Goal: Task Accomplishment & Management: Manage account settings

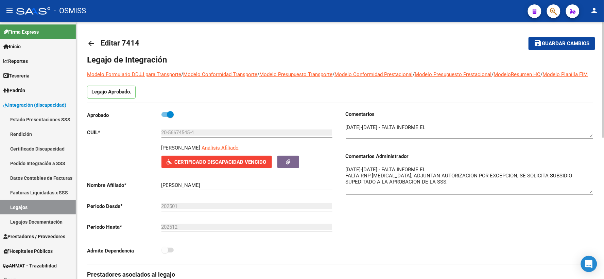
click at [563, 45] on span "Guardar cambios" at bounding box center [567, 44] width 48 height 6
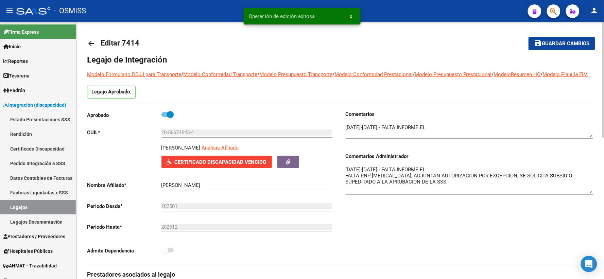
click at [93, 42] on mat-icon "arrow_back" at bounding box center [91, 43] width 8 height 8
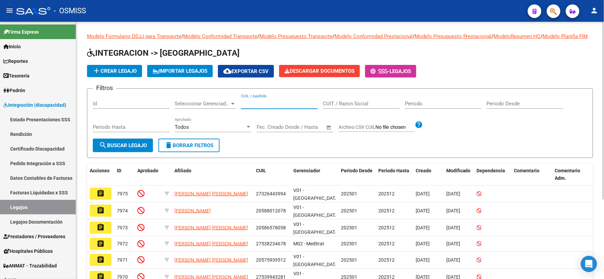
paste input "23503515059"
type input "23503515059"
click at [117, 149] on span "search Buscar Legajo" at bounding box center [123, 146] width 48 height 6
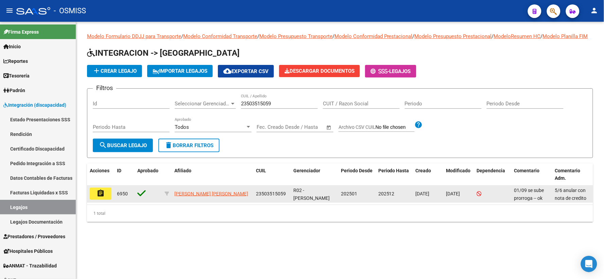
click at [99, 198] on mat-icon "assignment" at bounding box center [101, 193] width 8 height 8
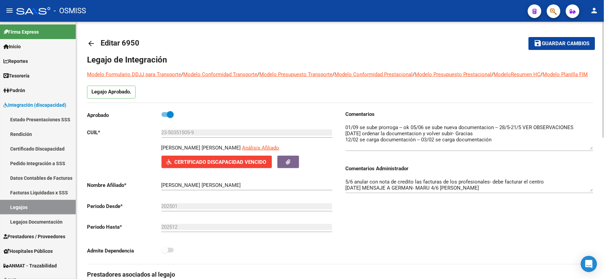
drag, startPoint x: 591, startPoint y: 144, endPoint x: 593, endPoint y: 156, distance: 12.4
click at [593, 150] on textarea at bounding box center [470, 137] width 248 height 26
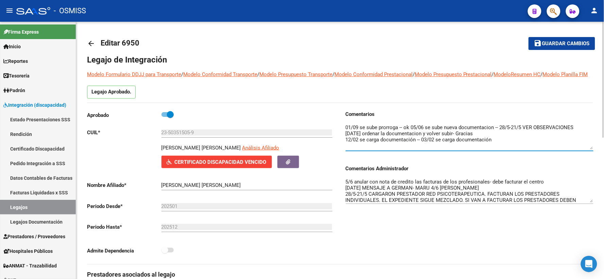
drag, startPoint x: 589, startPoint y: 198, endPoint x: 590, endPoint y: 220, distance: 22.2
click at [590, 203] on textarea "5/6 anular con nota de credito las facturas de los profesionales- debe facturar…" at bounding box center [470, 190] width 248 height 24
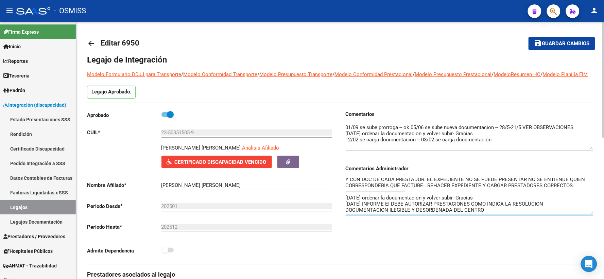
click at [92, 45] on mat-icon "arrow_back" at bounding box center [91, 43] width 8 height 8
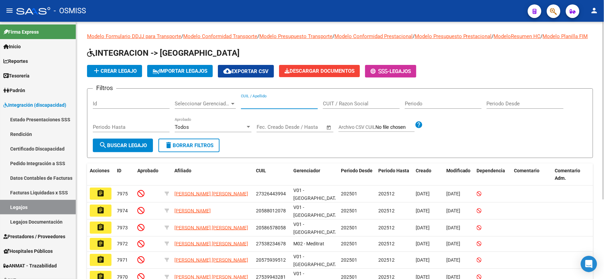
paste input "20551412327"
type input "20551412327"
click at [124, 152] on button "search Buscar Legajo" at bounding box center [123, 146] width 60 height 14
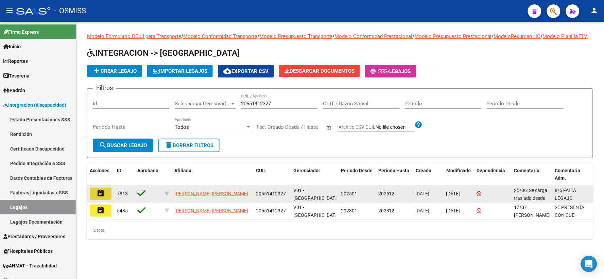
click at [101, 198] on mat-icon "assignment" at bounding box center [101, 193] width 8 height 8
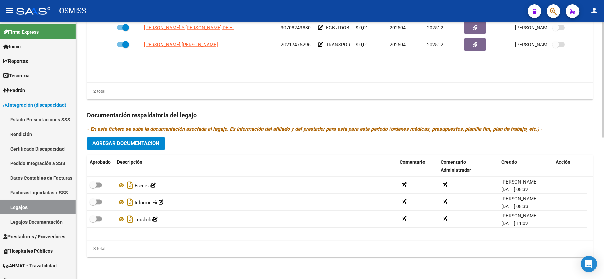
scroll to position [314, 0]
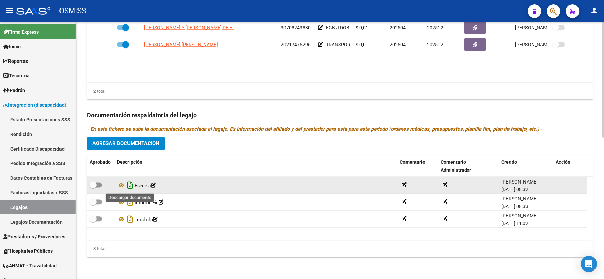
click at [131, 186] on icon "Descargar documento" at bounding box center [130, 185] width 9 height 11
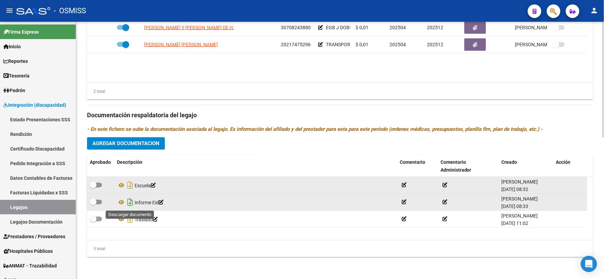
click at [129, 199] on icon "Descargar documento" at bounding box center [130, 202] width 9 height 11
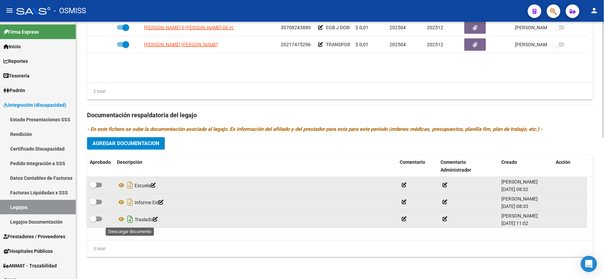
click at [129, 217] on icon "Descargar documento" at bounding box center [130, 219] width 9 height 11
click at [126, 142] on span "Agregar Documentacion" at bounding box center [126, 144] width 67 height 6
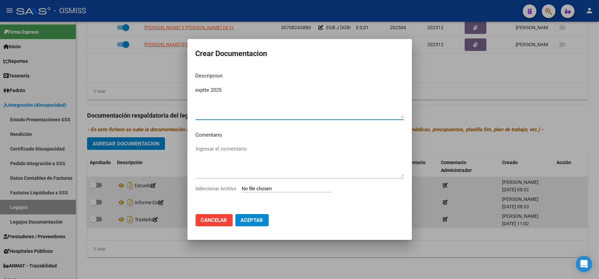
type textarea "exptte 2025"
type input "C:\fakepath\ilovepdf_merged_compressed (95).pdf"
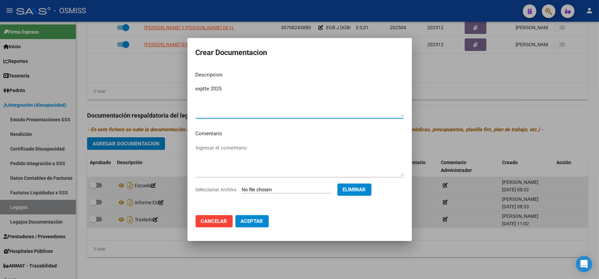
click at [248, 224] on span "Aceptar" at bounding box center [252, 221] width 22 height 6
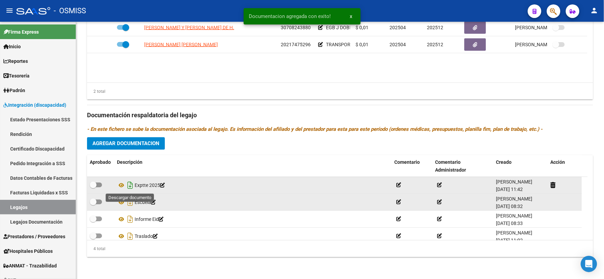
click at [129, 185] on icon "Descargar documento" at bounding box center [130, 185] width 9 height 11
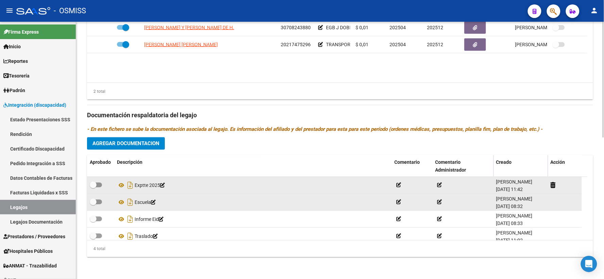
click at [176, 153] on div "Prestadores asociados al legajo Agregar Prestador Aprobado Prestador CUIT Comen…" at bounding box center [340, 111] width 506 height 304
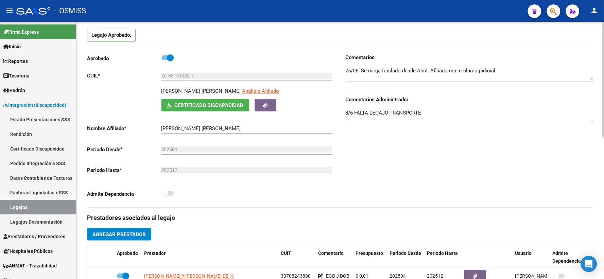
scroll to position [0, 0]
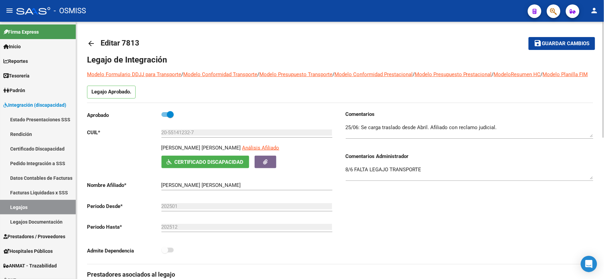
click at [562, 46] on span "Guardar cambios" at bounding box center [567, 44] width 48 height 6
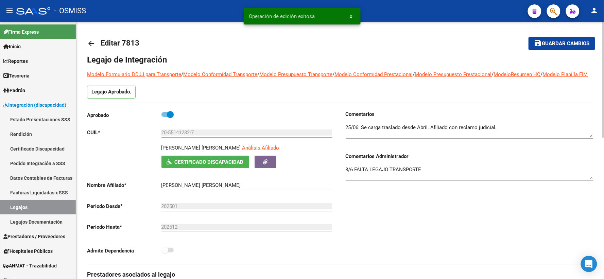
click at [93, 44] on mat-icon "arrow_back" at bounding box center [91, 43] width 8 height 8
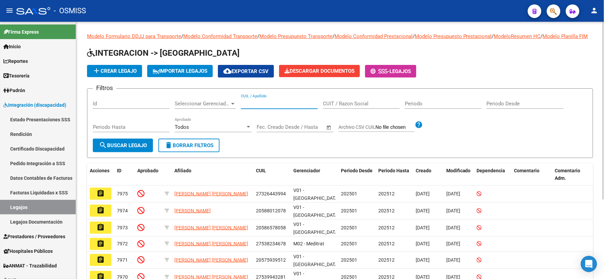
paste input "20547991029"
type input "20547991029"
click at [96, 152] on button "search Buscar Legajo" at bounding box center [123, 146] width 60 height 14
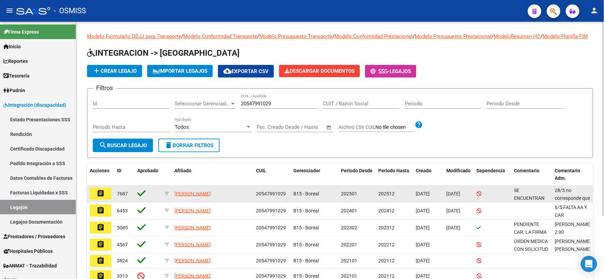
click at [100, 198] on mat-icon "assignment" at bounding box center [101, 193] width 8 height 8
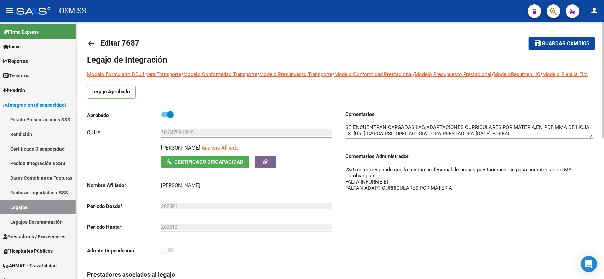
drag, startPoint x: 590, startPoint y: 187, endPoint x: 593, endPoint y: 211, distance: 24.3
click at [593, 204] on textarea "28/5 no corresponde que la misma profesional de ambas prestaciones- se pasa por…" at bounding box center [470, 185] width 248 height 38
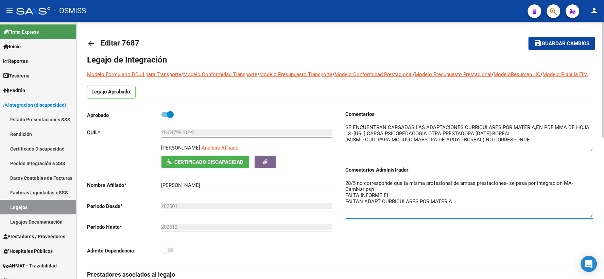
drag, startPoint x: 591, startPoint y: 141, endPoint x: 593, endPoint y: 155, distance: 13.8
click at [593, 151] on textarea at bounding box center [470, 137] width 248 height 27
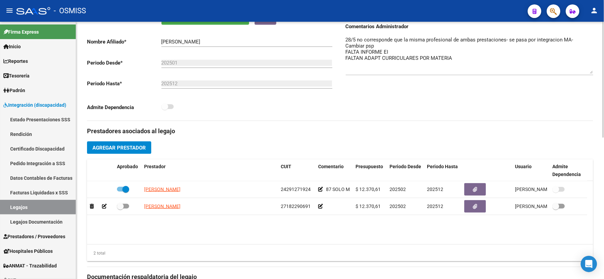
scroll to position [151, 0]
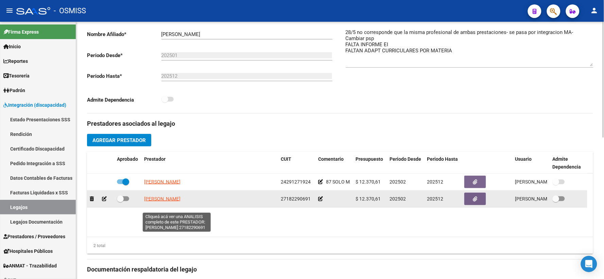
click at [174, 202] on span "[PERSON_NAME]" at bounding box center [162, 198] width 36 height 5
type textarea "27182290691"
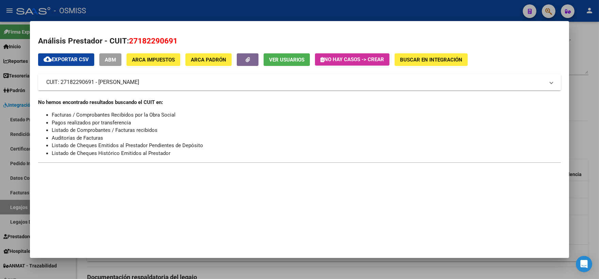
click at [588, 130] on div at bounding box center [299, 139] width 599 height 279
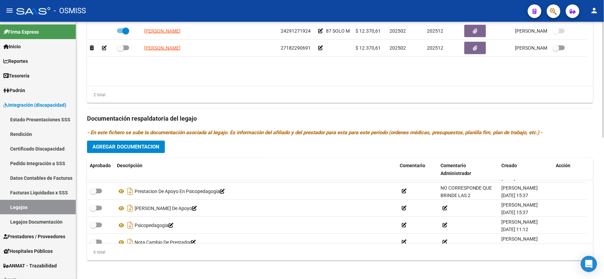
scroll to position [41, 0]
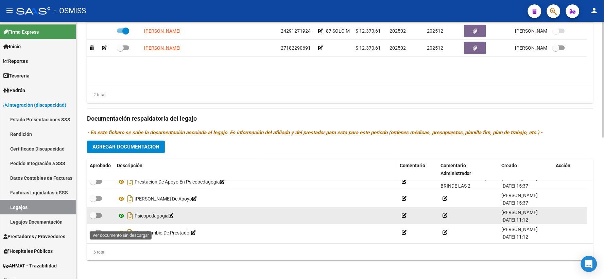
click at [122, 220] on icon at bounding box center [121, 216] width 9 height 8
click at [120, 220] on icon at bounding box center [121, 216] width 9 height 8
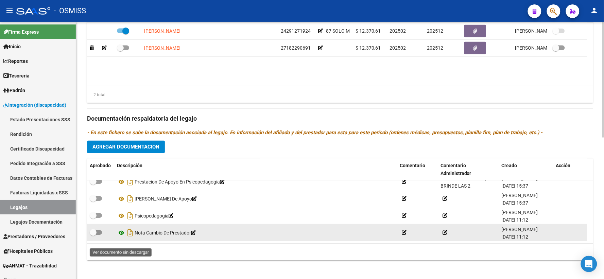
click at [120, 237] on icon at bounding box center [121, 233] width 9 height 8
click at [446, 235] on icon at bounding box center [445, 233] width 5 height 5
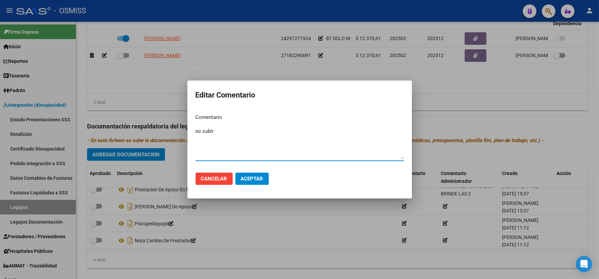
type textarea "no subir"
click at [261, 179] on span "Aceptar" at bounding box center [252, 179] width 22 height 6
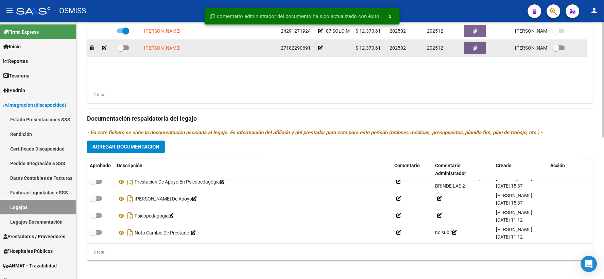
click at [320, 50] on icon at bounding box center [320, 48] width 5 height 5
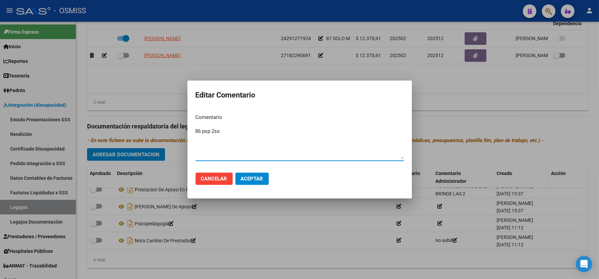
type textarea "86 psp 2ss"
click at [255, 177] on span "Aceptar" at bounding box center [252, 179] width 22 height 6
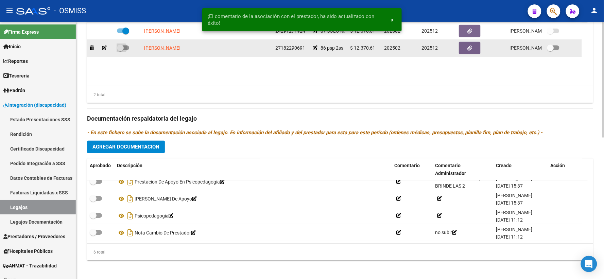
click at [120, 51] on span at bounding box center [120, 48] width 7 height 7
click at [120, 51] on input "checkbox" at bounding box center [120, 50] width 0 height 0
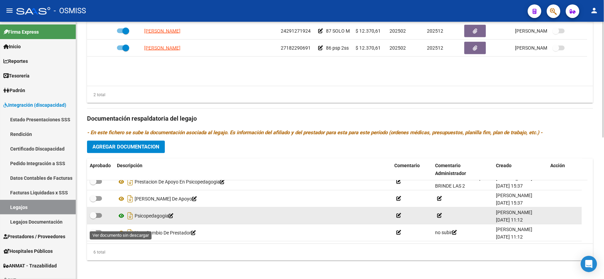
click at [121, 220] on icon at bounding box center [121, 216] width 9 height 8
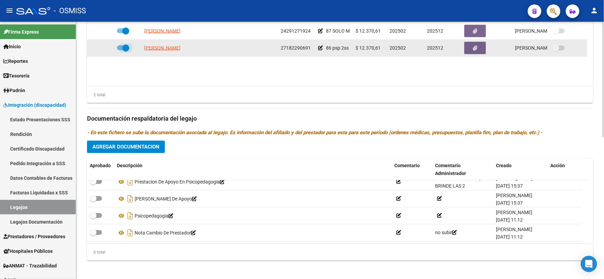
click at [120, 50] on span at bounding box center [123, 48] width 12 height 5
click at [120, 51] on input "checkbox" at bounding box center [120, 50] width 0 height 0
checkbox input "false"
click at [103, 50] on icon at bounding box center [104, 48] width 5 height 5
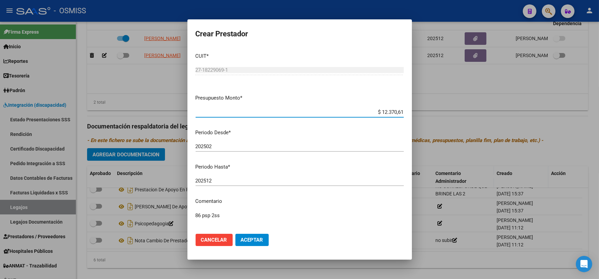
click at [239, 144] on input "202502" at bounding box center [300, 147] width 208 height 6
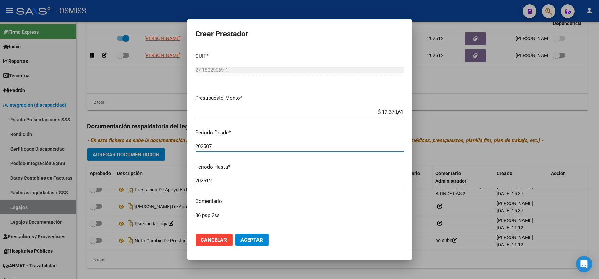
type input "202507"
click at [250, 240] on span "Aceptar" at bounding box center [252, 240] width 22 height 6
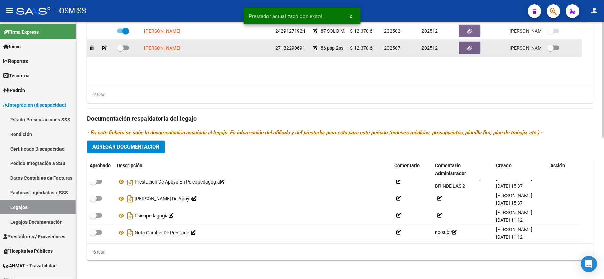
click at [120, 51] on span at bounding box center [120, 48] width 7 height 7
click at [120, 51] on input "checkbox" at bounding box center [120, 50] width 0 height 0
checkbox input "true"
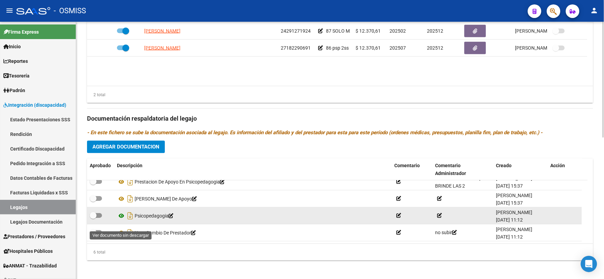
click at [122, 220] on icon at bounding box center [121, 216] width 9 height 8
click at [121, 220] on icon at bounding box center [121, 216] width 9 height 8
click at [129, 222] on icon "Descargar documento" at bounding box center [130, 216] width 9 height 11
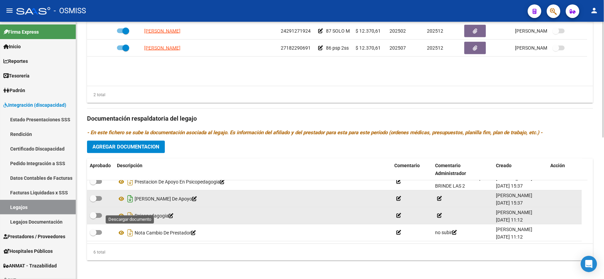
click at [128, 205] on icon "Descargar documento" at bounding box center [130, 199] width 9 height 11
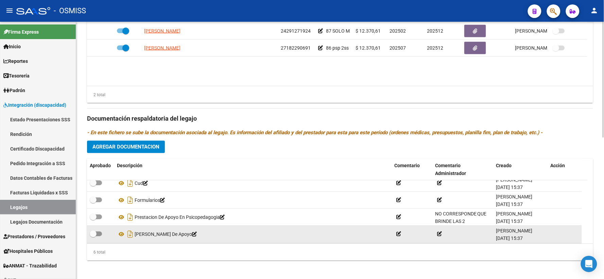
scroll to position [0, 0]
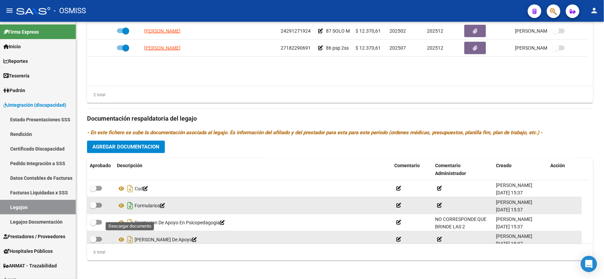
click at [126, 212] on icon "Descargar documento" at bounding box center [130, 206] width 9 height 11
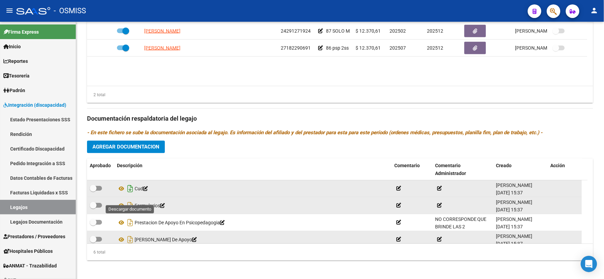
click at [130, 195] on icon "Descargar documento" at bounding box center [130, 189] width 9 height 11
click at [133, 150] on span "Agregar Documentacion" at bounding box center [126, 147] width 67 height 6
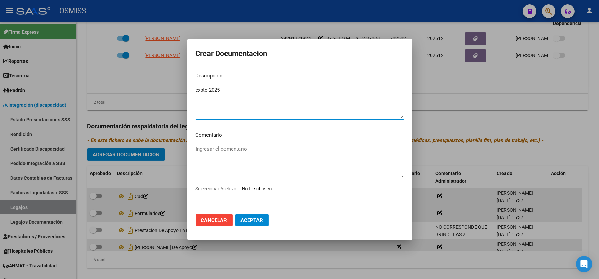
type textarea "expte 2025"
type input "C:\fakepath\ilovepdf_merged_compressed (96).pdf"
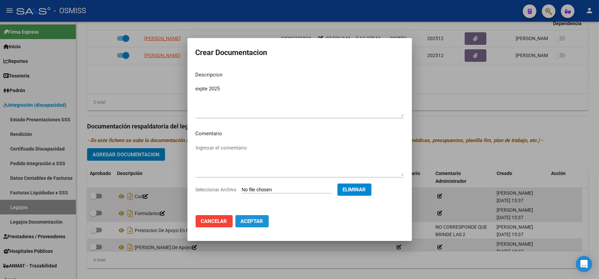
click at [249, 219] on span "Aceptar" at bounding box center [252, 221] width 22 height 6
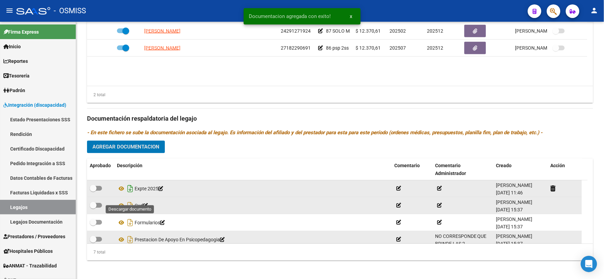
click at [129, 195] on icon "Descargar documento" at bounding box center [130, 189] width 9 height 11
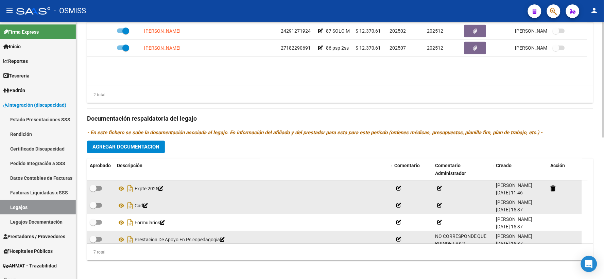
click at [179, 161] on div "Prestadores asociados al legajo Agregar Prestador Aprobado Prestador CUIT Comen…" at bounding box center [340, 115] width 506 height 304
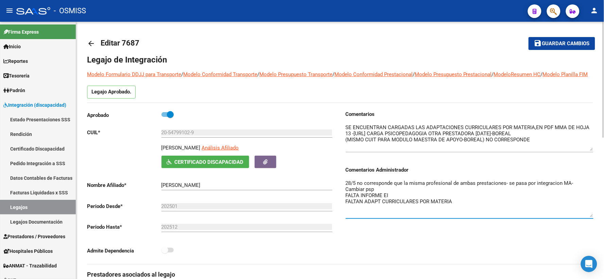
click at [346, 191] on textarea "28/5 no corresponde que la misma profesional de ambas prestaciones- se pasa por…" at bounding box center [470, 199] width 248 height 38
type textarea "ok 10/9-28/5 no corresponde que la misma profesional de ambas prestaciones- se …"
click at [552, 46] on span "Guardar cambios" at bounding box center [567, 44] width 48 height 6
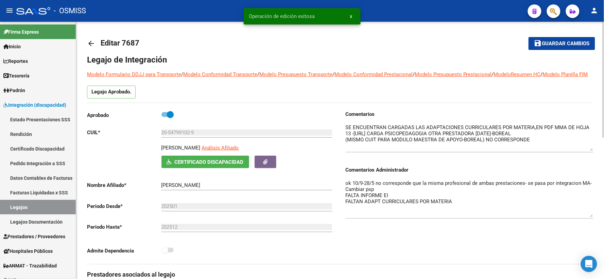
click at [89, 43] on mat-icon "arrow_back" at bounding box center [91, 43] width 8 height 8
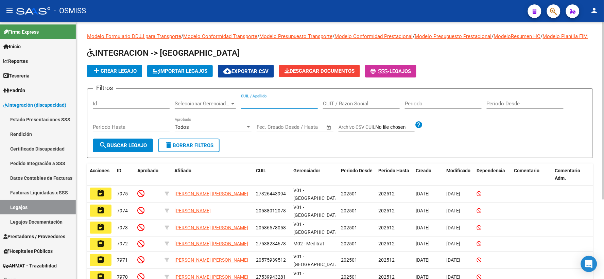
paste input "20541501321"
type input "20541501321"
click at [112, 149] on span "search Buscar Legajo" at bounding box center [123, 146] width 48 height 6
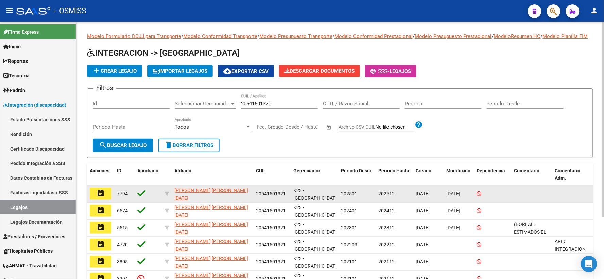
click at [97, 198] on mat-icon "assignment" at bounding box center [101, 193] width 8 height 8
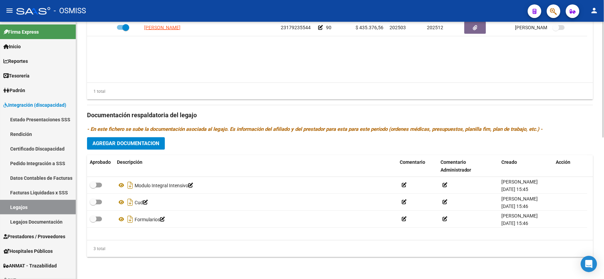
scroll to position [314, 0]
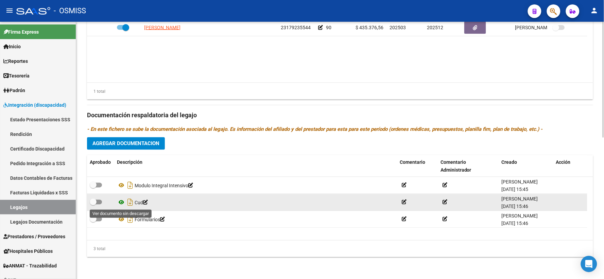
click at [122, 202] on icon at bounding box center [121, 203] width 9 height 8
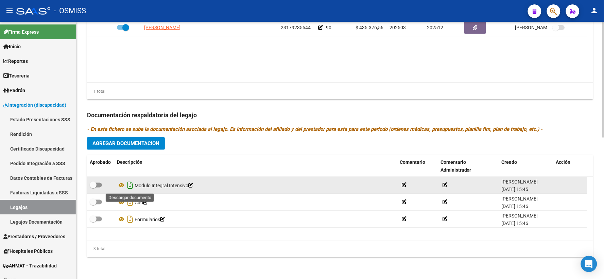
click at [129, 185] on icon "Descargar documento" at bounding box center [130, 185] width 9 height 11
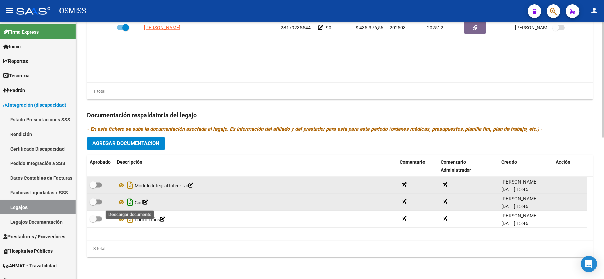
click at [130, 204] on icon "Descargar documento" at bounding box center [130, 202] width 9 height 11
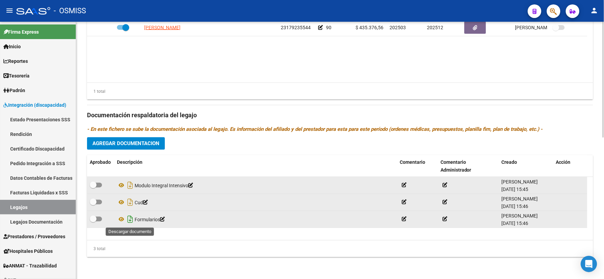
click at [130, 221] on icon "Descargar documento" at bounding box center [130, 219] width 9 height 11
click at [124, 146] on span "Agregar Documentacion" at bounding box center [126, 144] width 67 height 6
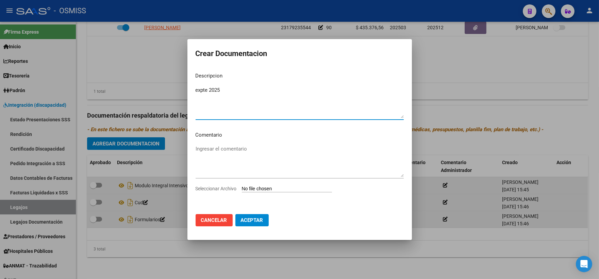
type textarea "expte 2025"
type input "C:\fakepath\ilovepdf_merged_compressed (97).pdf"
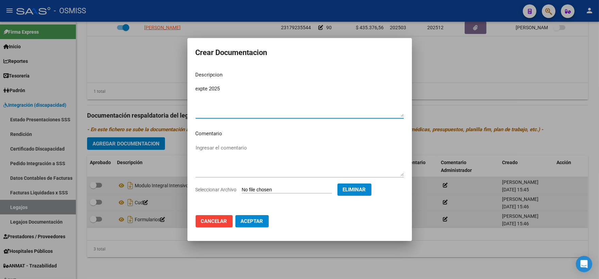
click at [254, 220] on span "Aceptar" at bounding box center [252, 221] width 22 height 6
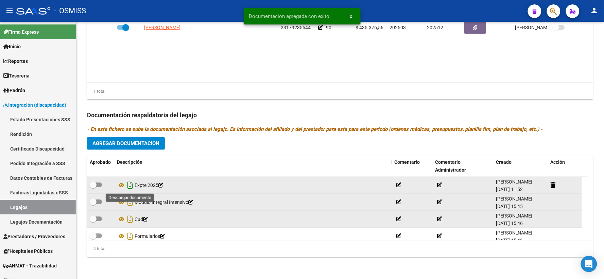
click at [129, 187] on icon "Descargar documento" at bounding box center [130, 185] width 9 height 11
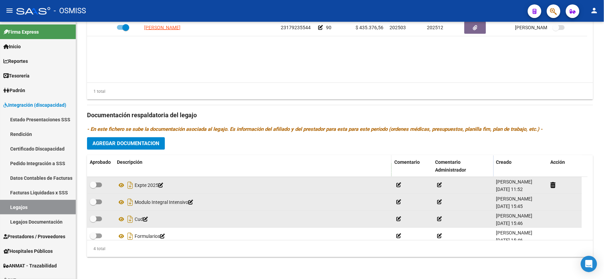
click at [176, 161] on div "Descripción" at bounding box center [253, 163] width 272 height 8
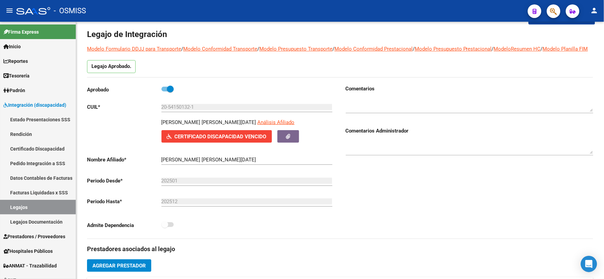
scroll to position [0, 0]
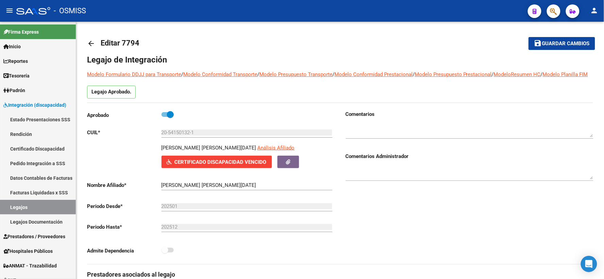
click at [559, 45] on span "Guardar cambios" at bounding box center [567, 44] width 48 height 6
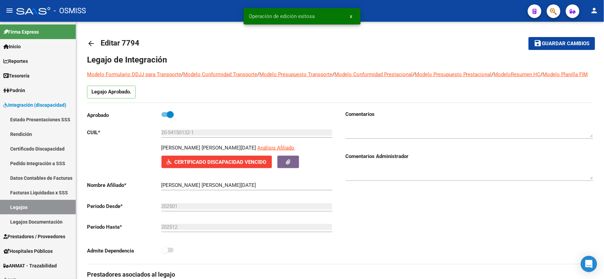
click at [435, 137] on textarea at bounding box center [470, 131] width 248 height 14
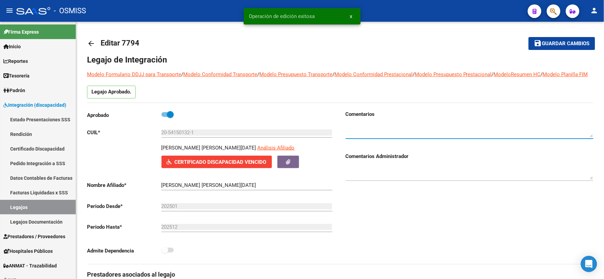
click at [561, 48] on button "save Guardar cambios" at bounding box center [562, 43] width 67 height 13
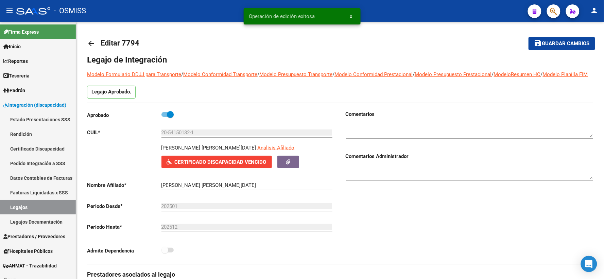
click at [92, 41] on mat-icon "arrow_back" at bounding box center [91, 43] width 8 height 8
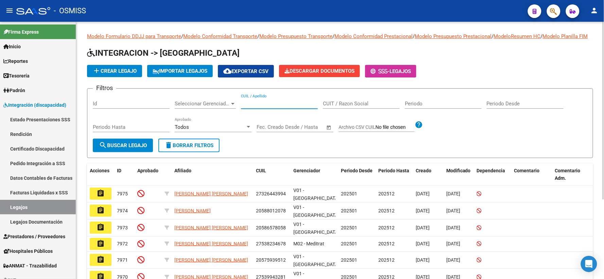
paste input "20537110784"
type input "20537110784"
click at [105, 149] on mat-icon "search" at bounding box center [103, 145] width 8 height 8
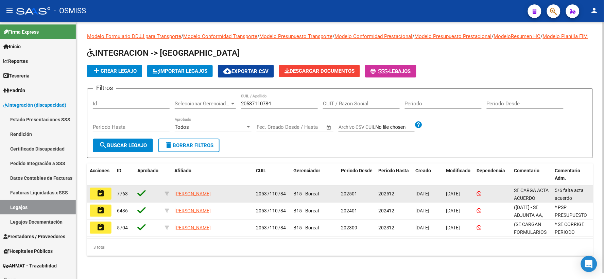
click at [97, 198] on mat-icon "assignment" at bounding box center [101, 193] width 8 height 8
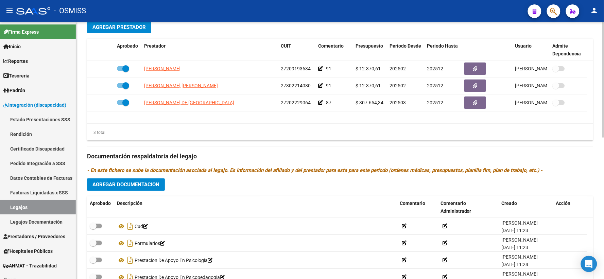
scroll to position [314, 0]
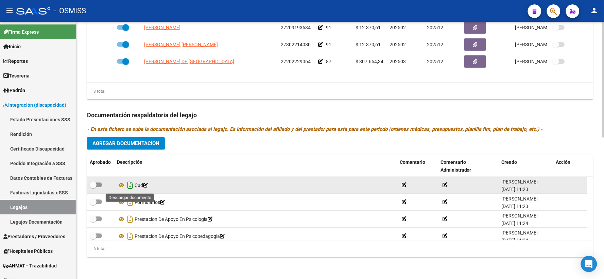
click at [131, 185] on icon "Descargar documento" at bounding box center [130, 185] width 9 height 11
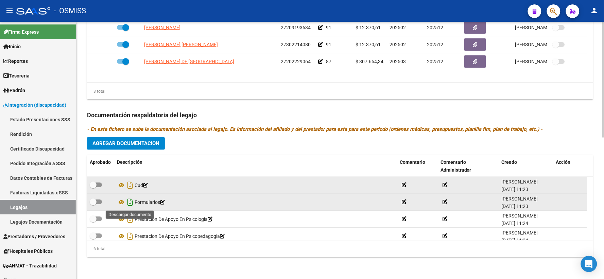
click at [130, 202] on icon "Descargar documento" at bounding box center [130, 202] width 9 height 11
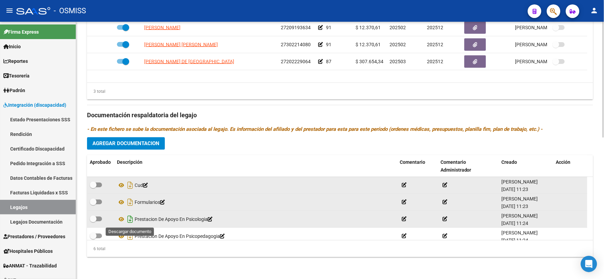
click at [129, 218] on icon "Descargar documento" at bounding box center [130, 219] width 9 height 11
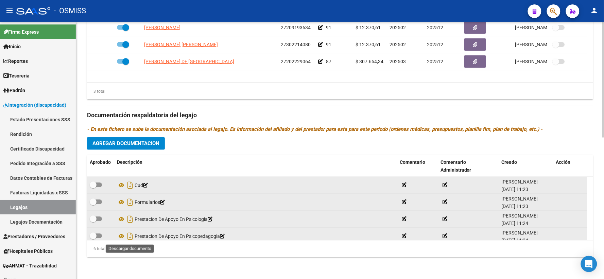
drag, startPoint x: 130, startPoint y: 237, endPoint x: 155, endPoint y: 234, distance: 25.4
click at [130, 237] on icon "Descargar documento" at bounding box center [130, 236] width 9 height 11
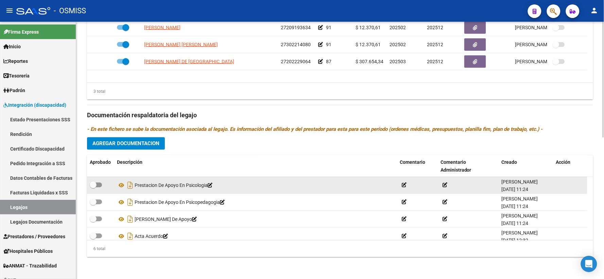
scroll to position [41, 0]
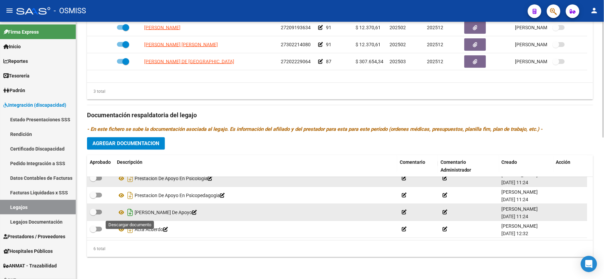
click at [128, 213] on icon "Descargar documento" at bounding box center [130, 212] width 9 height 11
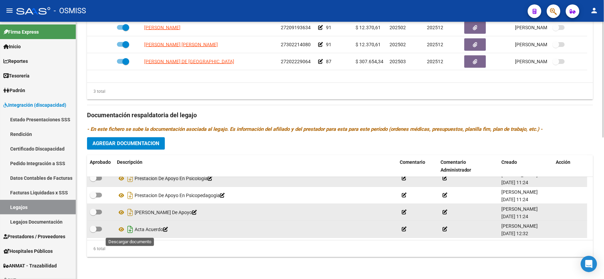
click at [131, 230] on icon "Descargar documento" at bounding box center [130, 229] width 9 height 11
click at [139, 144] on span "Agregar Documentacion" at bounding box center [126, 144] width 67 height 6
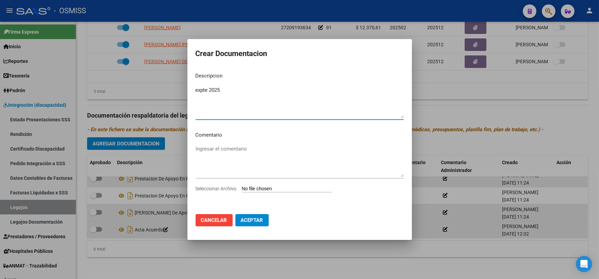
type textarea "expte 2025"
type input "C:\fakepath\ilovepdf_merged_compressed (98).pdf"
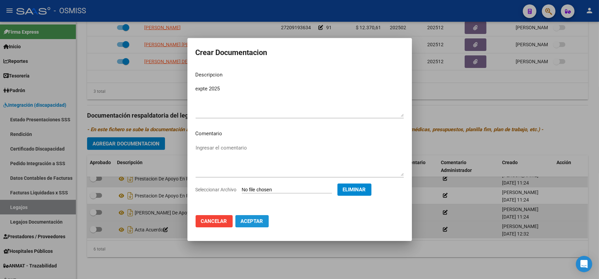
click at [253, 222] on span "Aceptar" at bounding box center [252, 221] width 22 height 6
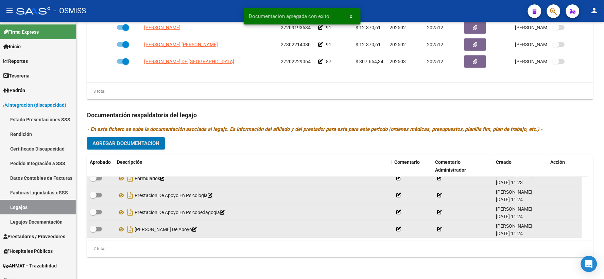
scroll to position [0, 0]
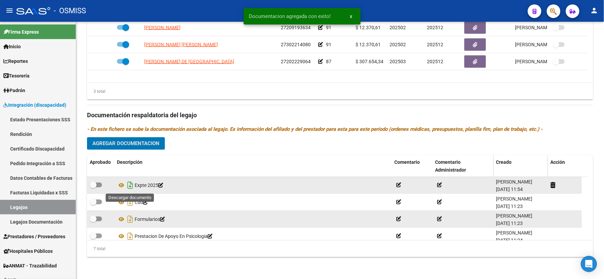
click at [131, 187] on icon "Descargar documento" at bounding box center [130, 185] width 9 height 11
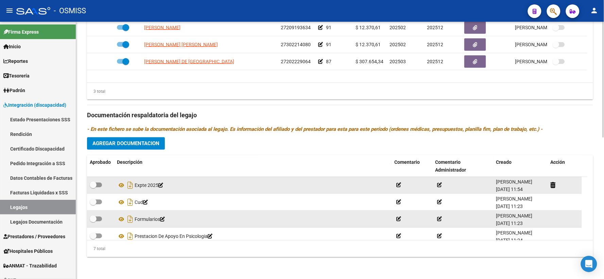
click at [171, 141] on div "Prestadores asociados al legajo Agregar Prestador Aprobado Prestador CUIT Comen…" at bounding box center [340, 111] width 506 height 304
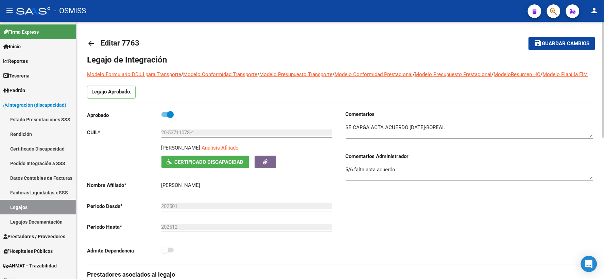
click at [555, 42] on span "Guardar cambios" at bounding box center [567, 44] width 48 height 6
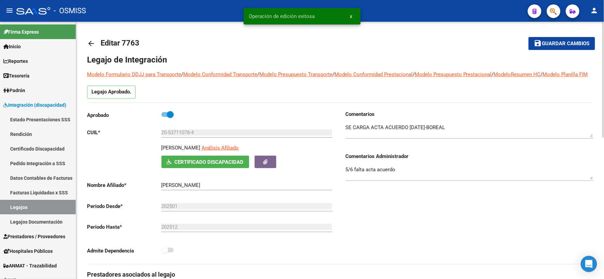
click at [90, 42] on mat-icon "arrow_back" at bounding box center [91, 43] width 8 height 8
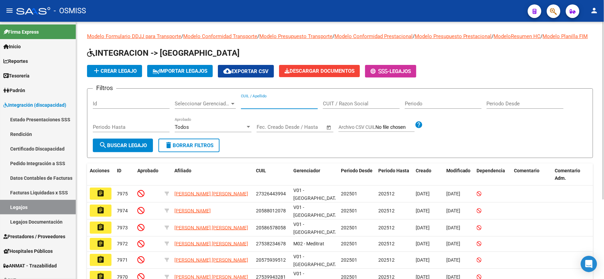
click at [268, 107] on input "CUIL / Apellido" at bounding box center [279, 104] width 77 height 6
paste input "20538435881"
type input "20538435881"
click at [121, 149] on span "search Buscar Legajo" at bounding box center [123, 146] width 48 height 6
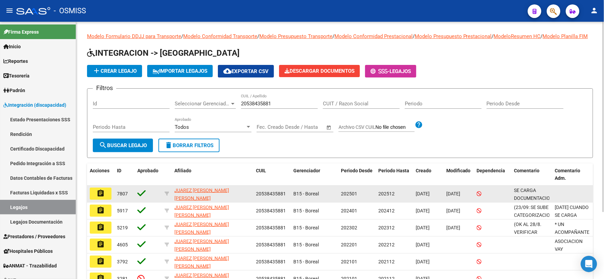
click at [104, 198] on mat-icon "assignment" at bounding box center [101, 193] width 8 height 8
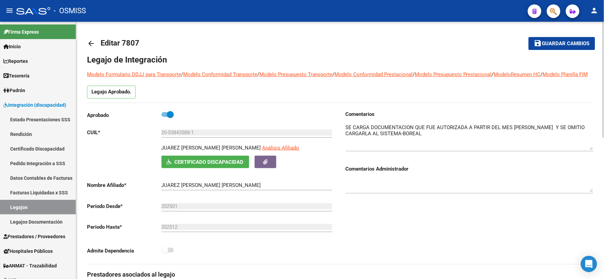
drag, startPoint x: 591, startPoint y: 144, endPoint x: 592, endPoint y: 157, distance: 12.9
click at [592, 150] on textarea at bounding box center [470, 137] width 248 height 26
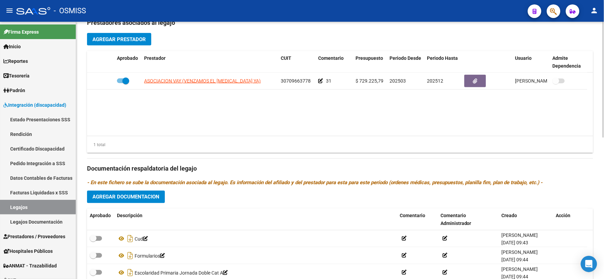
scroll to position [302, 0]
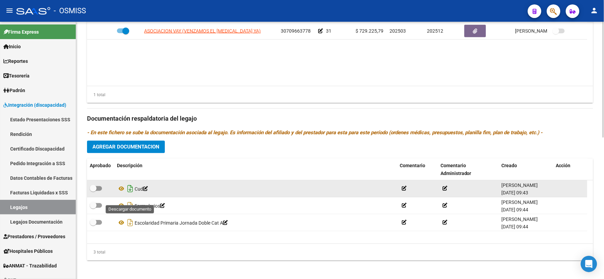
click at [131, 195] on icon "Descargar documento" at bounding box center [130, 189] width 9 height 11
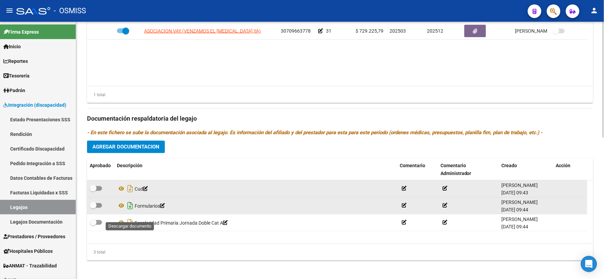
click at [131, 212] on icon "Descargar documento" at bounding box center [130, 206] width 9 height 11
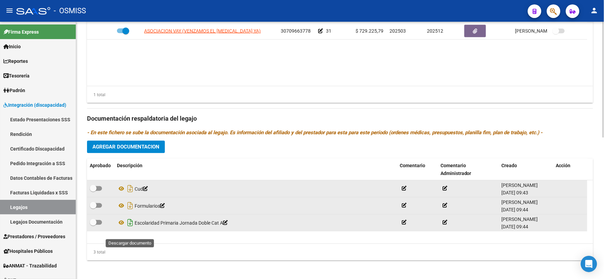
click at [129, 229] on icon "Descargar documento" at bounding box center [130, 223] width 9 height 11
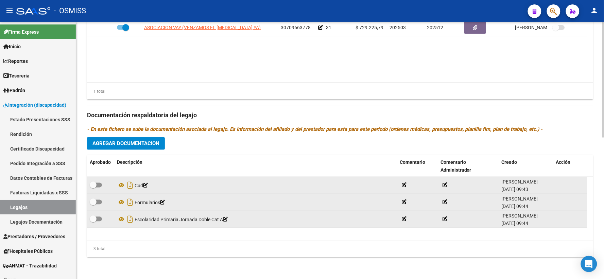
scroll to position [314, 0]
click at [138, 147] on span "Agregar Documentacion" at bounding box center [126, 144] width 67 height 6
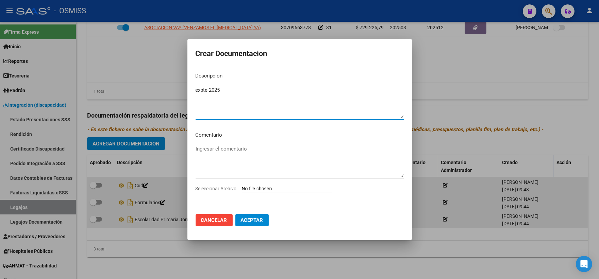
type textarea "expte 2025"
type input "C:\fakepath\ilovepdf_merged_compressed (99).pdf"
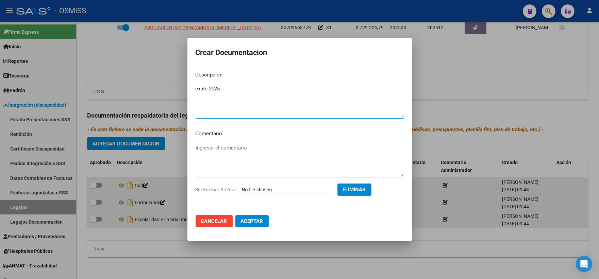
click at [260, 217] on button "Aceptar" at bounding box center [251, 221] width 33 height 12
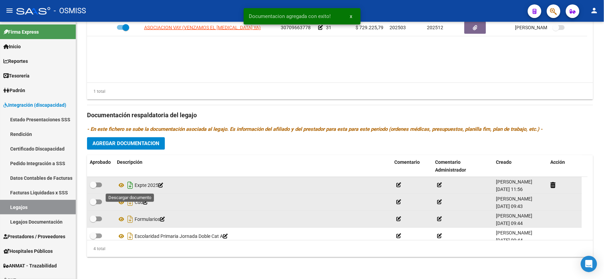
click at [128, 185] on icon "Descargar documento" at bounding box center [130, 185] width 9 height 11
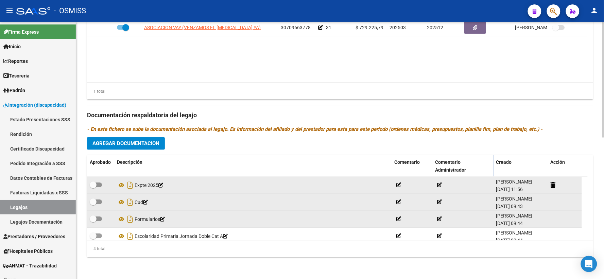
click at [175, 141] on div "Prestadores asociados al legajo Agregar Prestador Aprobado Prestador CUIT Comen…" at bounding box center [340, 111] width 506 height 304
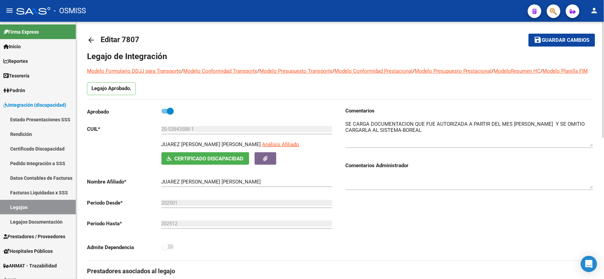
scroll to position [0, 0]
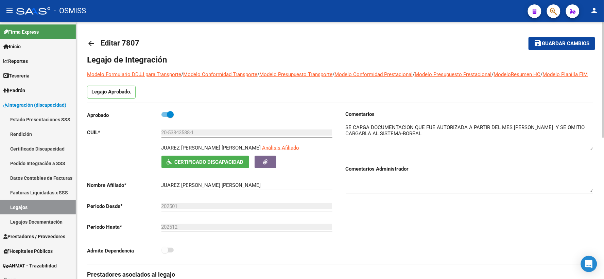
click at [557, 43] on span "Guardar cambios" at bounding box center [567, 44] width 48 height 6
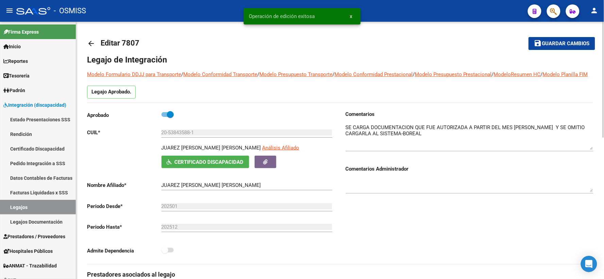
click at [89, 43] on mat-icon "arrow_back" at bounding box center [91, 43] width 8 height 8
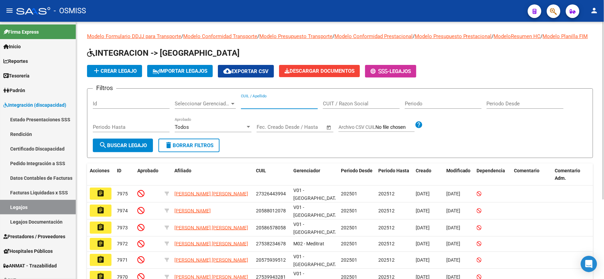
paste input "20533049401"
type input "20533049401"
click at [118, 149] on span "search Buscar Legajo" at bounding box center [123, 146] width 48 height 6
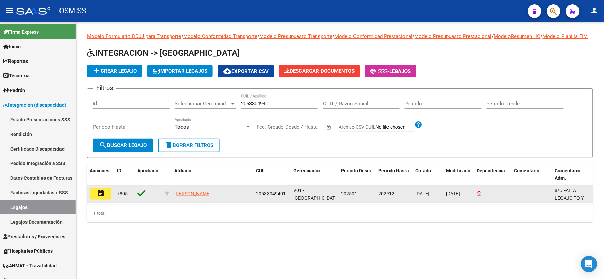
click at [97, 198] on mat-icon "assignment" at bounding box center [101, 193] width 8 height 8
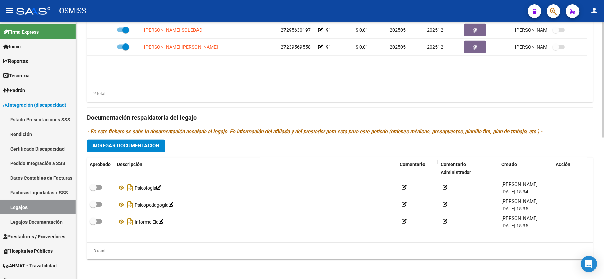
scroll to position [314, 0]
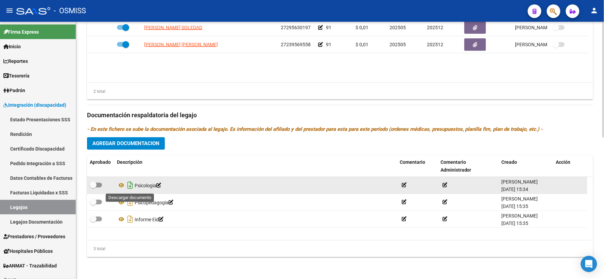
click at [132, 184] on icon "Descargar documento" at bounding box center [130, 185] width 9 height 11
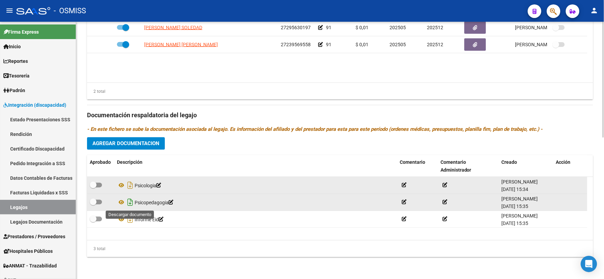
click at [130, 200] on icon "Descargar documento" at bounding box center [130, 202] width 9 height 11
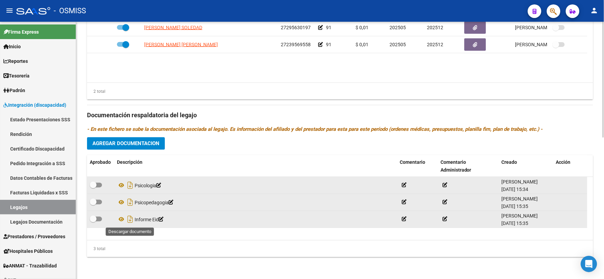
drag, startPoint x: 130, startPoint y: 221, endPoint x: 138, endPoint y: 216, distance: 9.7
click at [130, 221] on icon "Descargar documento" at bounding box center [130, 219] width 9 height 11
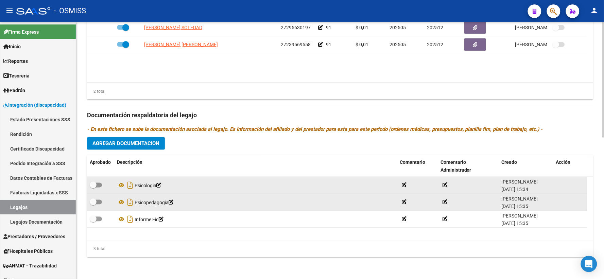
click at [116, 147] on button "Agregar Documentacion" at bounding box center [126, 143] width 78 height 13
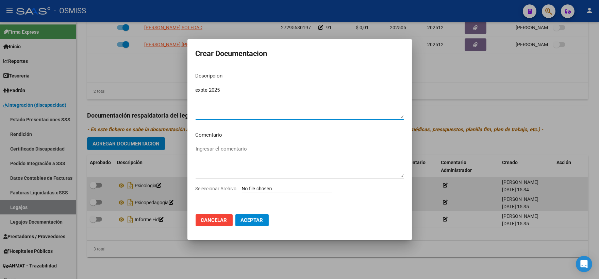
type textarea "expte 2025"
type input "C:\fakepath\ilovepdf_merged (10).pdf"
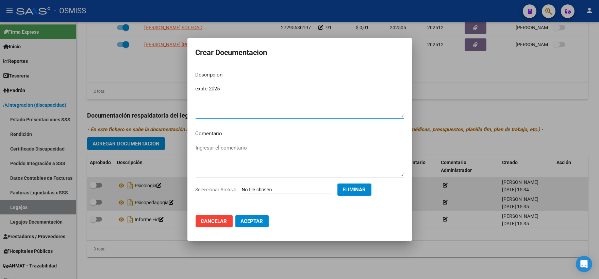
click at [250, 223] on span "Aceptar" at bounding box center [252, 221] width 22 height 6
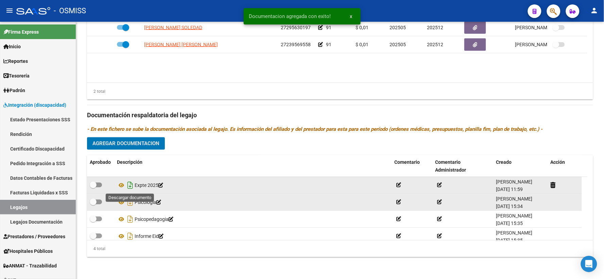
click at [130, 186] on icon "Descargar documento" at bounding box center [130, 185] width 9 height 11
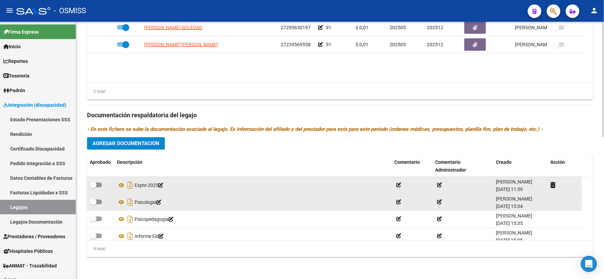
click at [176, 142] on div "Prestadores asociados al legajo Agregar Prestador Aprobado Prestador CUIT Comen…" at bounding box center [340, 111] width 506 height 304
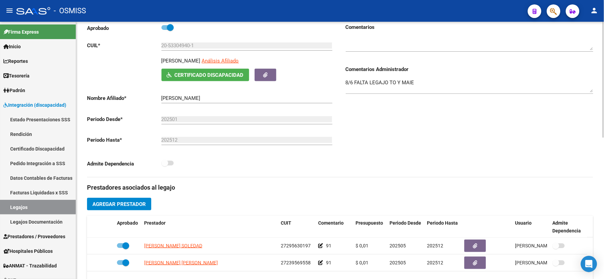
scroll to position [0, 0]
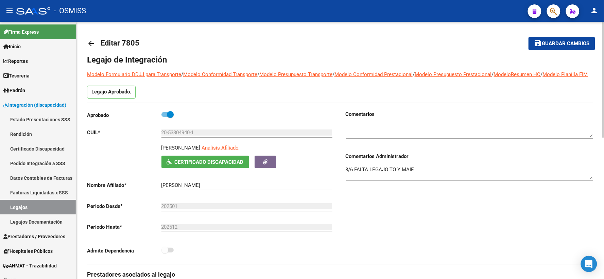
click at [570, 42] on span "Guardar cambios" at bounding box center [567, 44] width 48 height 6
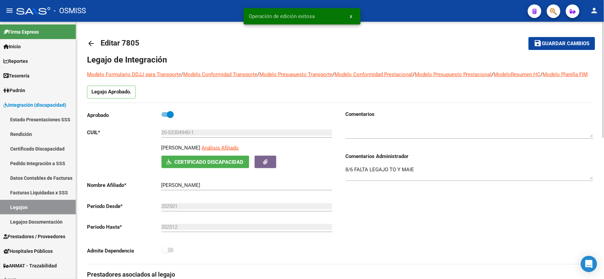
click at [90, 43] on mat-icon "arrow_back" at bounding box center [91, 43] width 8 height 8
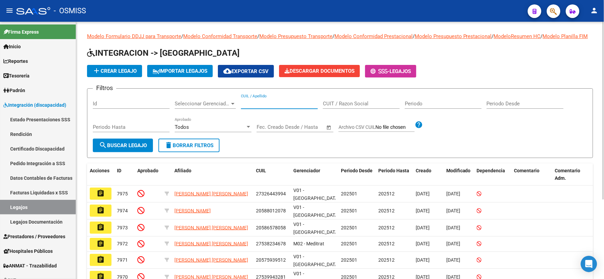
click at [279, 107] on input "CUIL / Apellido" at bounding box center [279, 104] width 77 height 6
paste input "20531921896"
type input "20531921896"
click at [106, 149] on mat-icon "search" at bounding box center [103, 145] width 8 height 8
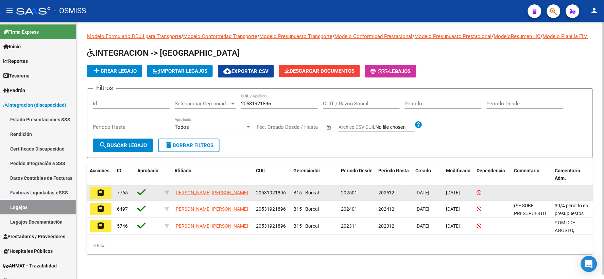
click at [98, 197] on mat-icon "assignment" at bounding box center [101, 193] width 8 height 8
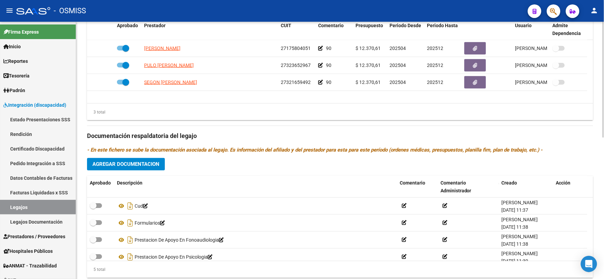
scroll to position [314, 0]
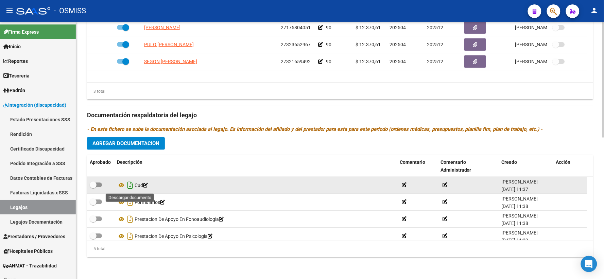
click at [130, 183] on icon "Descargar documento" at bounding box center [130, 185] width 9 height 11
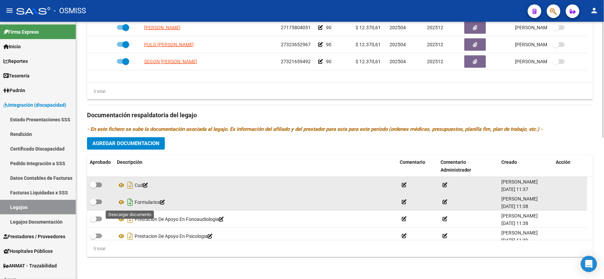
click at [130, 201] on icon "Descargar documento" at bounding box center [130, 202] width 9 height 11
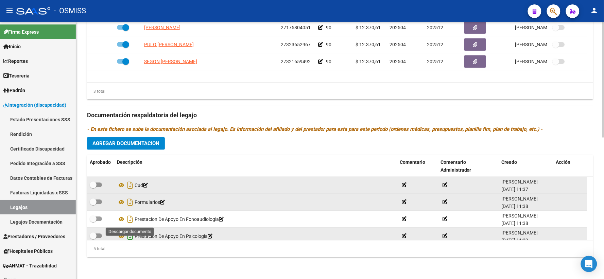
drag, startPoint x: 130, startPoint y: 218, endPoint x: 130, endPoint y: 236, distance: 17.7
click at [130, 218] on icon "Descargar documento" at bounding box center [130, 219] width 9 height 11
click at [130, 236] on icon "Descargar documento" at bounding box center [130, 236] width 9 height 11
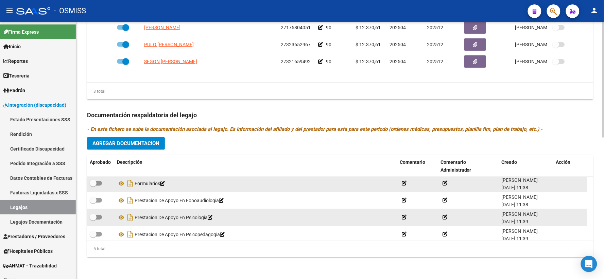
scroll to position [24, 0]
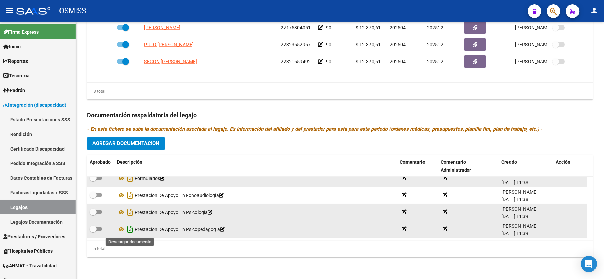
click at [130, 230] on icon "Descargar documento" at bounding box center [130, 229] width 9 height 11
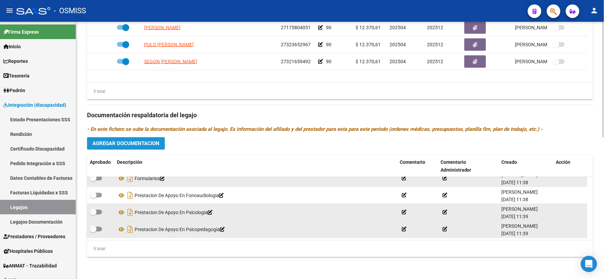
click at [152, 145] on span "Agregar Documentacion" at bounding box center [126, 144] width 67 height 6
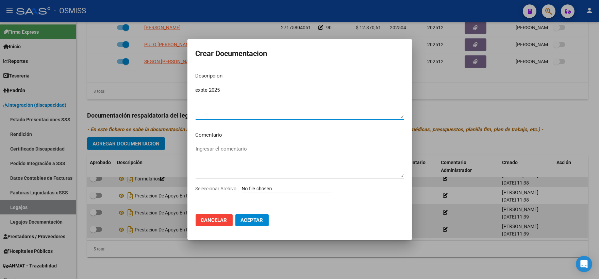
type textarea "expte 2025"
type input "C:\fakepath\ilovepdf_merged_compressed (100).pdf"
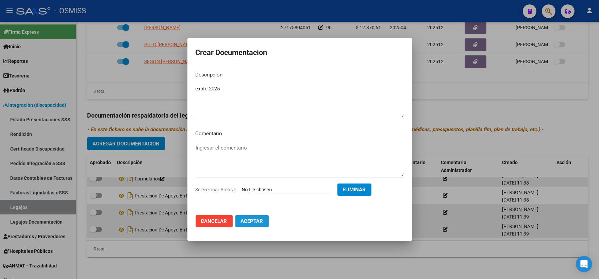
click at [251, 219] on span "Aceptar" at bounding box center [252, 221] width 22 height 6
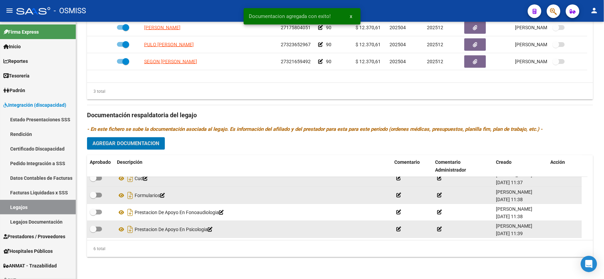
scroll to position [0, 0]
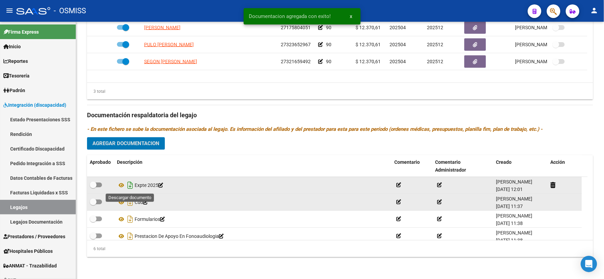
click at [128, 185] on icon "Descargar documento" at bounding box center [130, 185] width 9 height 11
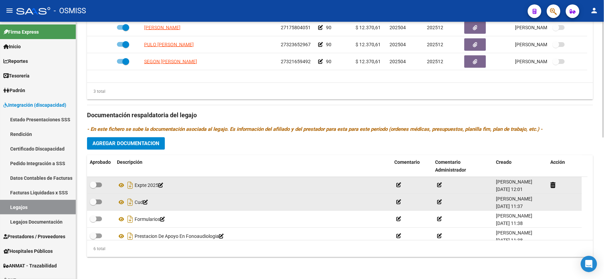
click at [176, 137] on div "Prestadores asociados al legajo Agregar Prestador Aprobado Prestador CUIT Comen…" at bounding box center [340, 111] width 506 height 304
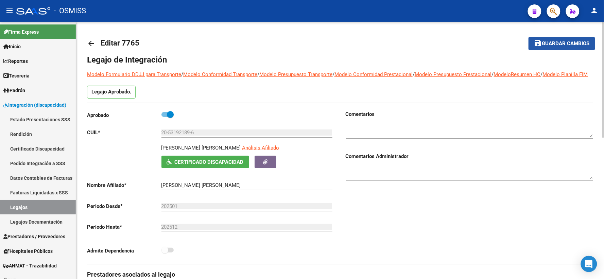
click at [547, 43] on span "Guardar cambios" at bounding box center [567, 44] width 48 height 6
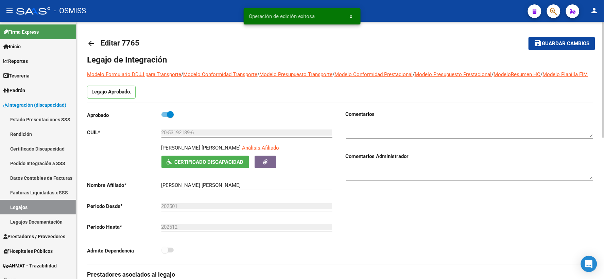
click at [93, 44] on mat-icon "arrow_back" at bounding box center [91, 43] width 8 height 8
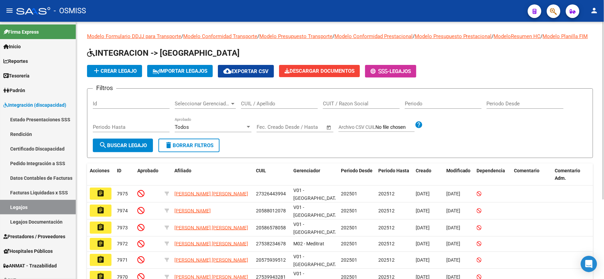
click at [271, 107] on input "CUIL / Apellido" at bounding box center [279, 104] width 77 height 6
paste input "20583712004"
type input "20583712004"
click at [123, 149] on span "search Buscar Legajo" at bounding box center [123, 146] width 48 height 6
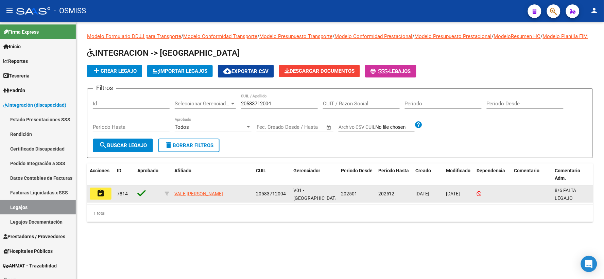
click at [95, 200] on button "assignment" at bounding box center [101, 194] width 22 height 12
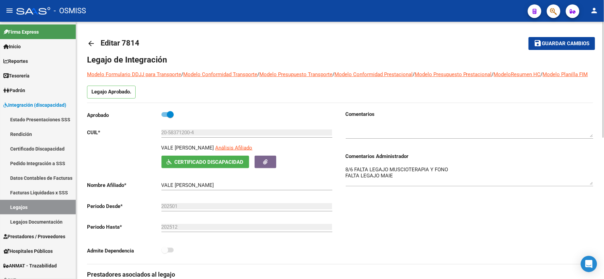
drag, startPoint x: 593, startPoint y: 185, endPoint x: 594, endPoint y: 191, distance: 6.2
click at [594, 185] on textarea "8/6 FALTA LEGAJO MUSCIOTERAPIA Y FONO FALTA LEGAJO MAIE" at bounding box center [470, 175] width 248 height 19
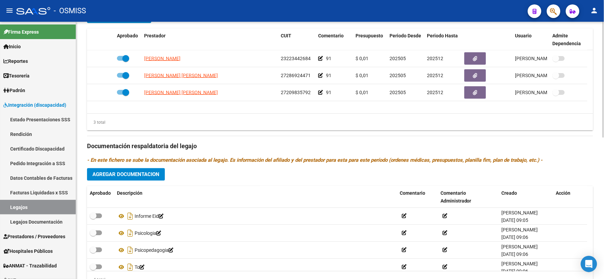
scroll to position [302, 0]
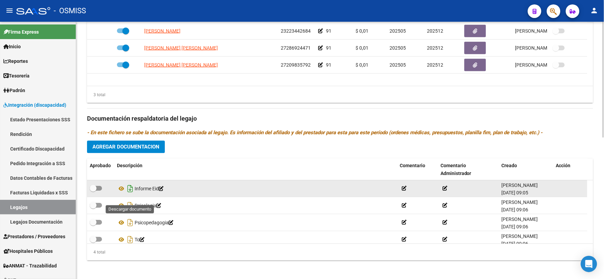
click at [127, 195] on icon "Descargar documento" at bounding box center [130, 189] width 9 height 11
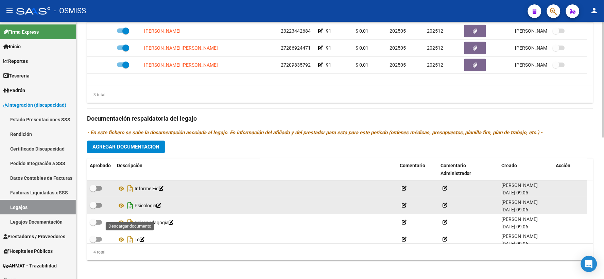
click at [128, 212] on icon "Descargar documento" at bounding box center [130, 206] width 9 height 11
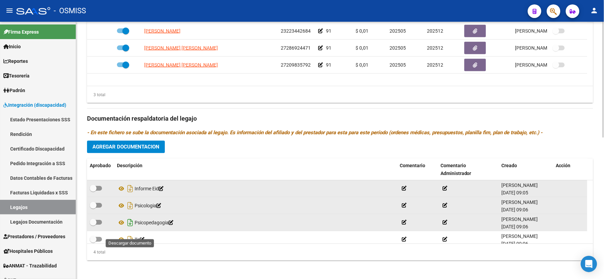
click at [132, 229] on icon "Descargar documento" at bounding box center [130, 223] width 9 height 11
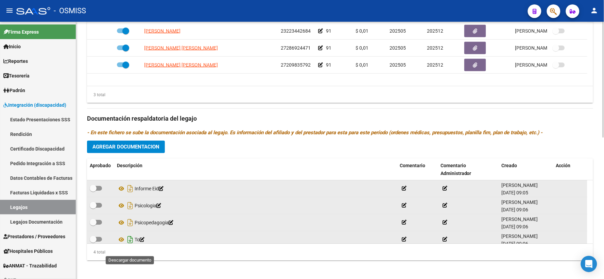
drag, startPoint x: 129, startPoint y: 248, endPoint x: 333, endPoint y: 251, distance: 204.1
click at [129, 246] on icon "Descargar documento" at bounding box center [130, 240] width 9 height 11
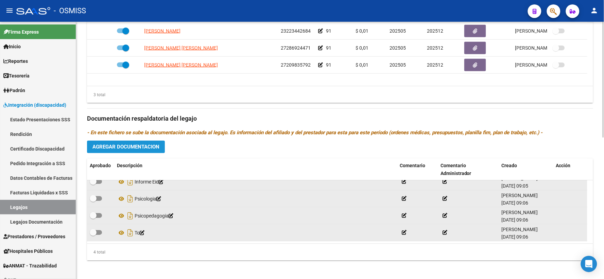
click at [147, 153] on button "Agregar Documentacion" at bounding box center [126, 147] width 78 height 13
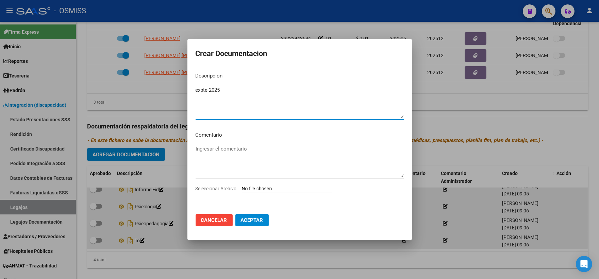
type textarea "expte 2025"
type input "C:\fakepath\ilovepdf_merged_compressed - 2025-09-10T120208.490.pdf"
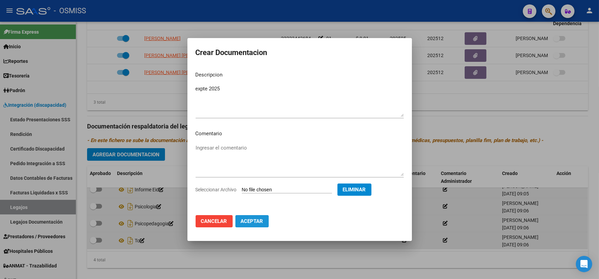
click at [264, 222] on button "Aceptar" at bounding box center [251, 221] width 33 height 12
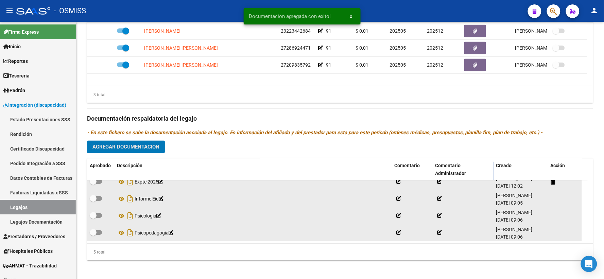
scroll to position [0, 0]
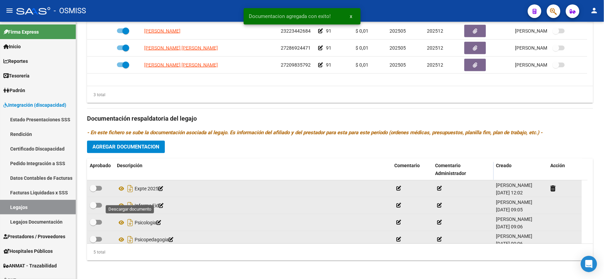
drag, startPoint x: 130, startPoint y: 196, endPoint x: 140, endPoint y: 199, distance: 9.9
click at [131, 195] on icon "Descargar documento" at bounding box center [130, 189] width 9 height 11
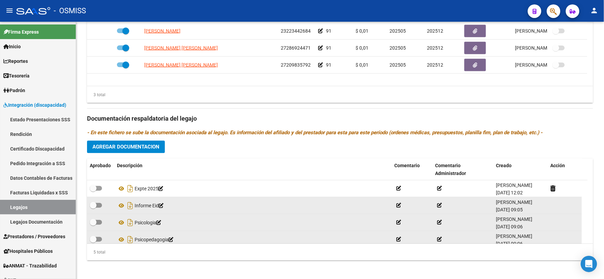
click at [177, 152] on div "Prestadores asociados al legajo Agregar Prestador Aprobado Prestador CUIT Comen…" at bounding box center [340, 115] width 506 height 304
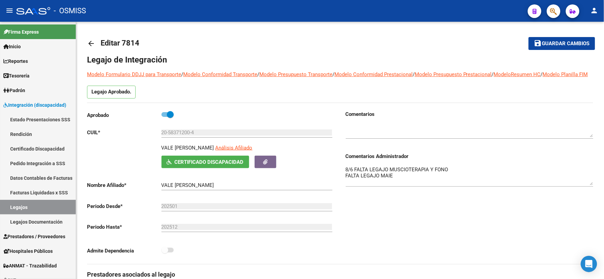
click at [548, 44] on span "Guardar cambios" at bounding box center [567, 44] width 48 height 6
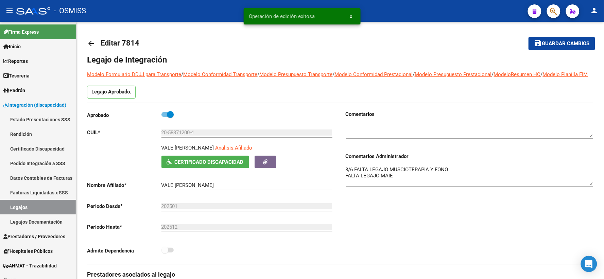
click at [91, 44] on mat-icon "arrow_back" at bounding box center [91, 43] width 8 height 8
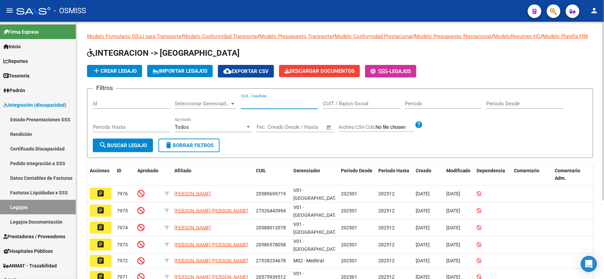
paste input "20581695099"
type input "20581695099"
click at [113, 149] on span "search Buscar Legajo" at bounding box center [123, 146] width 48 height 6
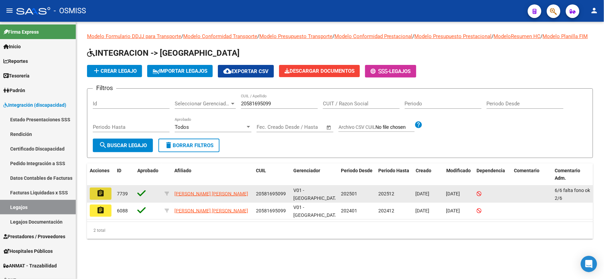
click at [102, 198] on mat-icon "assignment" at bounding box center [101, 193] width 8 height 8
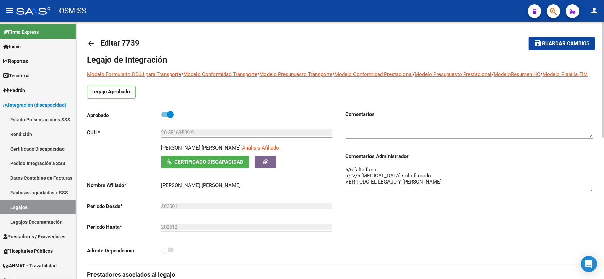
drag, startPoint x: 591, startPoint y: 186, endPoint x: 594, endPoint y: 198, distance: 12.1
click at [594, 191] on textarea "6/6 falta fono ok 2/6 [MEDICAL_DATA] solo firmado VER TODO EL LEGAJO Y [PERSON_…" at bounding box center [470, 178] width 248 height 25
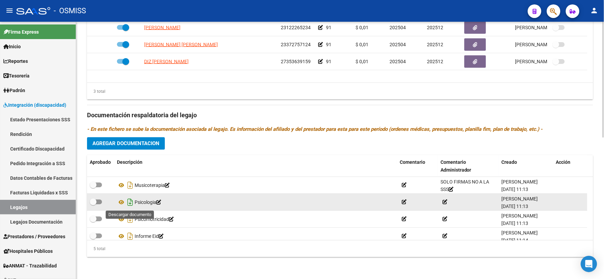
click at [131, 200] on icon "Descargar documento" at bounding box center [130, 202] width 9 height 11
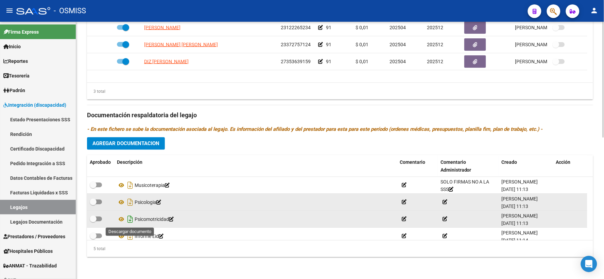
click at [129, 217] on icon "Descargar documento" at bounding box center [130, 219] width 9 height 11
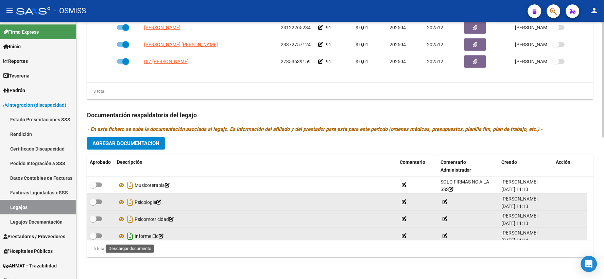
click at [131, 235] on icon "Descargar documento" at bounding box center [130, 236] width 9 height 11
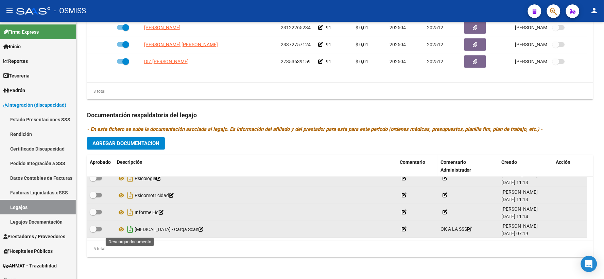
click at [131, 230] on icon "Descargar documento" at bounding box center [130, 229] width 9 height 11
click at [140, 145] on span "Agregar Documentacion" at bounding box center [126, 144] width 67 height 6
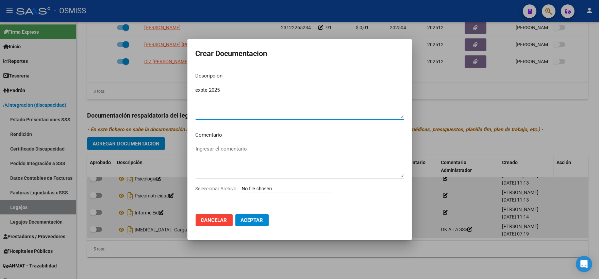
type textarea "expte 2025"
type input "C:\fakepath\ilovepdf_merged_compressed - 2025-09-10T120337.816.pdf"
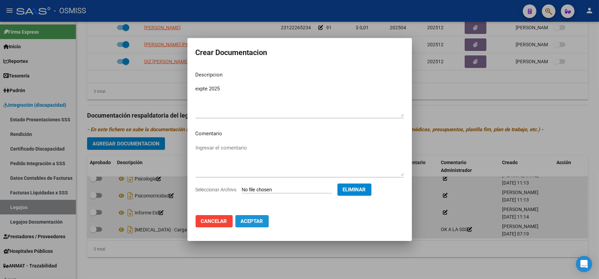
click at [257, 223] on span "Aceptar" at bounding box center [252, 221] width 22 height 6
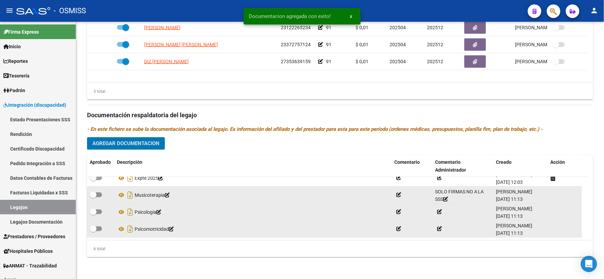
scroll to position [0, 0]
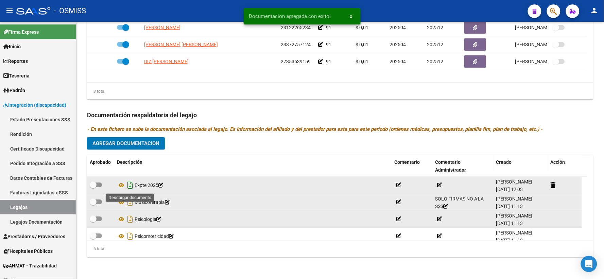
click at [130, 185] on icon "Descargar documento" at bounding box center [130, 185] width 9 height 11
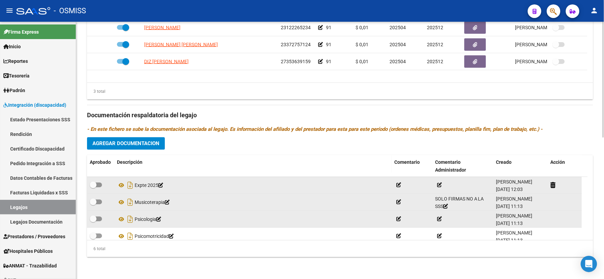
click at [178, 141] on div "Prestadores asociados al legajo Agregar Prestador Aprobado Prestador CUIT Comen…" at bounding box center [340, 111] width 506 height 304
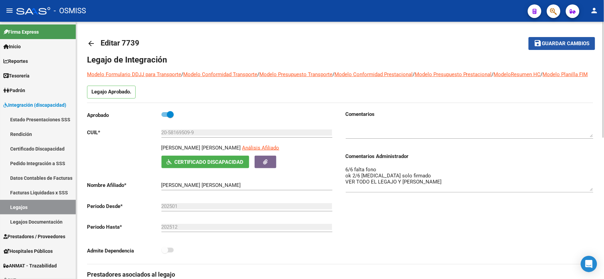
click at [546, 43] on span "Guardar cambios" at bounding box center [567, 44] width 48 height 6
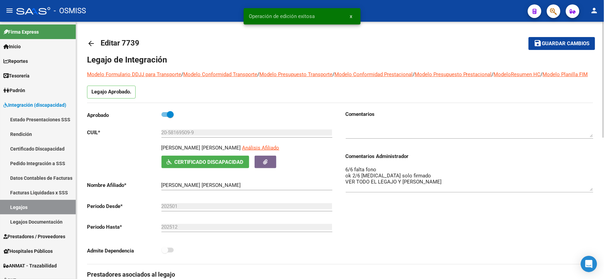
click at [91, 44] on mat-icon "arrow_back" at bounding box center [91, 43] width 8 height 8
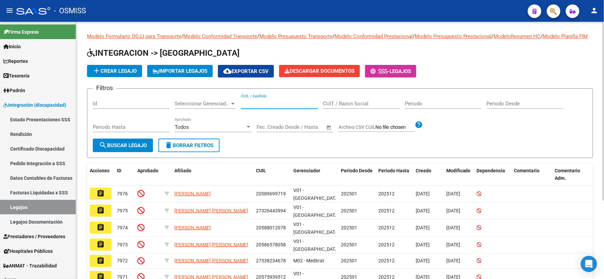
paste input "20502306430"
type input "20502306430"
click at [116, 149] on span "search Buscar Legajo" at bounding box center [123, 146] width 48 height 6
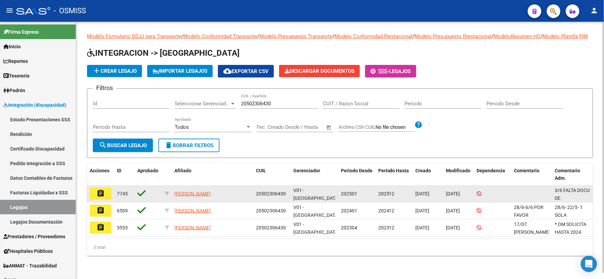
click at [98, 198] on mat-icon "assignment" at bounding box center [101, 193] width 8 height 8
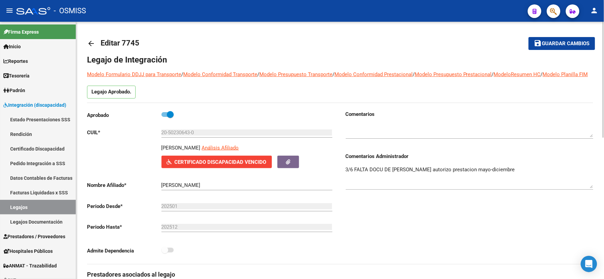
drag, startPoint x: 590, startPoint y: 186, endPoint x: 592, endPoint y: 195, distance: 9.3
click at [592, 188] on textarea "3/6 FALTA DOCU DE [PERSON_NAME] autorizo prestacion mayo-diciembre" at bounding box center [470, 177] width 248 height 22
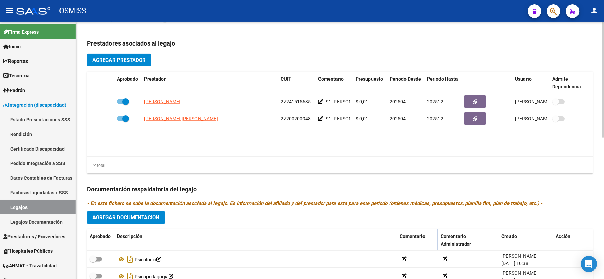
scroll to position [302, 0]
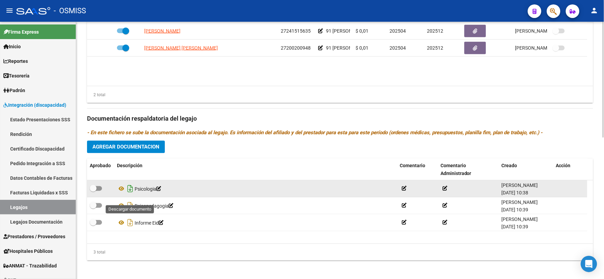
click at [128, 195] on icon "Descargar documento" at bounding box center [130, 189] width 9 height 11
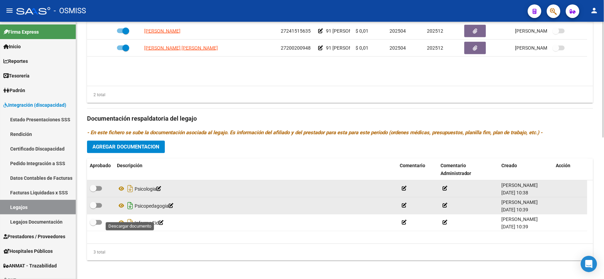
click at [128, 212] on icon "Descargar documento" at bounding box center [130, 206] width 9 height 11
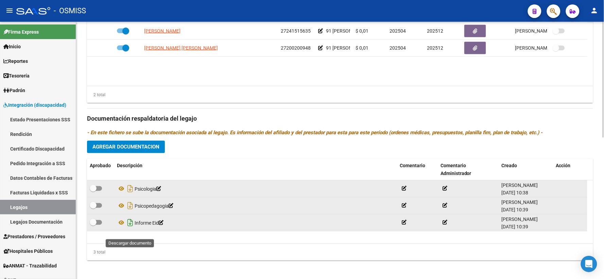
click at [132, 229] on icon "Descargar documento" at bounding box center [130, 223] width 9 height 11
click at [133, 151] on button "Agregar Documentacion" at bounding box center [126, 147] width 78 height 13
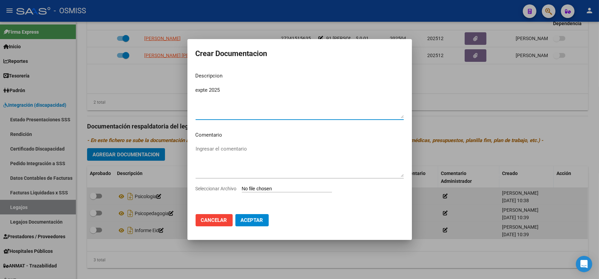
type textarea "expte 2025"
type input "C:\fakepath\ilovepdf_merged_compressed - 2025-09-10T120456.476.pdf"
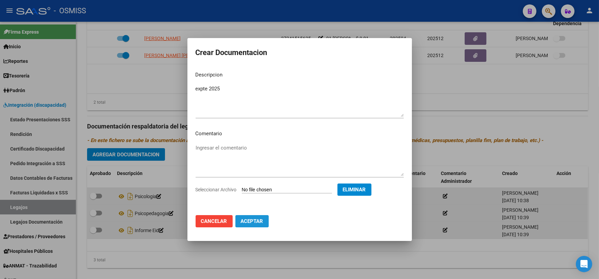
click at [247, 218] on button "Aceptar" at bounding box center [251, 221] width 33 height 12
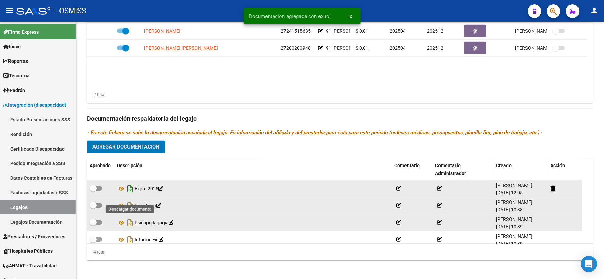
click at [130, 195] on icon "Descargar documento" at bounding box center [130, 189] width 9 height 11
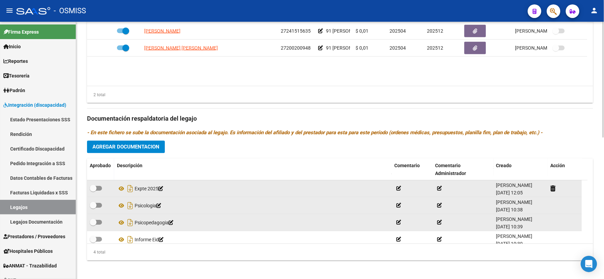
click at [176, 155] on div "Prestadores asociados al legajo Agregar Prestador Aprobado Prestador CUIT Comen…" at bounding box center [340, 115] width 506 height 304
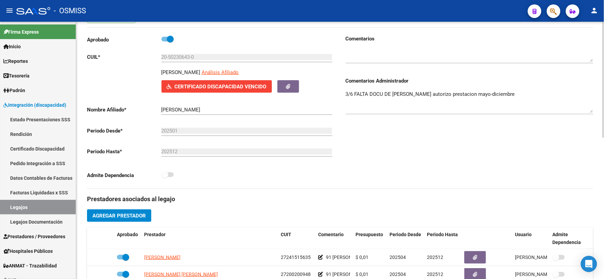
scroll to position [0, 0]
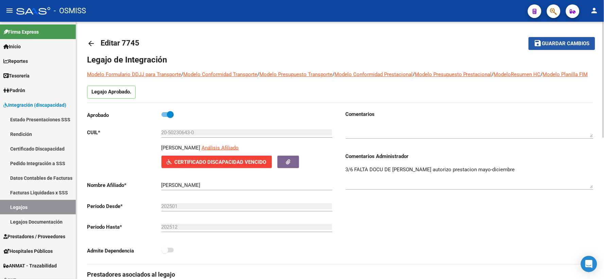
click at [564, 44] on span "Guardar cambios" at bounding box center [567, 44] width 48 height 6
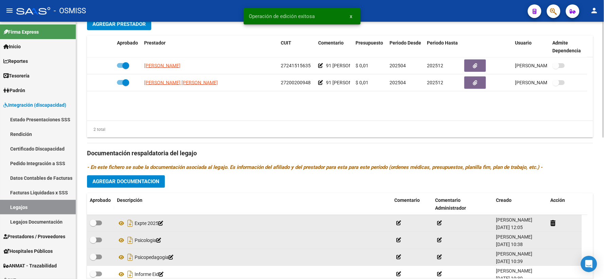
scroll to position [302, 0]
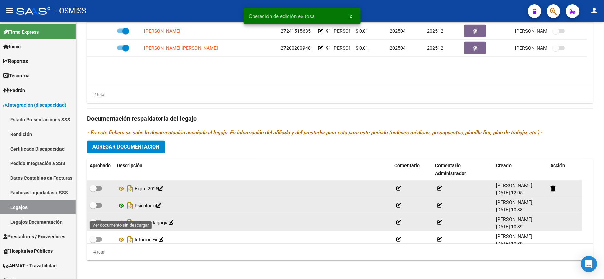
click at [120, 210] on icon at bounding box center [121, 206] width 9 height 8
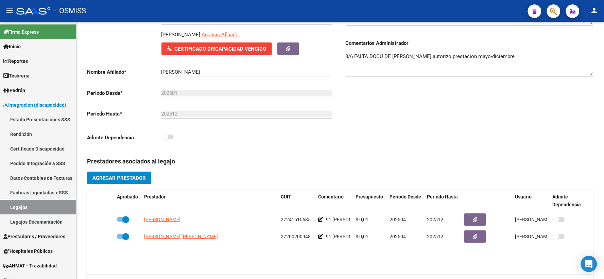
scroll to position [0, 0]
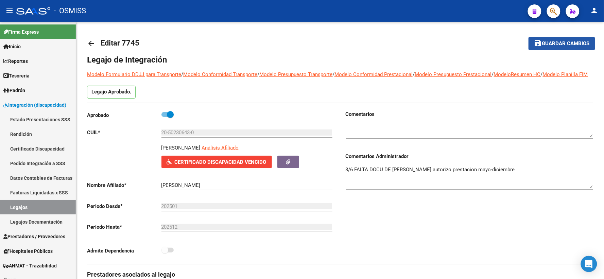
click at [549, 39] on button "save Guardar cambios" at bounding box center [562, 43] width 67 height 13
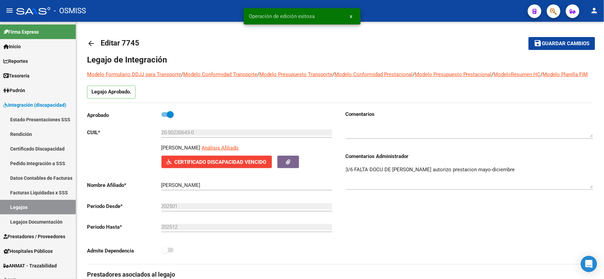
click at [88, 43] on mat-icon "arrow_back" at bounding box center [91, 43] width 8 height 8
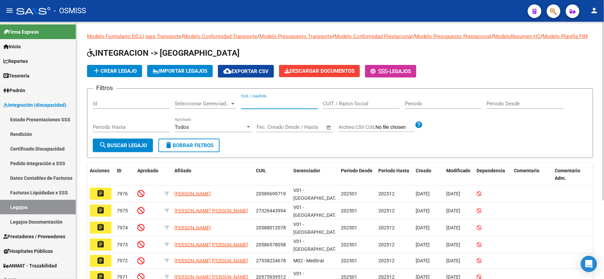
paste input "20474149170"
type input "20474149170"
click at [119, 149] on span "search Buscar Legajo" at bounding box center [123, 146] width 48 height 6
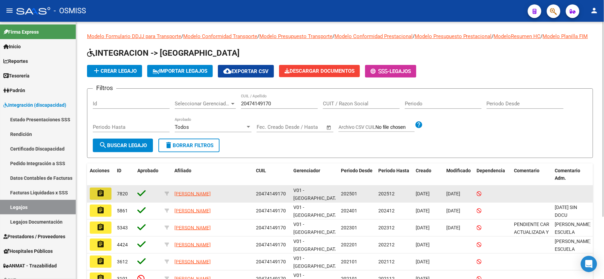
click at [100, 198] on mat-icon "assignment" at bounding box center [101, 193] width 8 height 8
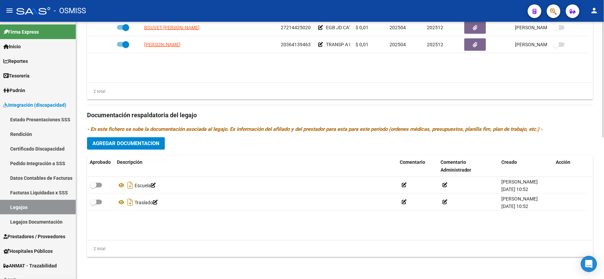
scroll to position [314, 0]
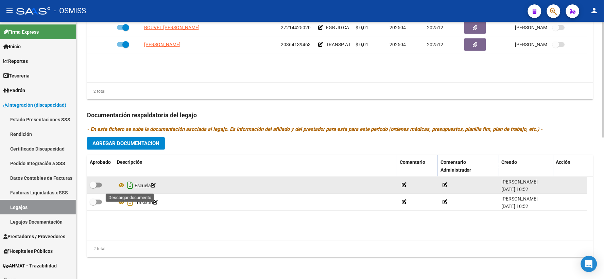
click at [131, 184] on icon "Descargar documento" at bounding box center [130, 185] width 9 height 11
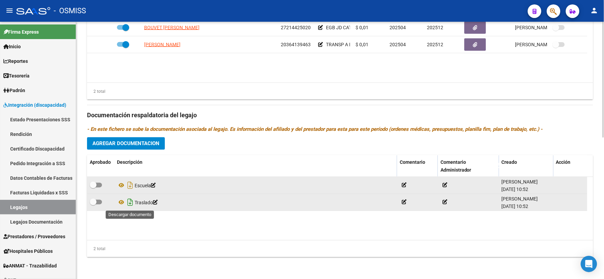
click at [131, 202] on icon "Descargar documento" at bounding box center [130, 202] width 9 height 11
click at [140, 145] on span "Agregar Documentacion" at bounding box center [126, 144] width 67 height 6
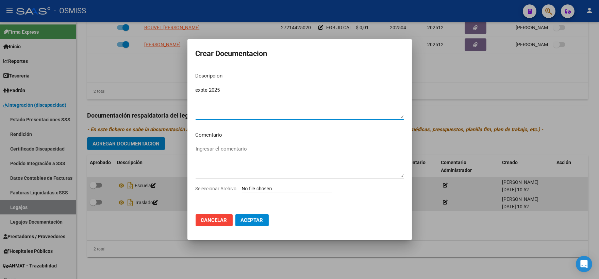
type textarea "expte 2025"
type input "C:\fakepath\ilovepdf_merged_compressed - 2025-09-10T120621.116.pdf"
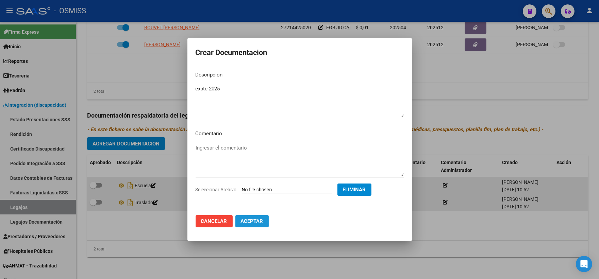
click at [249, 217] on button "Aceptar" at bounding box center [251, 221] width 33 height 12
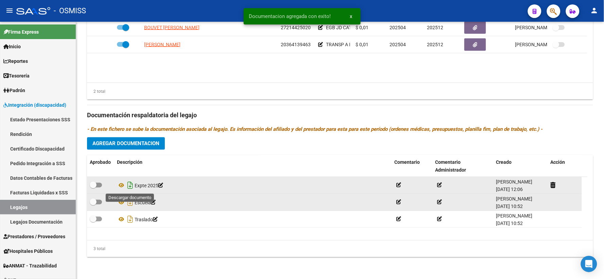
click at [131, 188] on icon "Descargar documento" at bounding box center [130, 185] width 9 height 11
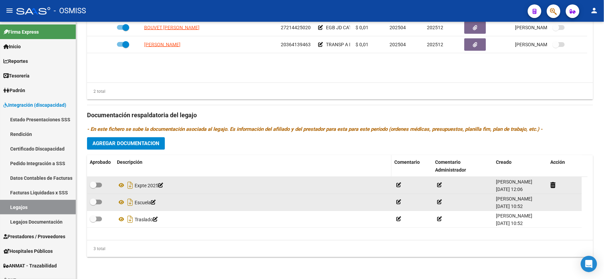
click at [184, 169] on datatable-header-cell "Descripción" at bounding box center [253, 166] width 278 height 22
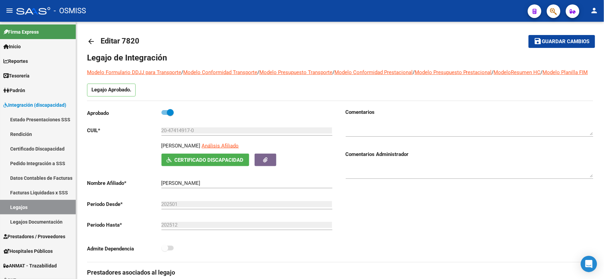
scroll to position [0, 0]
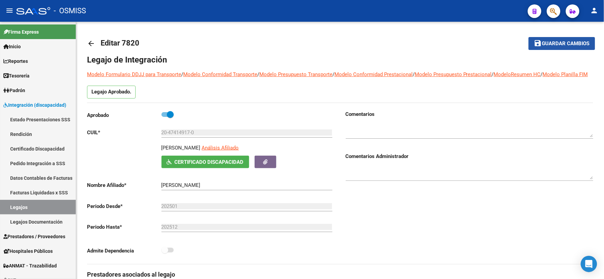
click at [566, 43] on span "Guardar cambios" at bounding box center [567, 44] width 48 height 6
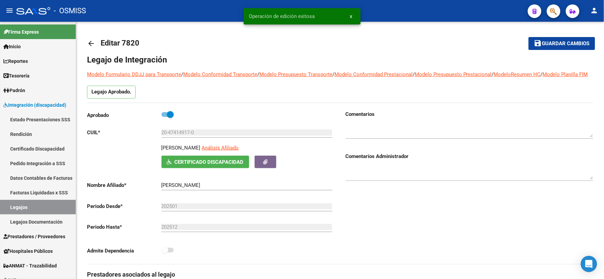
click at [94, 41] on mat-icon "arrow_back" at bounding box center [91, 43] width 8 height 8
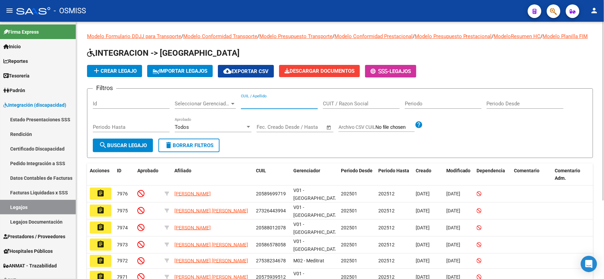
paste input "20528768610"
type input "20528768610"
click at [110, 149] on span "search Buscar Legajo" at bounding box center [123, 146] width 48 height 6
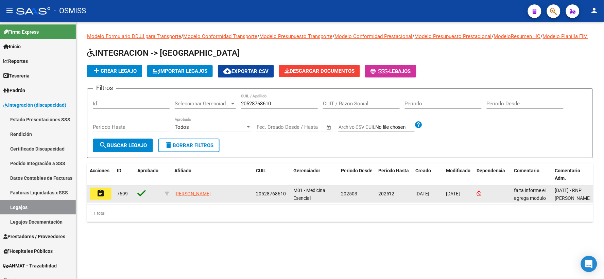
click at [101, 198] on mat-icon "assignment" at bounding box center [101, 193] width 8 height 8
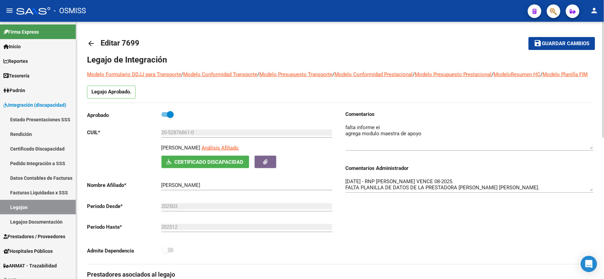
drag, startPoint x: 592, startPoint y: 143, endPoint x: 592, endPoint y: 155, distance: 11.9
click at [592, 149] on textarea at bounding box center [470, 137] width 248 height 26
drag, startPoint x: 590, startPoint y: 197, endPoint x: 590, endPoint y: 213, distance: 16.0
click at [590, 207] on textarea "[DATE] - RNP [PERSON_NAME] VENCE 08-2025. FALTA PLANILLA DE DATOS DE LA PRESTAD…" at bounding box center [470, 193] width 248 height 30
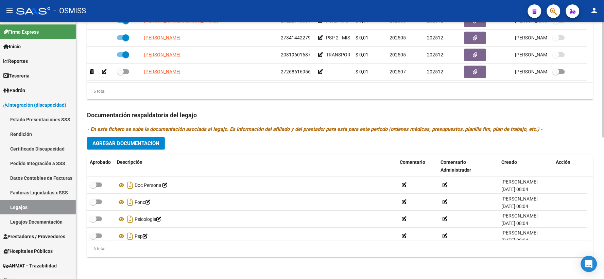
scroll to position [41, 0]
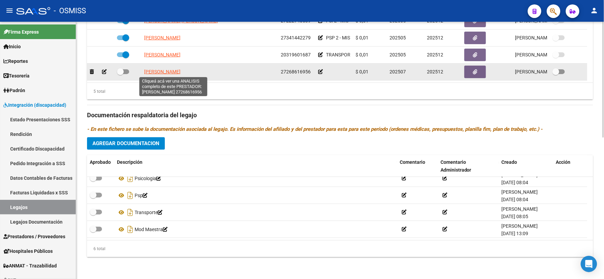
click at [164, 69] on span "[PERSON_NAME]" at bounding box center [162, 71] width 36 height 5
type textarea "27268616956"
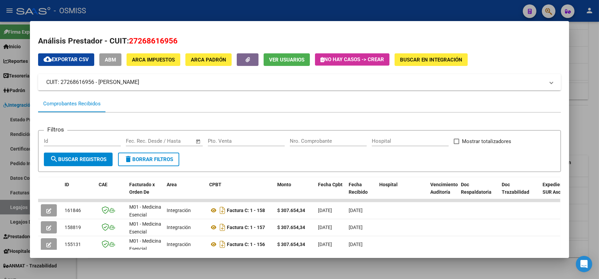
click at [590, 114] on div at bounding box center [299, 139] width 599 height 279
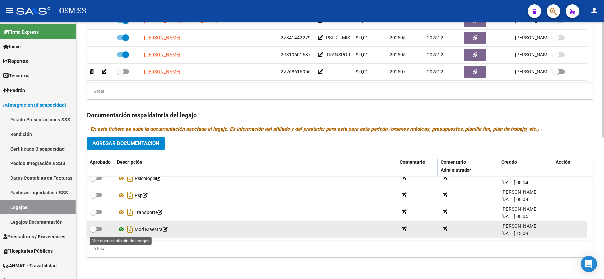
click at [121, 227] on icon at bounding box center [121, 230] width 9 height 8
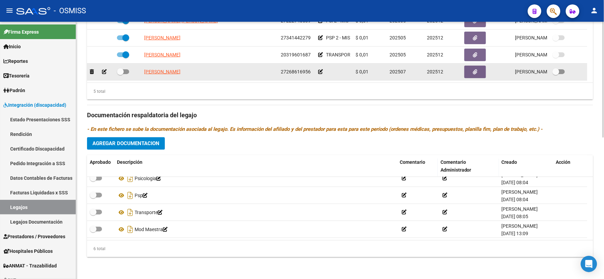
click at [320, 69] on icon at bounding box center [320, 71] width 5 height 5
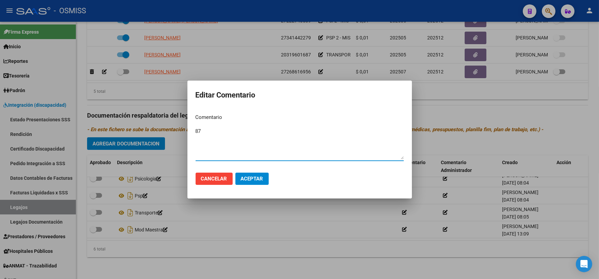
type textarea "87"
click at [246, 181] on span "Aceptar" at bounding box center [252, 179] width 22 height 6
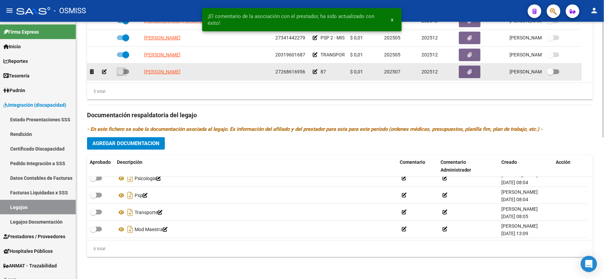
click at [120, 70] on span at bounding box center [120, 71] width 7 height 7
click at [120, 74] on input "checkbox" at bounding box center [120, 74] width 0 height 0
checkbox input "true"
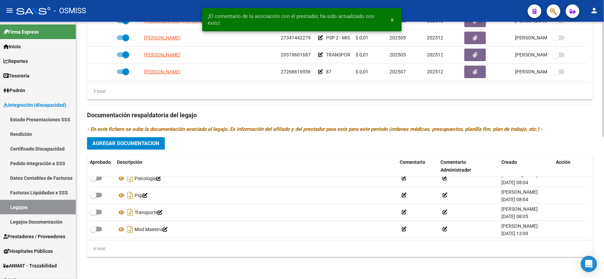
scroll to position [0, 0]
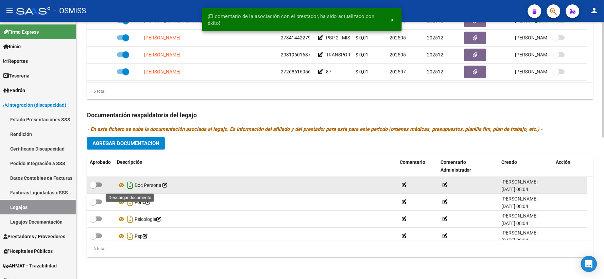
click at [132, 184] on icon "Descargar documento" at bounding box center [130, 185] width 9 height 11
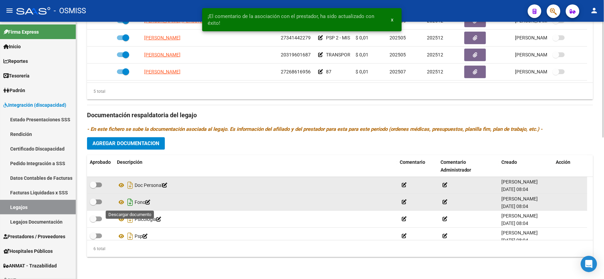
click at [128, 204] on icon "Descargar documento" at bounding box center [130, 202] width 9 height 11
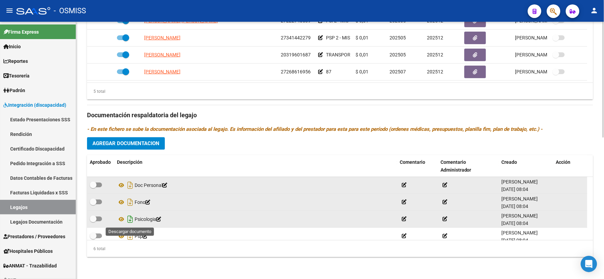
click at [130, 219] on icon "Descargar documento" at bounding box center [130, 219] width 9 height 11
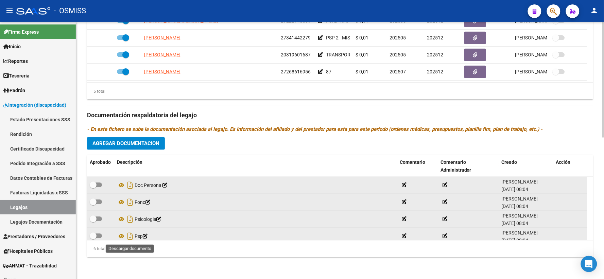
click at [131, 233] on icon "Descargar documento" at bounding box center [130, 236] width 9 height 11
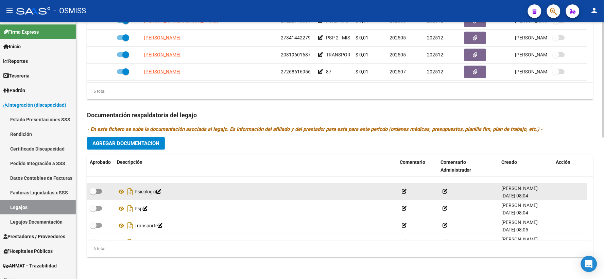
scroll to position [41, 0]
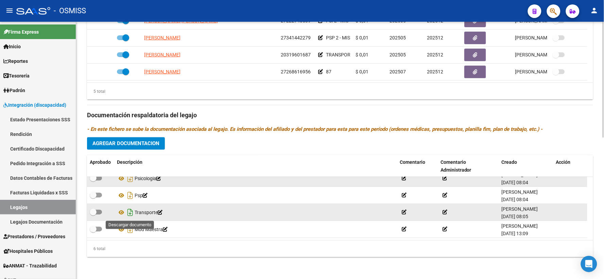
click at [131, 214] on icon "Descargar documento" at bounding box center [130, 212] width 9 height 11
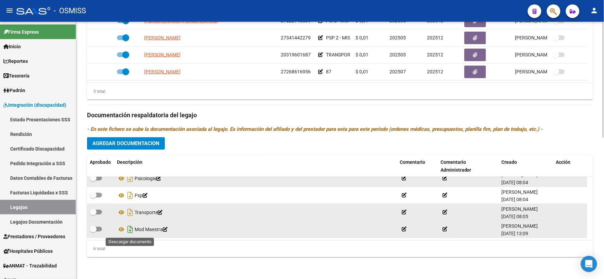
click at [129, 228] on icon "Descargar documento" at bounding box center [130, 229] width 9 height 11
click at [127, 149] on button "Agregar Documentacion" at bounding box center [126, 143] width 78 height 13
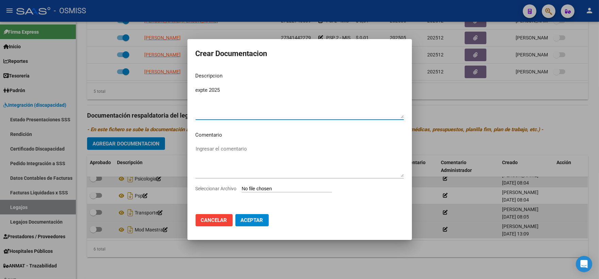
type textarea "expte 2025"
type input "C:\fakepath\ilovepdf_merged_compressed - 2025-09-10T120918.532.pdf"
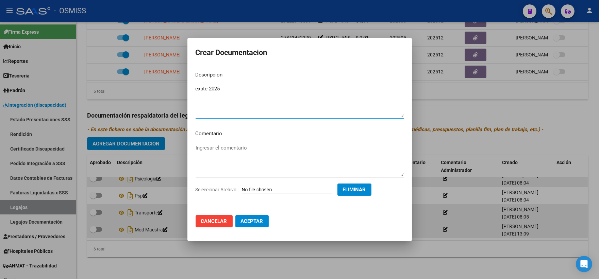
click at [247, 222] on span "Aceptar" at bounding box center [252, 221] width 22 height 6
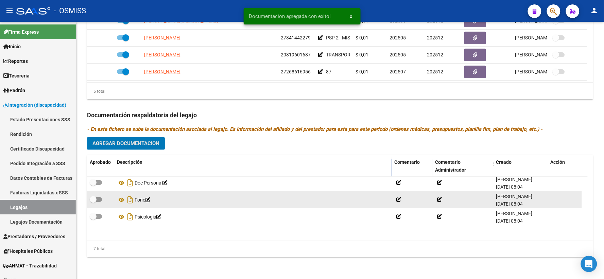
scroll to position [0, 0]
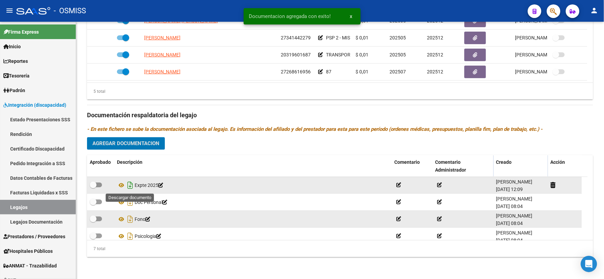
click at [128, 184] on icon "Descargar documento" at bounding box center [130, 185] width 9 height 11
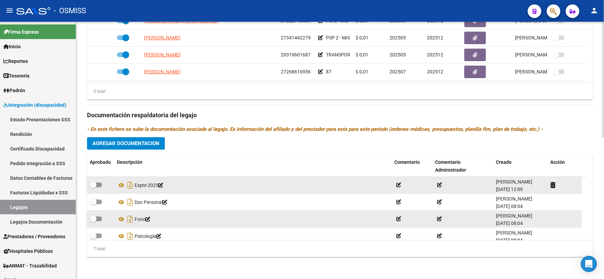
click at [178, 142] on div "Prestadores asociados al legajo Agregar Prestador Aprobado Prestador CUIT Comen…" at bounding box center [340, 111] width 506 height 304
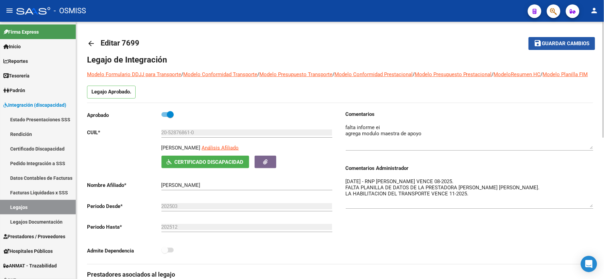
click at [556, 43] on span "Guardar cambios" at bounding box center [567, 44] width 48 height 6
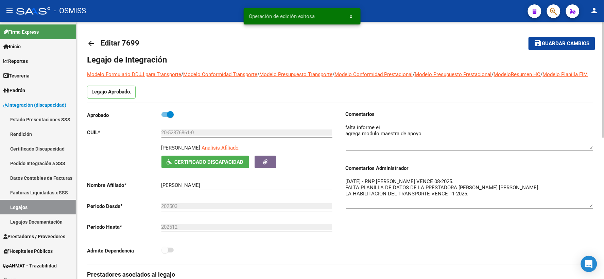
click at [92, 41] on mat-icon "arrow_back" at bounding box center [91, 43] width 8 height 8
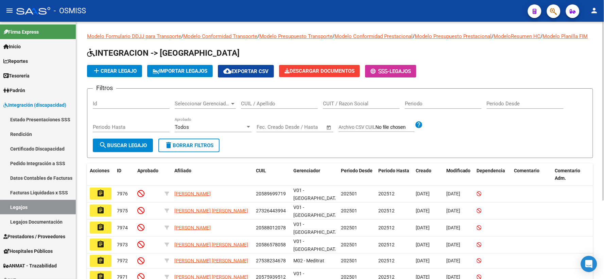
click at [271, 107] on input "CUIL / Apellido" at bounding box center [279, 104] width 77 height 6
paste input "20520290673"
type input "20520290673"
click at [113, 149] on span "search Buscar Legajo" at bounding box center [123, 146] width 48 height 6
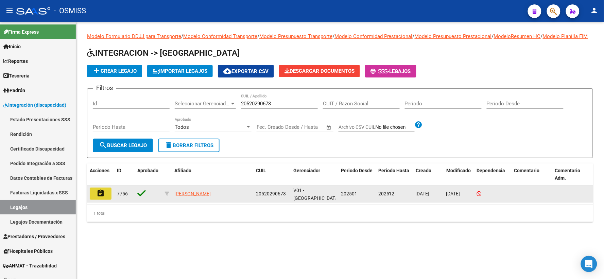
click at [101, 198] on mat-icon "assignment" at bounding box center [101, 193] width 8 height 8
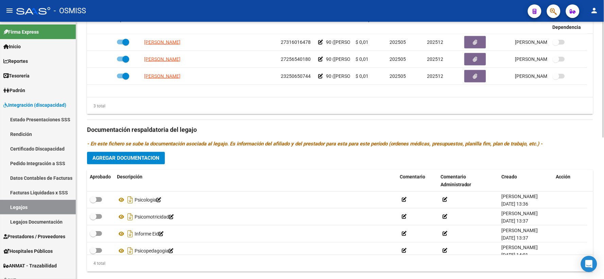
scroll to position [314, 0]
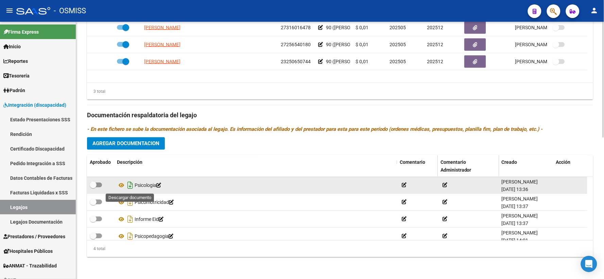
click at [130, 185] on icon "Descargar documento" at bounding box center [130, 185] width 9 height 11
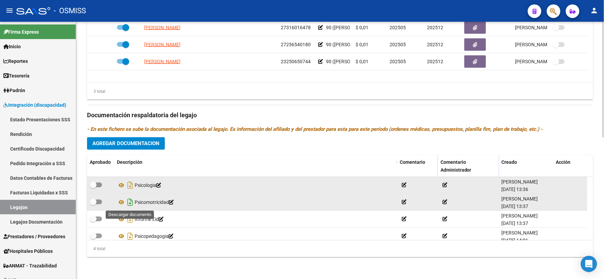
click at [131, 201] on icon "Descargar documento" at bounding box center [130, 202] width 9 height 11
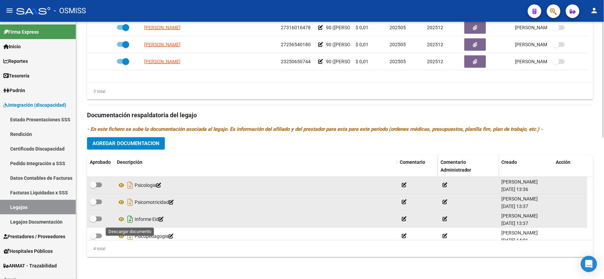
click at [130, 217] on icon "Descargar documento" at bounding box center [130, 219] width 9 height 11
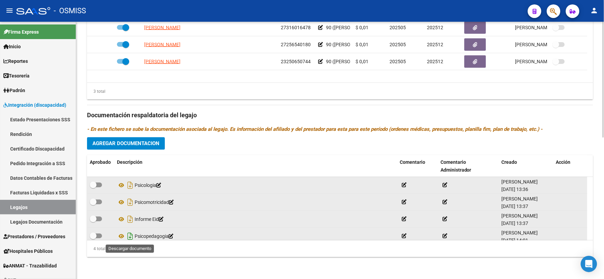
click at [131, 238] on icon "Descargar documento" at bounding box center [130, 236] width 9 height 11
click at [116, 144] on span "Agregar Documentacion" at bounding box center [126, 144] width 67 height 6
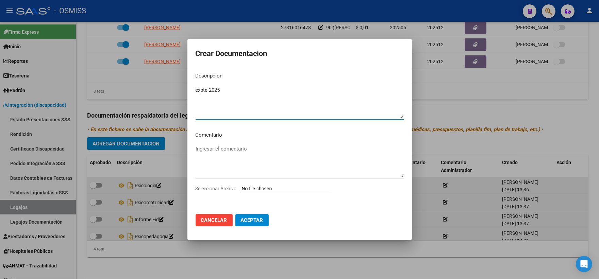
type textarea "expte 2025"
type input "C:\fakepath\ilovepdf_merged_compressed - 2025-09-10T121100.023.pdf"
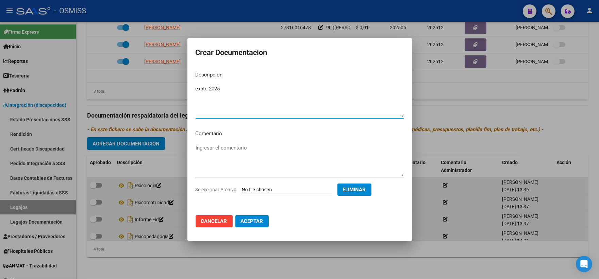
click at [250, 222] on span "Aceptar" at bounding box center [252, 221] width 22 height 6
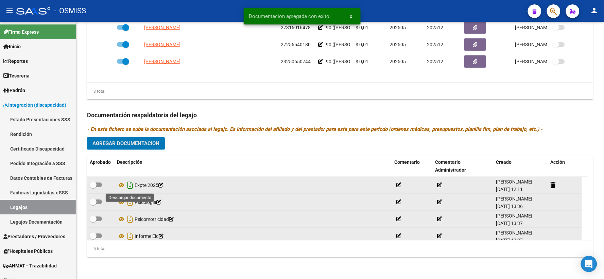
click at [130, 186] on icon "Descargar documento" at bounding box center [130, 185] width 9 height 11
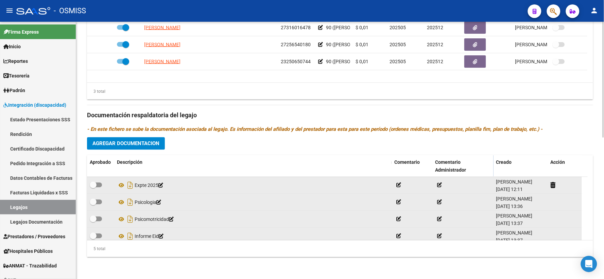
click at [178, 144] on div "Prestadores asociados al legajo Agregar Prestador Aprobado Prestador CUIT Comen…" at bounding box center [340, 111] width 506 height 304
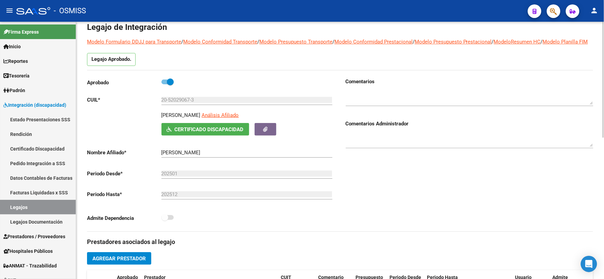
scroll to position [0, 0]
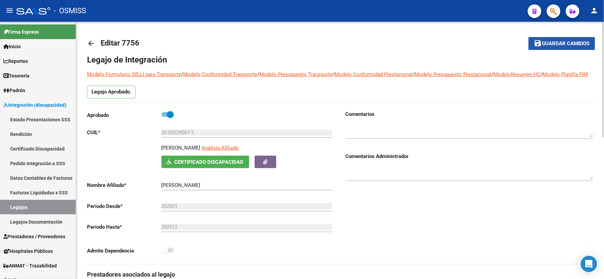
click at [555, 41] on span "Guardar cambios" at bounding box center [567, 44] width 48 height 6
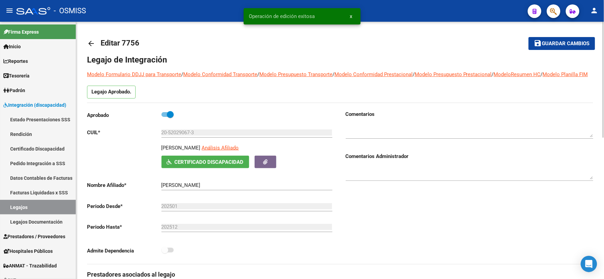
click at [88, 44] on mat-icon "arrow_back" at bounding box center [91, 43] width 8 height 8
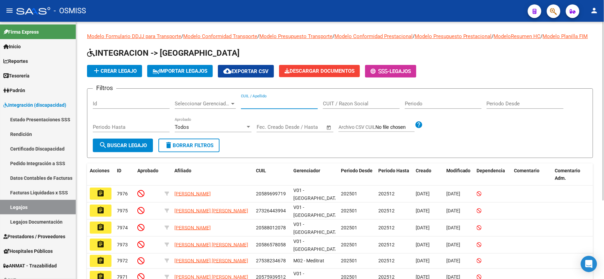
paste input "20568953283"
type input "20568953283"
click at [143, 149] on span "search Buscar Legajo" at bounding box center [123, 146] width 48 height 6
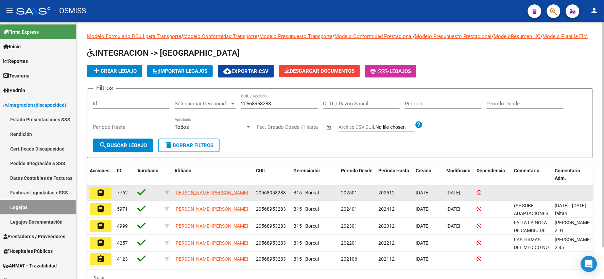
click at [106, 199] on button "assignment" at bounding box center [101, 193] width 22 height 12
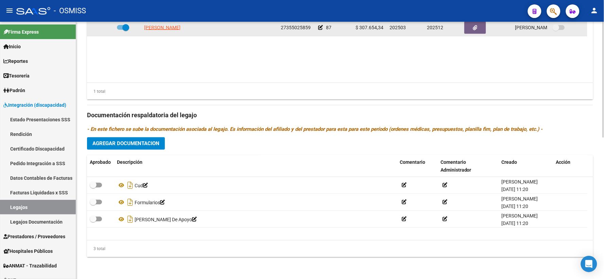
scroll to position [314, 0]
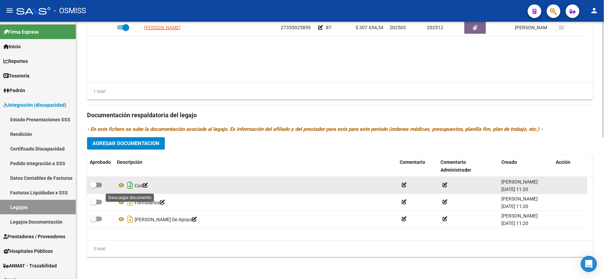
click at [130, 188] on icon "Descargar documento" at bounding box center [130, 185] width 9 height 11
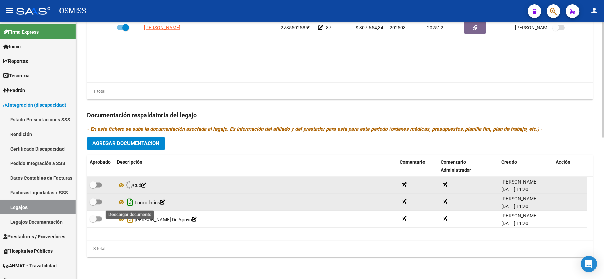
click at [130, 203] on icon "Descargar documento" at bounding box center [130, 202] width 9 height 11
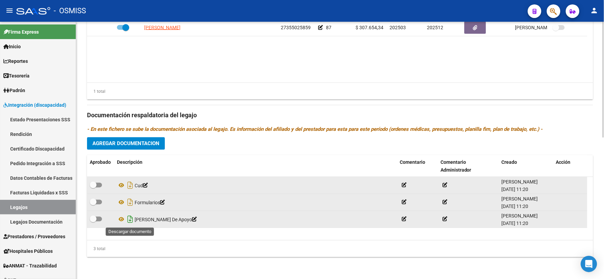
click at [129, 220] on icon "Descargar documento" at bounding box center [130, 219] width 9 height 11
click at [144, 144] on span "Agregar Documentacion" at bounding box center [126, 144] width 67 height 6
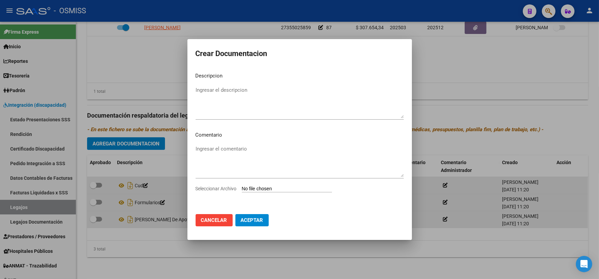
type input "C:\fakepath\ilovepdf_merged_compressed - 2025-09-10T121548.878.pdf"
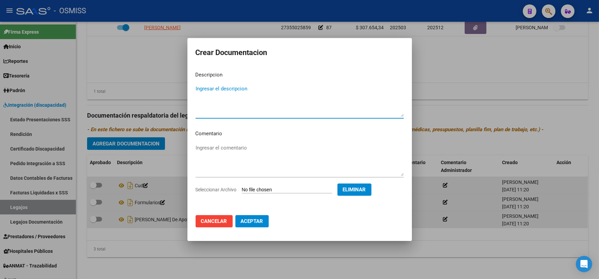
click at [248, 222] on span "Aceptar" at bounding box center [252, 221] width 22 height 6
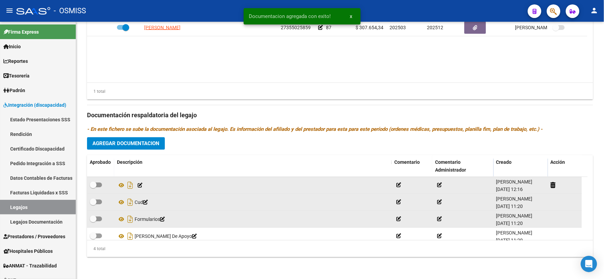
click at [139, 187] on icon at bounding box center [140, 185] width 5 height 5
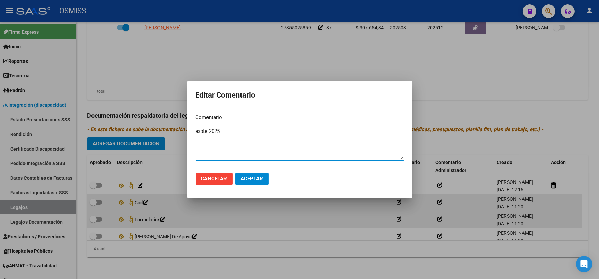
type textarea "expte 2025"
click at [256, 178] on span "Aceptar" at bounding box center [252, 179] width 22 height 6
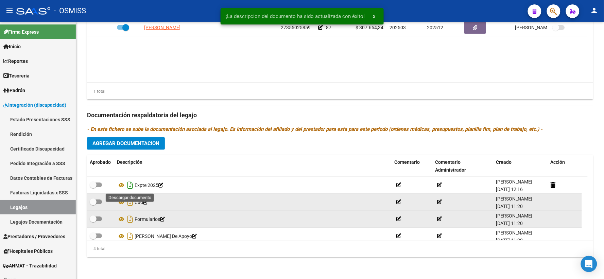
click at [129, 186] on icon "Descargar documento" at bounding box center [130, 185] width 9 height 11
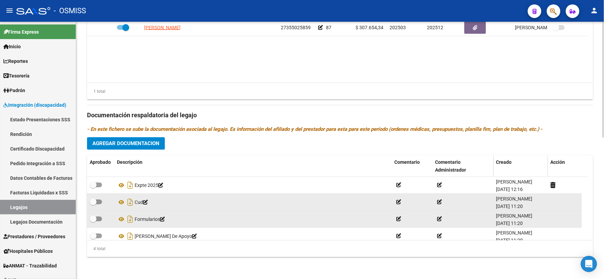
click at [168, 154] on div "Prestadores asociados al legajo Agregar Prestador Aprobado Prestador CUIT Comen…" at bounding box center [340, 111] width 506 height 304
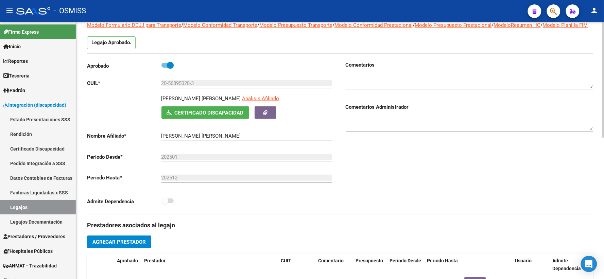
scroll to position [0, 0]
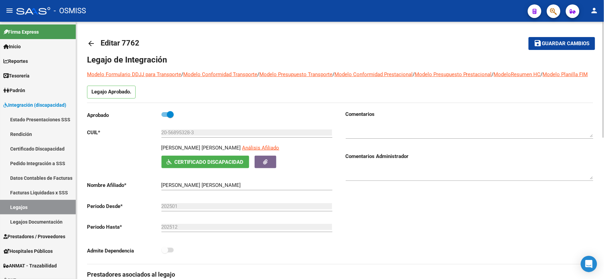
click at [554, 38] on button "save Guardar cambios" at bounding box center [562, 43] width 67 height 13
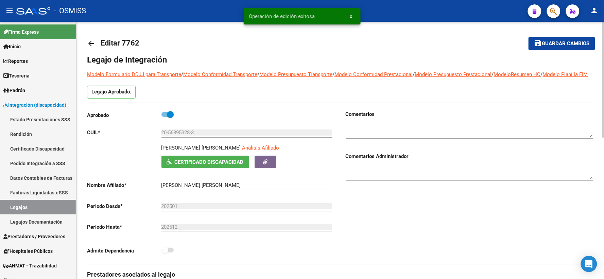
click at [91, 43] on mat-icon "arrow_back" at bounding box center [91, 43] width 8 height 8
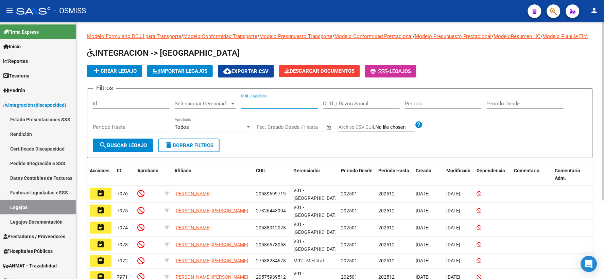
paste input "20567539149"
type input "20567539149"
click at [111, 149] on span "search Buscar Legajo" at bounding box center [123, 146] width 48 height 6
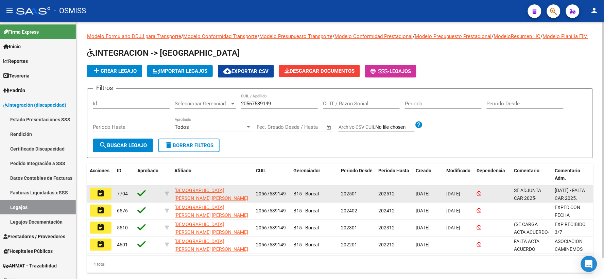
click at [100, 198] on mat-icon "assignment" at bounding box center [101, 193] width 8 height 8
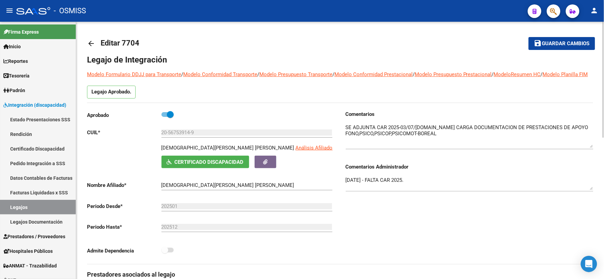
drag, startPoint x: 593, startPoint y: 144, endPoint x: 595, endPoint y: 154, distance: 10.6
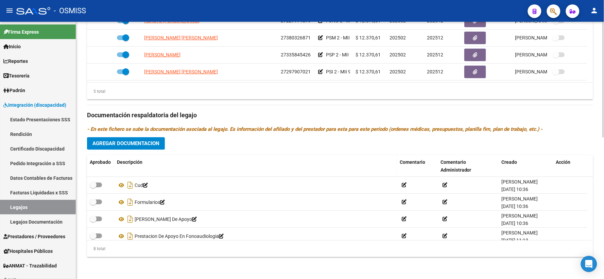
scroll to position [314, 0]
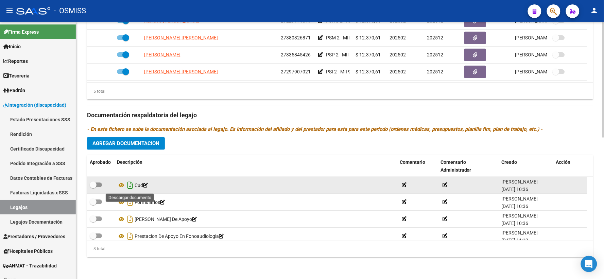
click at [131, 184] on icon "Descargar documento" at bounding box center [130, 185] width 9 height 11
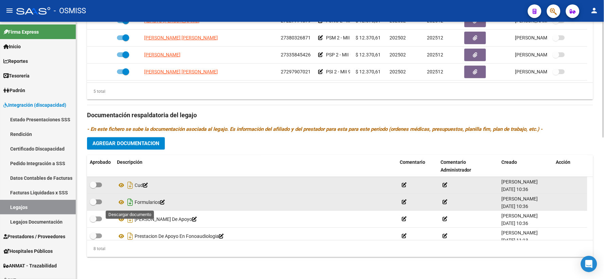
click at [130, 205] on icon "Descargar documento" at bounding box center [130, 202] width 9 height 11
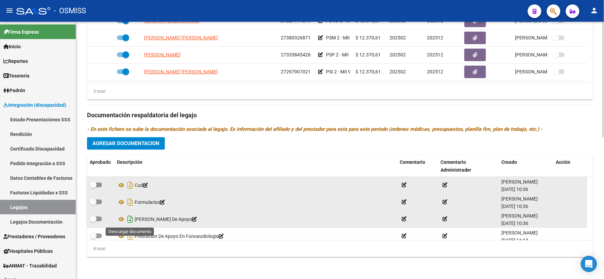
click at [131, 219] on icon "Descargar documento" at bounding box center [130, 219] width 9 height 11
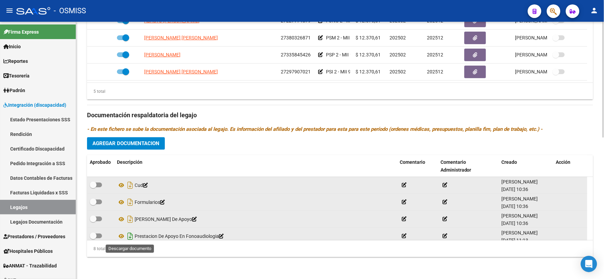
click at [131, 236] on icon "Descargar documento" at bounding box center [130, 236] width 9 height 11
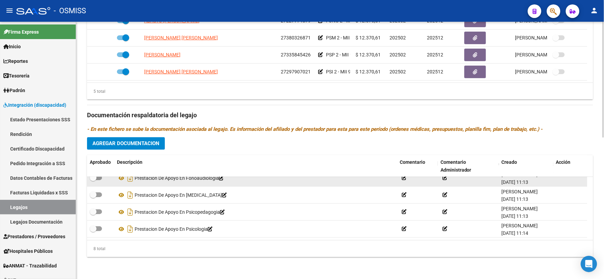
scroll to position [65, 0]
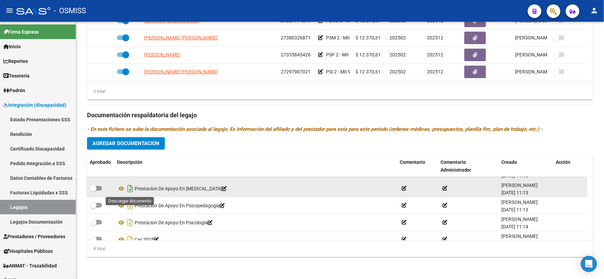
click at [131, 190] on icon "Descargar documento" at bounding box center [130, 189] width 9 height 11
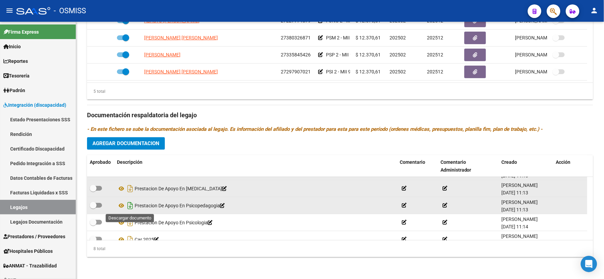
click at [129, 206] on icon "Descargar documento" at bounding box center [130, 206] width 9 height 11
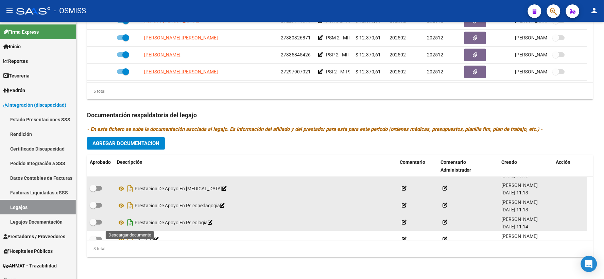
click at [131, 220] on icon "Descargar documento" at bounding box center [130, 223] width 9 height 11
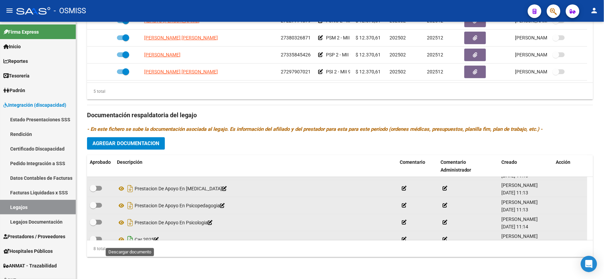
click at [131, 237] on icon "Descargar documento" at bounding box center [130, 240] width 9 height 11
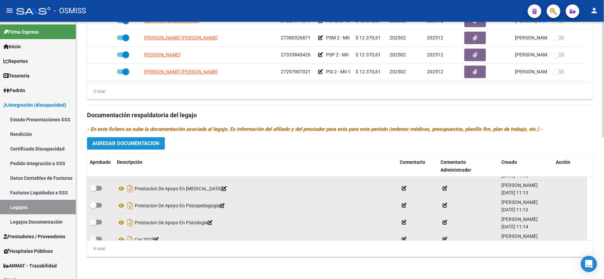
click at [137, 145] on span "Agregar Documentacion" at bounding box center [126, 144] width 67 height 6
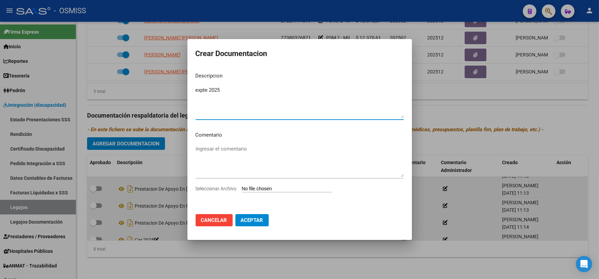
type textarea "expte 2025"
type input "C:\fakepath\ilovepdf_merged_compressed - 2025-09-10T121805.002.pdf"
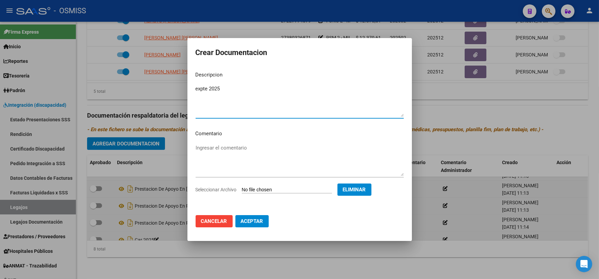
click at [248, 222] on span "Aceptar" at bounding box center [252, 221] width 22 height 6
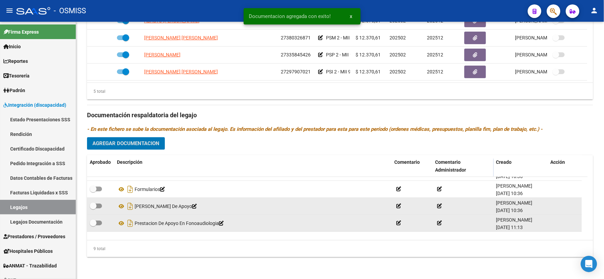
scroll to position [0, 0]
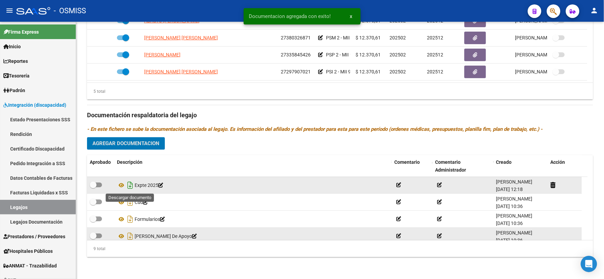
click at [130, 184] on icon "Descargar documento" at bounding box center [130, 185] width 9 height 11
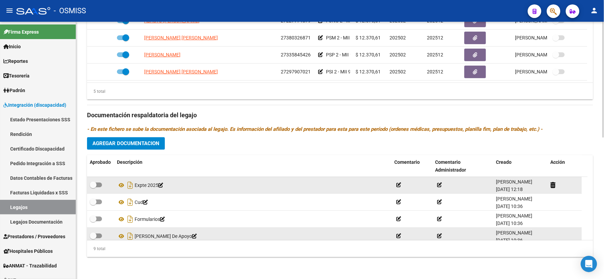
click at [175, 139] on div "Prestadores asociados al legajo Agregar Prestador Aprobado Prestador CUIT Comen…" at bounding box center [340, 111] width 506 height 304
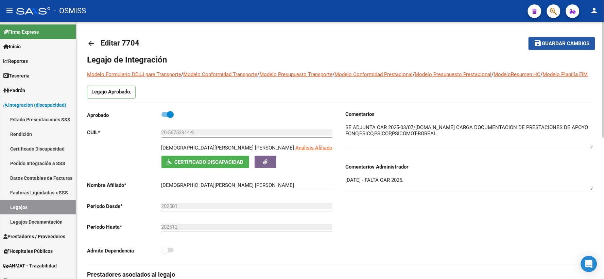
drag, startPoint x: 548, startPoint y: 43, endPoint x: 507, endPoint y: 73, distance: 50.8
click at [547, 42] on span "Guardar cambios" at bounding box center [567, 44] width 48 height 6
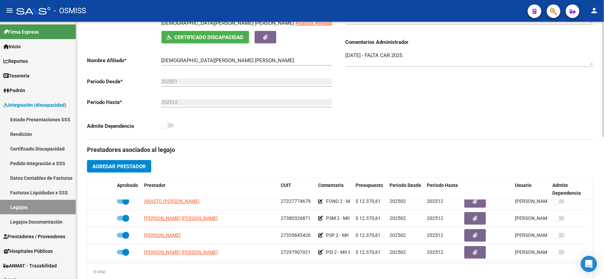
scroll to position [49, 0]
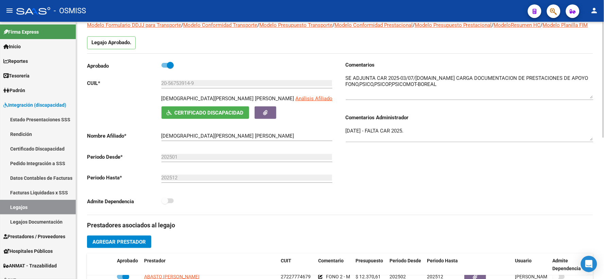
click at [419, 69] on h3 "Comentarios" at bounding box center [470, 64] width 248 height 7
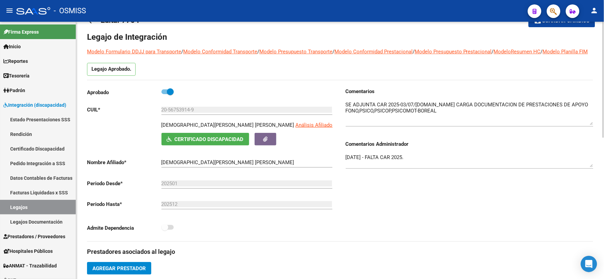
scroll to position [0, 0]
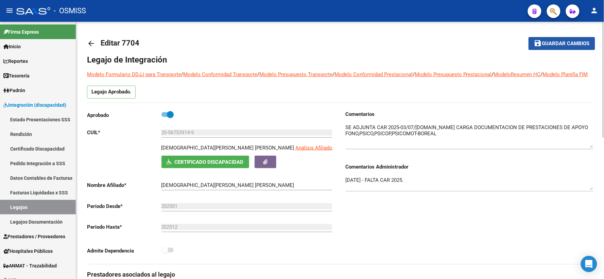
click at [567, 45] on span "Guardar cambios" at bounding box center [567, 44] width 48 height 6
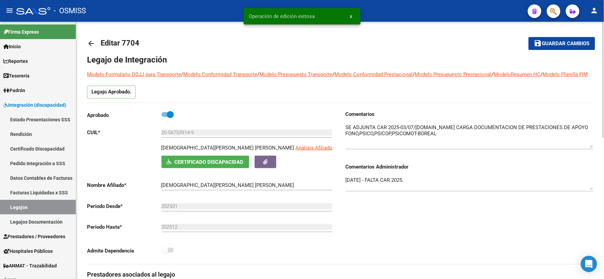
click at [93, 43] on mat-icon "arrow_back" at bounding box center [91, 43] width 8 height 8
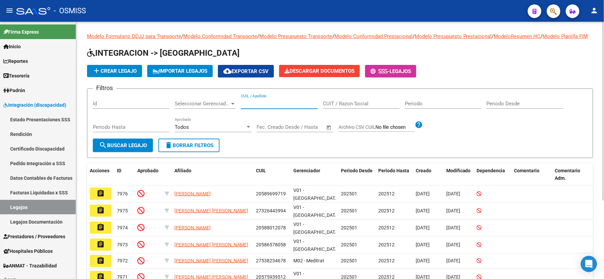
paste input "27593274808"
type input "27593274808"
click at [108, 149] on span "search Buscar Legajo" at bounding box center [123, 146] width 48 height 6
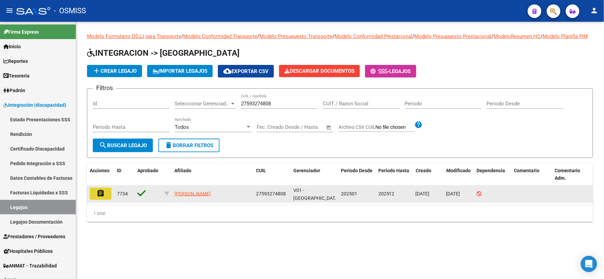
click at [99, 198] on mat-icon "assignment" at bounding box center [101, 193] width 8 height 8
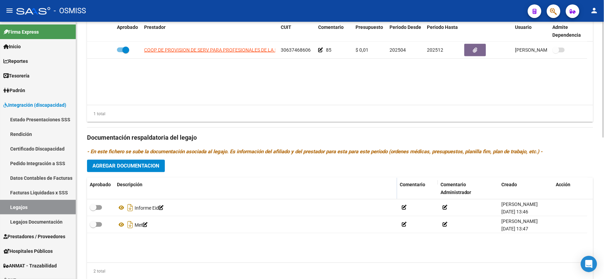
scroll to position [314, 0]
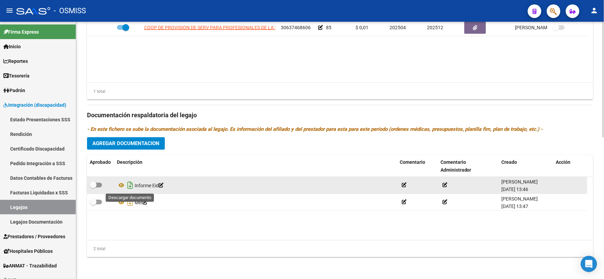
click at [132, 184] on icon "Descargar documento" at bounding box center [130, 185] width 9 height 11
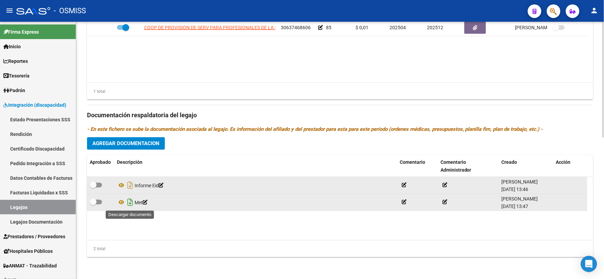
click at [131, 204] on icon "Descargar documento" at bounding box center [130, 202] width 9 height 11
click at [152, 140] on span "Agregar Documentacion" at bounding box center [126, 143] width 67 height 6
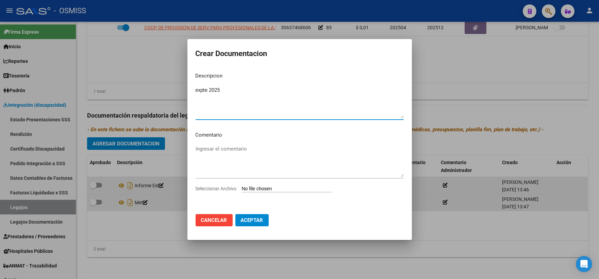
type textarea "expte 2025"
type input "C:\fakepath\ilovepdf_merged_compressed - 2025-09-10T122141.159.pdf"
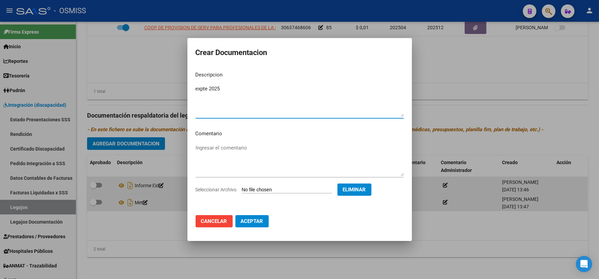
click at [249, 220] on span "Aceptar" at bounding box center [252, 221] width 22 height 6
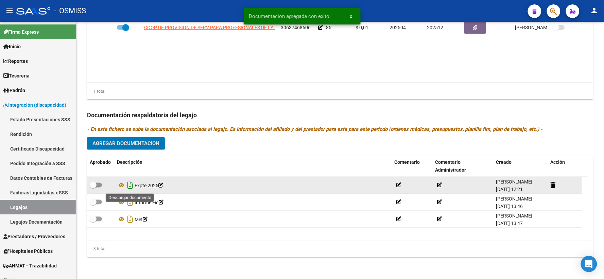
click at [130, 185] on icon "Descargar documento" at bounding box center [130, 185] width 9 height 11
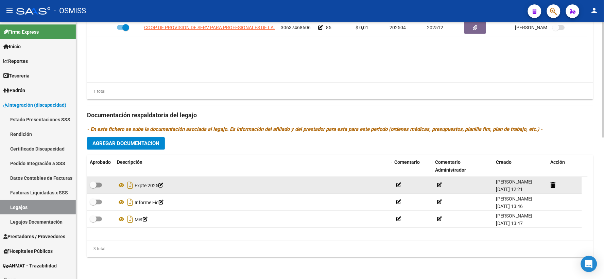
click at [175, 142] on div "Prestadores asociados al legajo Agregar Prestador Aprobado Prestador CUIT Comen…" at bounding box center [340, 111] width 506 height 304
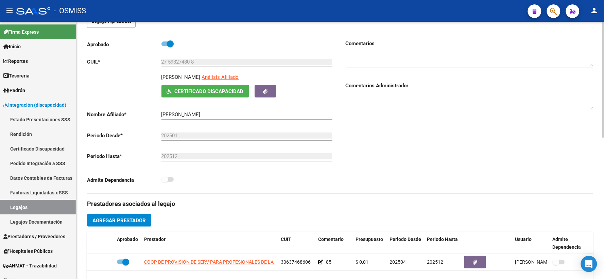
scroll to position [0, 0]
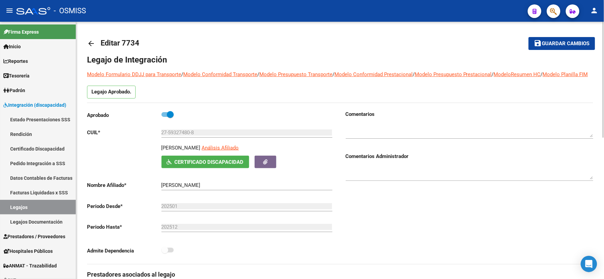
click at [556, 41] on span "Guardar cambios" at bounding box center [567, 44] width 48 height 6
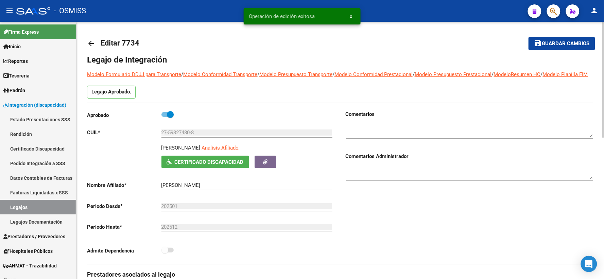
click at [90, 43] on mat-icon "arrow_back" at bounding box center [91, 43] width 8 height 8
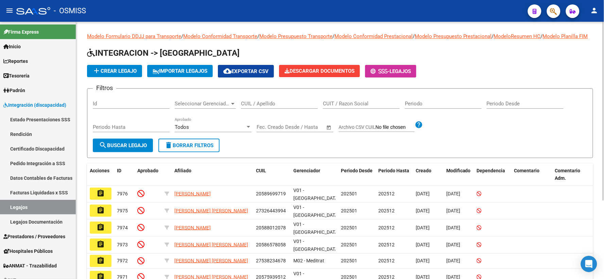
click at [257, 107] on input "CUIL / Apellido" at bounding box center [279, 104] width 77 height 6
paste input "27584769950"
type input "27584769950"
click at [118, 149] on span "search Buscar Legajo" at bounding box center [123, 146] width 48 height 6
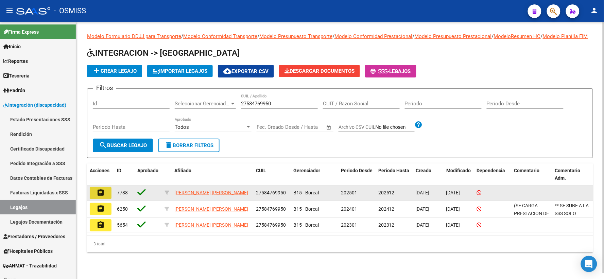
click at [104, 197] on mat-icon "assignment" at bounding box center [101, 193] width 8 height 8
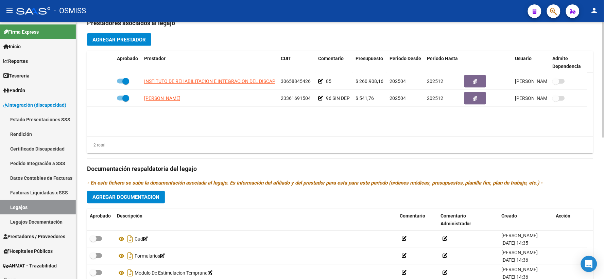
scroll to position [302, 0]
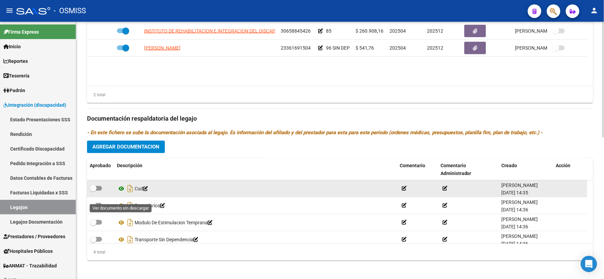
click at [123, 193] on icon at bounding box center [121, 189] width 9 height 8
click at [130, 195] on icon "Descargar documento" at bounding box center [130, 189] width 9 height 11
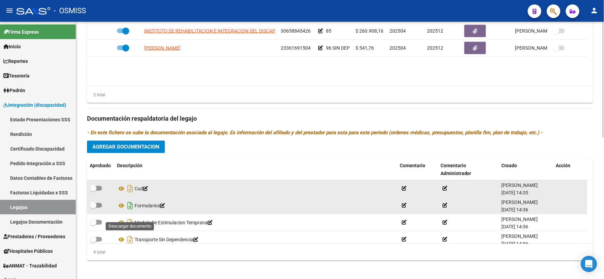
click at [131, 212] on icon "Descargar documento" at bounding box center [130, 206] width 9 height 11
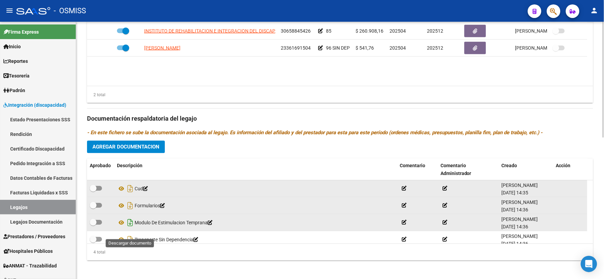
click at [129, 229] on icon "Descargar documento" at bounding box center [130, 223] width 9 height 11
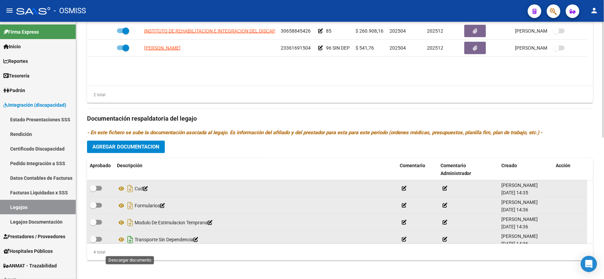
click at [131, 246] on icon "Descargar documento" at bounding box center [130, 240] width 9 height 11
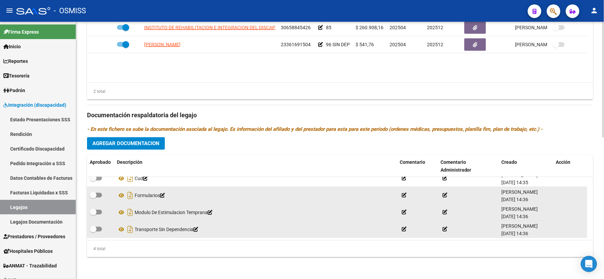
scroll to position [0, 0]
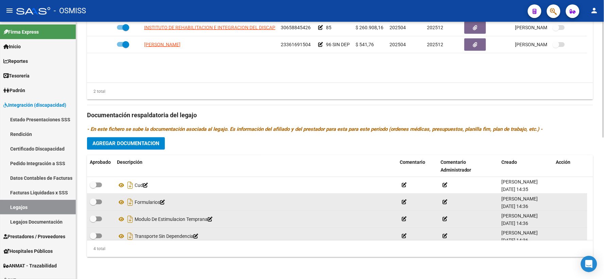
click at [144, 146] on span "Agregar Documentacion" at bounding box center [126, 144] width 67 height 6
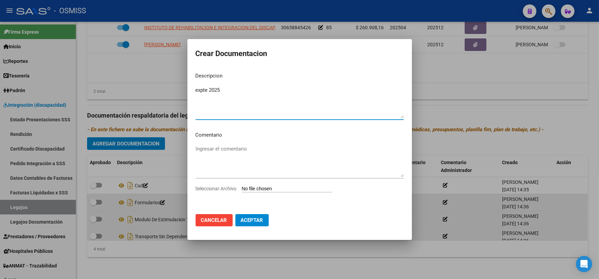
type textarea "expte 2025"
type input "C:\fakepath\ilovepdf_merged_compressed - 2025-09-10T122316.890.pdf"
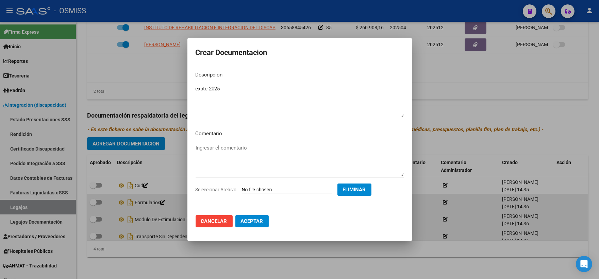
click at [251, 221] on span "Aceptar" at bounding box center [252, 221] width 22 height 6
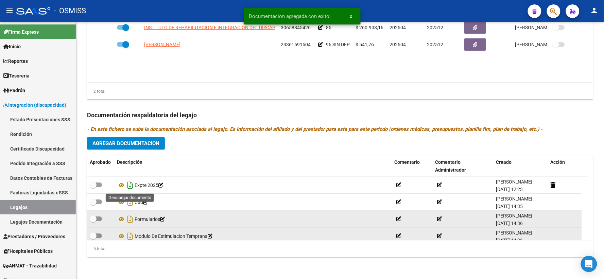
click at [130, 188] on icon "Descargar documento" at bounding box center [130, 185] width 9 height 11
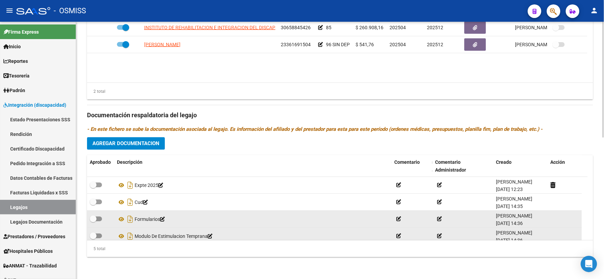
click at [174, 144] on div "Prestadores asociados al legajo Agregar Prestador Aprobado Prestador CUIT Comen…" at bounding box center [340, 111] width 506 height 304
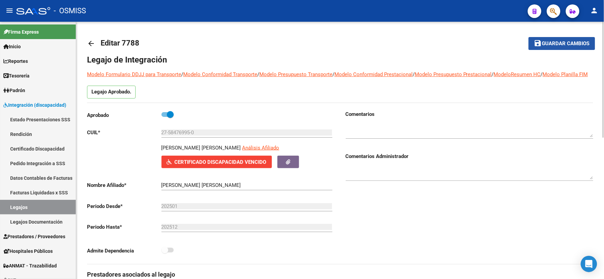
click at [556, 44] on span "Guardar cambios" at bounding box center [567, 44] width 48 height 6
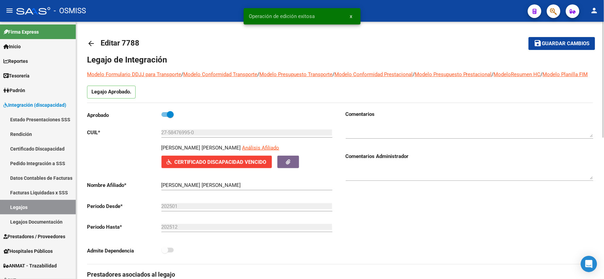
click at [91, 43] on mat-icon "arrow_back" at bounding box center [91, 43] width 8 height 8
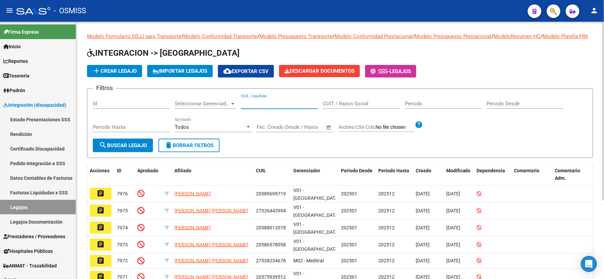
paste input "27578677521"
type input "27578677521"
click at [121, 149] on span "search Buscar Legajo" at bounding box center [123, 146] width 48 height 6
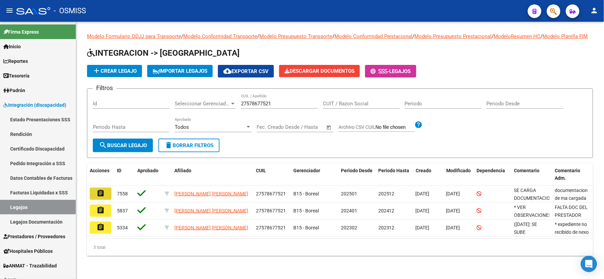
click at [100, 198] on mat-icon "assignment" at bounding box center [101, 193] width 8 height 8
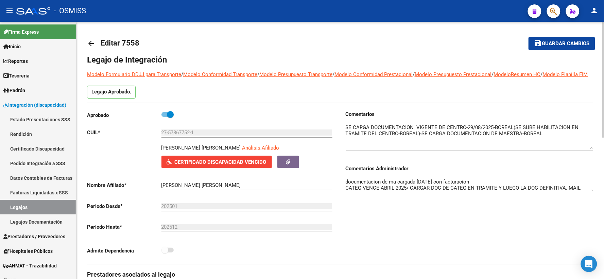
drag, startPoint x: 592, startPoint y: 144, endPoint x: 593, endPoint y: 156, distance: 12.3
click at [593, 150] on textarea at bounding box center [470, 137] width 248 height 26
drag, startPoint x: 592, startPoint y: 198, endPoint x: 592, endPoint y: 219, distance: 21.8
click at [592, 214] on textarea "documentacion de ma cargada [DATE] con facturacion CATEG VENCE ABRIL 2025/ CARG…" at bounding box center [470, 195] width 248 height 35
click at [558, 48] on button "save Guardar cambios" at bounding box center [562, 43] width 67 height 13
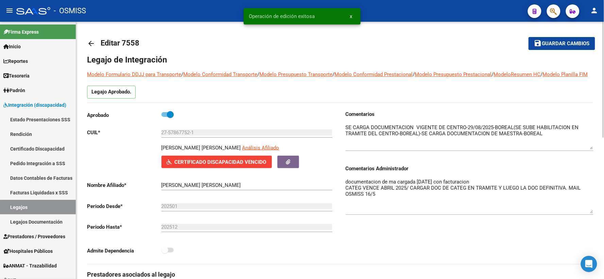
click at [91, 44] on mat-icon "arrow_back" at bounding box center [91, 43] width 8 height 8
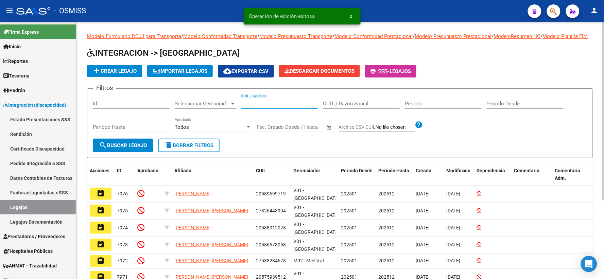
click at [255, 107] on input "CUIL / Apellido" at bounding box center [279, 104] width 77 height 6
paste input "27574827936"
type input "27574827936"
click at [118, 149] on span "search Buscar Legajo" at bounding box center [123, 146] width 48 height 6
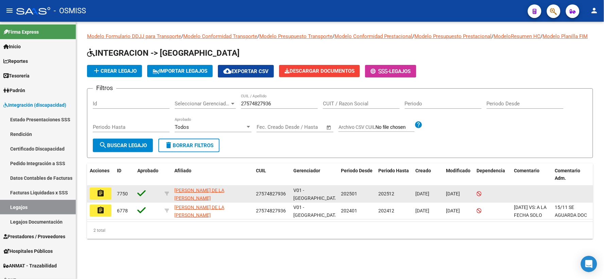
click at [101, 198] on mat-icon "assignment" at bounding box center [101, 193] width 8 height 8
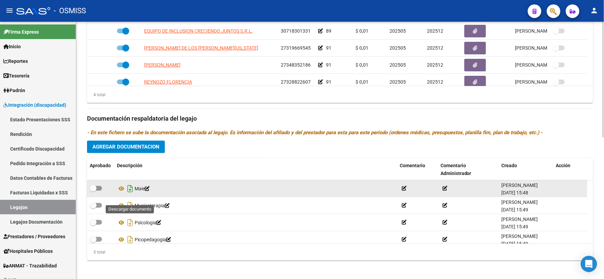
click at [129, 195] on icon "Descargar documento" at bounding box center [130, 189] width 9 height 11
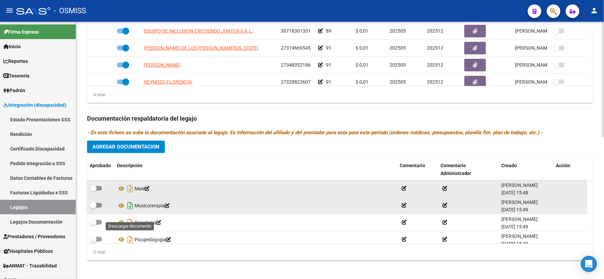
click at [130, 212] on icon "Descargar documento" at bounding box center [130, 206] width 9 height 11
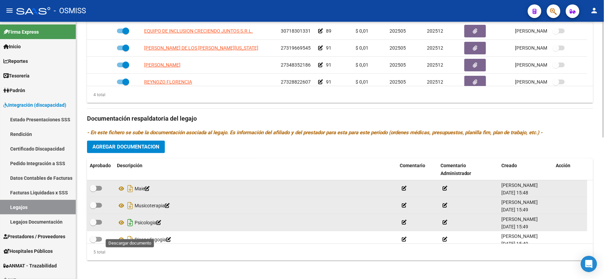
click at [129, 229] on icon "Descargar documento" at bounding box center [130, 223] width 9 height 11
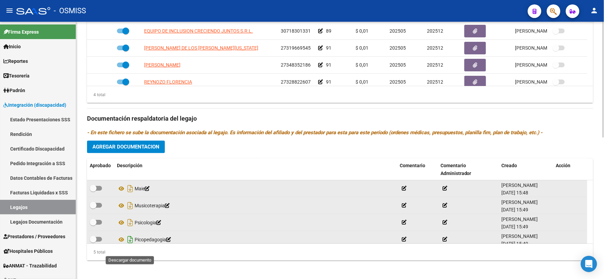
click at [129, 246] on icon "Descargar documento" at bounding box center [130, 240] width 9 height 11
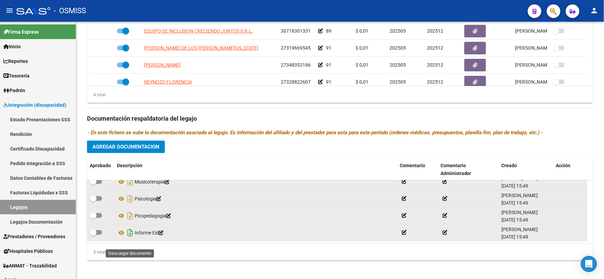
click at [131, 239] on icon "Descargar documento" at bounding box center [130, 233] width 9 height 11
click at [135, 150] on span "Agregar Documentacion" at bounding box center [126, 147] width 67 height 6
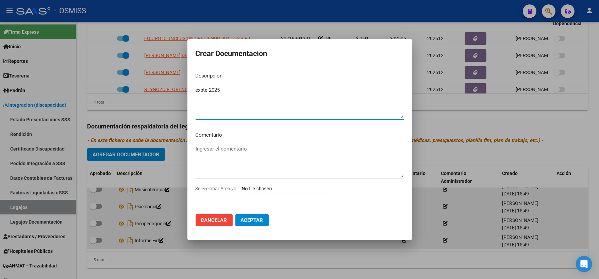
type textarea "expte 2025"
type input "C:\fakepath\ilovepdf_merged_compressed - 2025-09-10T122824.555.pdf"
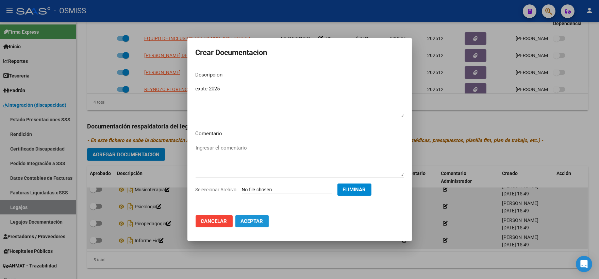
click at [251, 222] on span "Aceptar" at bounding box center [252, 221] width 22 height 6
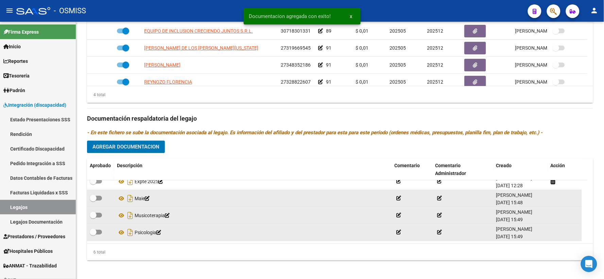
scroll to position [0, 0]
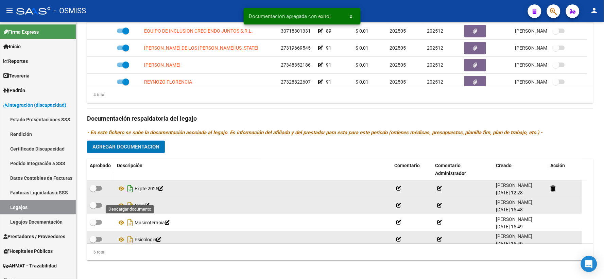
click at [127, 195] on icon "Descargar documento" at bounding box center [130, 189] width 9 height 11
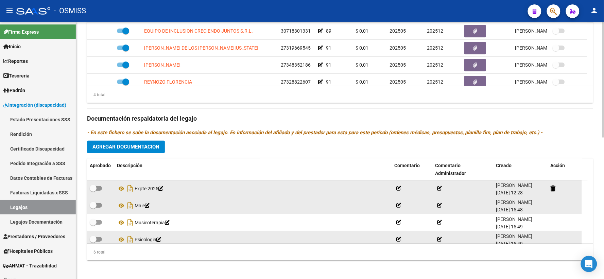
click at [175, 150] on div "Prestadores asociados al legajo Agregar Prestador Aprobado Prestador CUIT Comen…" at bounding box center [340, 115] width 506 height 304
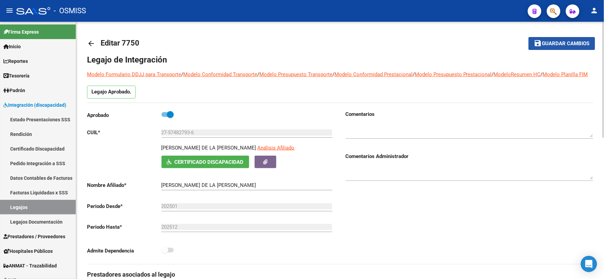
click at [555, 43] on span "Guardar cambios" at bounding box center [567, 44] width 48 height 6
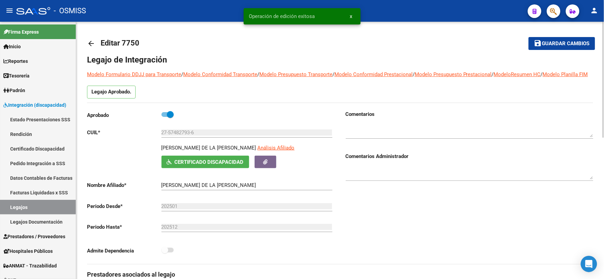
click at [90, 42] on mat-icon "arrow_back" at bounding box center [91, 43] width 8 height 8
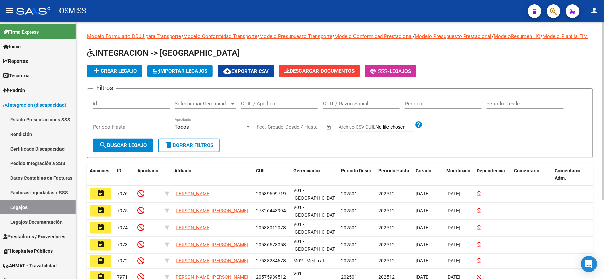
click at [246, 107] on input "CUIL / Apellido" at bounding box center [279, 104] width 77 height 6
paste input "27564007930"
type input "27564007930"
click at [119, 148] on button "search Buscar Legajo" at bounding box center [123, 146] width 60 height 14
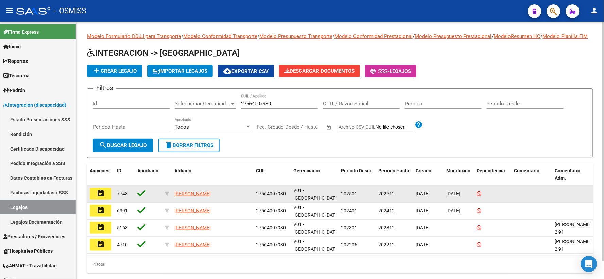
click at [104, 198] on mat-icon "assignment" at bounding box center [101, 193] width 8 height 8
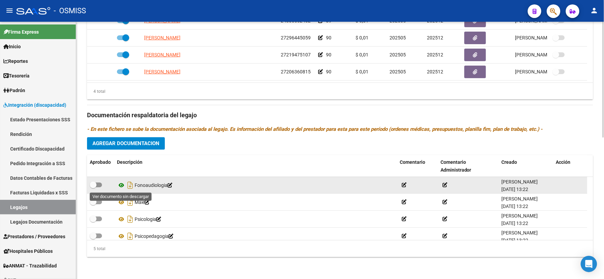
click at [121, 184] on icon at bounding box center [121, 186] width 9 height 8
click at [131, 186] on icon "Descargar documento" at bounding box center [130, 185] width 9 height 11
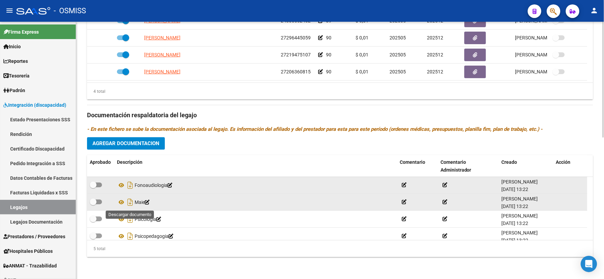
drag, startPoint x: 131, startPoint y: 204, endPoint x: 130, endPoint y: 208, distance: 3.4
click at [131, 204] on icon "Descargar documento" at bounding box center [130, 202] width 9 height 11
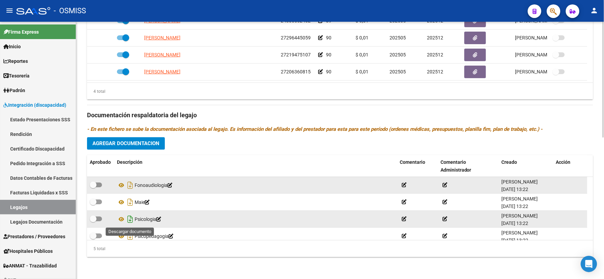
click at [130, 220] on icon "Descargar documento" at bounding box center [130, 219] width 9 height 11
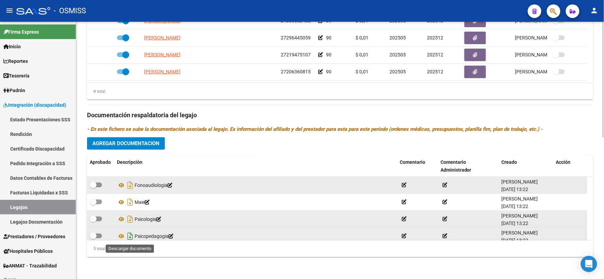
click at [128, 236] on icon "Descargar documento" at bounding box center [130, 236] width 9 height 11
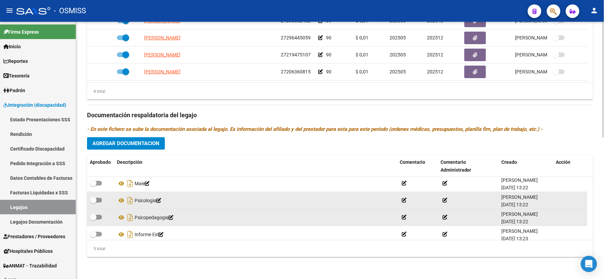
scroll to position [24, 0]
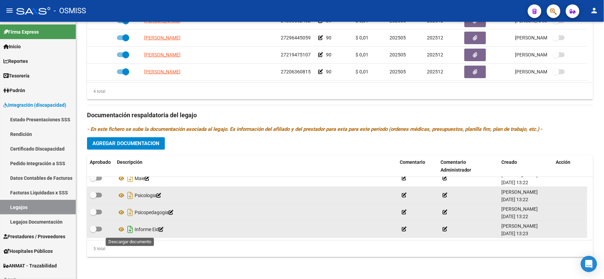
click at [131, 230] on icon "Descargar documento" at bounding box center [130, 229] width 9 height 11
click at [111, 143] on span "Agregar Documentacion" at bounding box center [126, 144] width 67 height 6
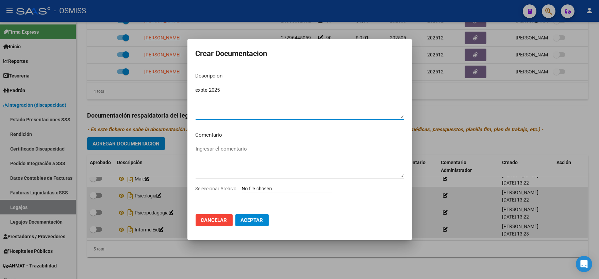
type textarea "expte 2025"
type input "C:\fakepath\ilovepdf_merged_compressed - 2025-09-10T123000.966.pdf"
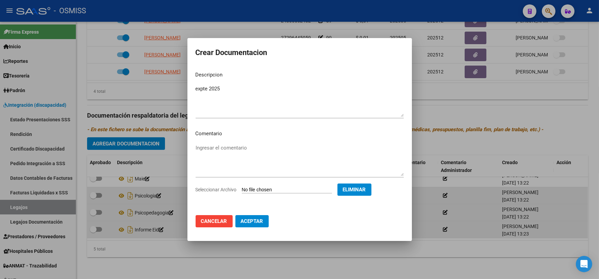
click at [250, 218] on button "Aceptar" at bounding box center [251, 221] width 33 height 12
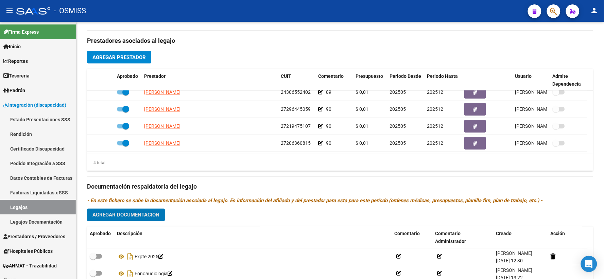
scroll to position [238, 0]
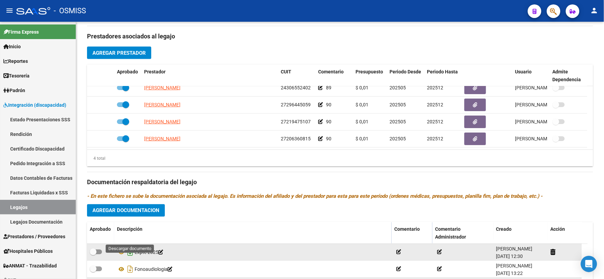
click at [129, 258] on icon "Descargar documento" at bounding box center [130, 252] width 9 height 11
click at [165, 165] on div "4 total" at bounding box center [340, 158] width 506 height 17
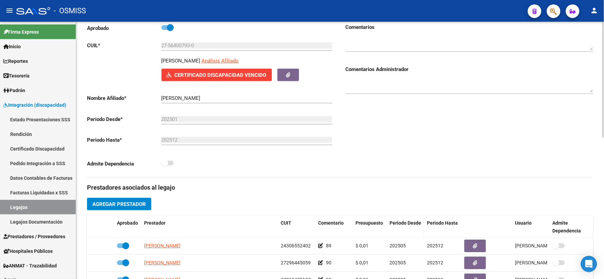
scroll to position [0, 0]
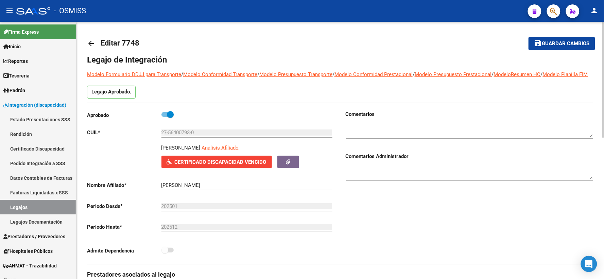
click at [561, 47] on button "save Guardar cambios" at bounding box center [562, 43] width 67 height 13
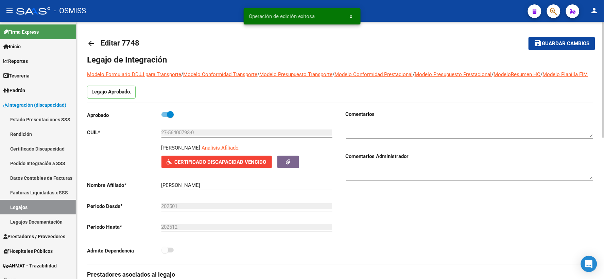
click at [87, 41] on mat-icon "arrow_back" at bounding box center [91, 43] width 8 height 8
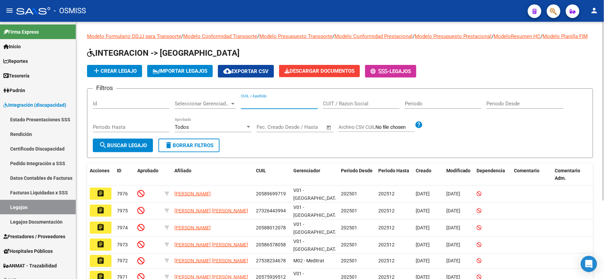
click at [266, 107] on input "CUIL / Apellido" at bounding box center [279, 104] width 77 height 6
paste input "27543916744"
type input "27543916744"
click at [121, 149] on span "search Buscar Legajo" at bounding box center [123, 146] width 48 height 6
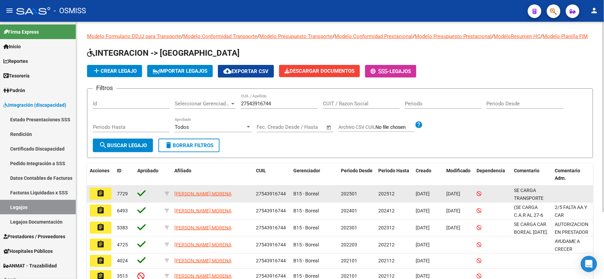
click at [101, 198] on mat-icon "assignment" at bounding box center [101, 193] width 8 height 8
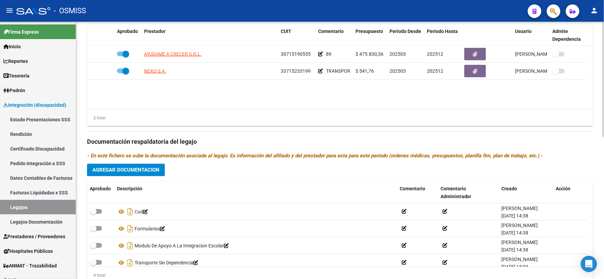
scroll to position [314, 0]
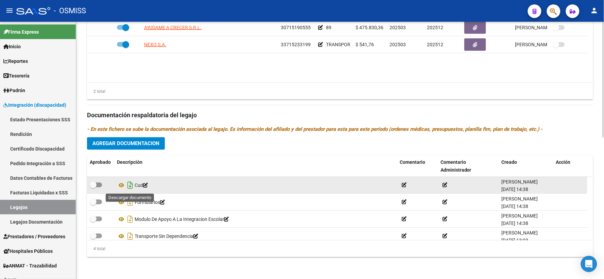
click at [130, 184] on icon "Descargar documento" at bounding box center [130, 185] width 9 height 11
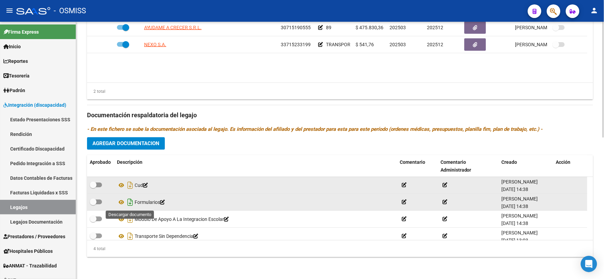
click at [128, 200] on icon "Descargar documento" at bounding box center [130, 202] width 9 height 11
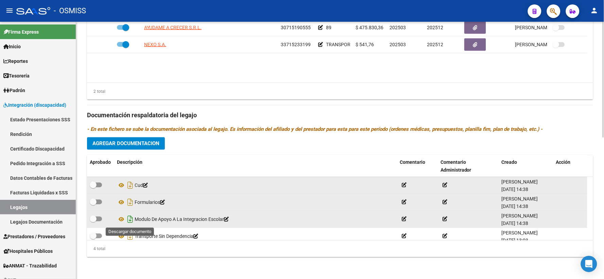
click at [128, 218] on icon "Descargar documento" at bounding box center [130, 219] width 9 height 11
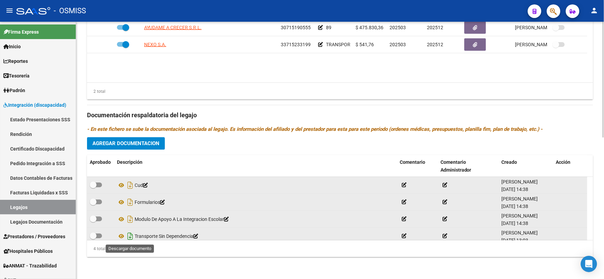
click at [130, 237] on icon "Descargar documento" at bounding box center [130, 236] width 9 height 11
click at [131, 144] on span "Agregar Documentacion" at bounding box center [126, 144] width 67 height 6
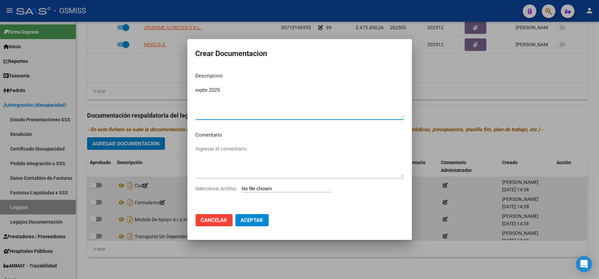
type textarea "expte 2025"
type input "C:\fakepath\ilovepdf_merged_compressed - 2025-09-10T123244.757.pdf"
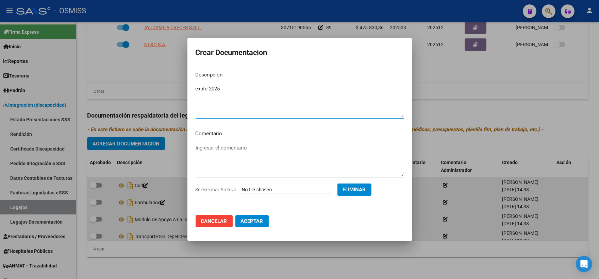
click at [249, 225] on button "Aceptar" at bounding box center [251, 221] width 33 height 12
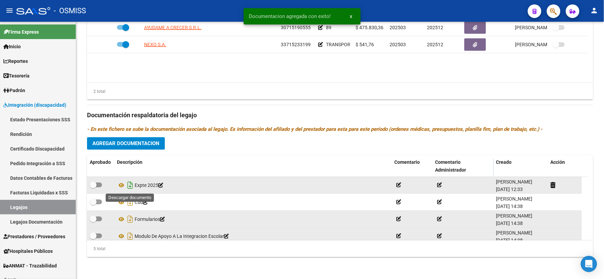
click at [130, 184] on icon "Descargar documento" at bounding box center [130, 185] width 9 height 11
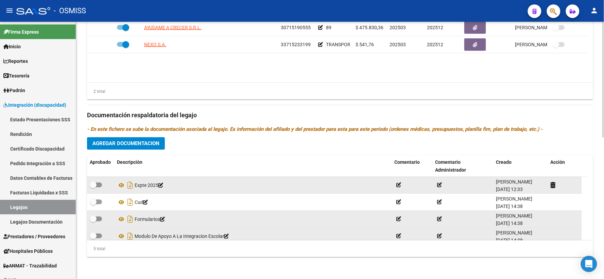
click at [174, 151] on div "Prestadores asociados al legajo Agregar Prestador Aprobado Prestador CUIT Comen…" at bounding box center [340, 111] width 506 height 304
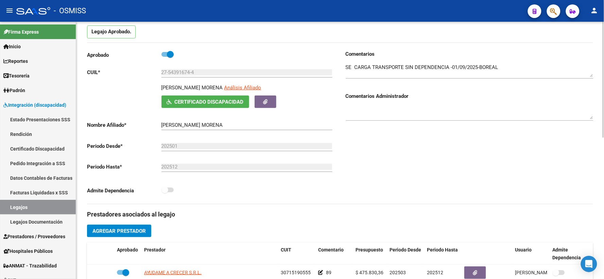
scroll to position [0, 0]
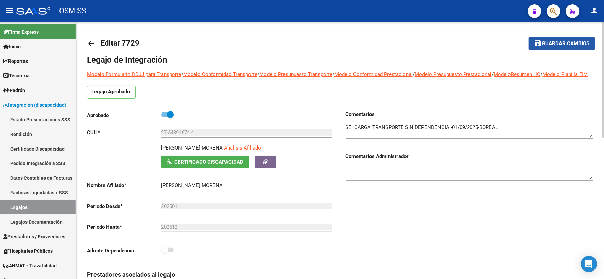
click at [572, 45] on span "Guardar cambios" at bounding box center [567, 44] width 48 height 6
click at [563, 41] on span "Guardar cambios" at bounding box center [567, 44] width 48 height 6
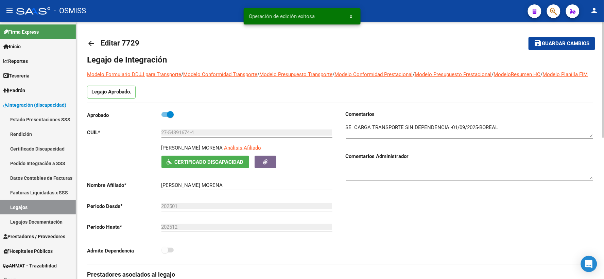
click at [89, 44] on mat-icon "arrow_back" at bounding box center [91, 43] width 8 height 8
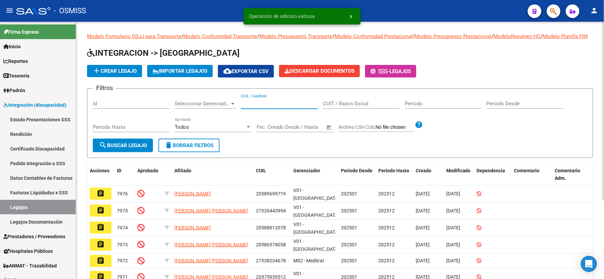
paste input "20544105001"
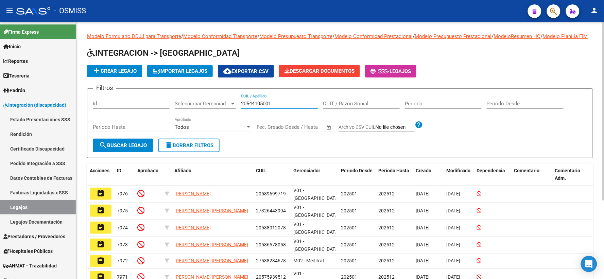
type input "20544105001"
click at [133, 149] on span "search Buscar Legajo" at bounding box center [123, 146] width 48 height 6
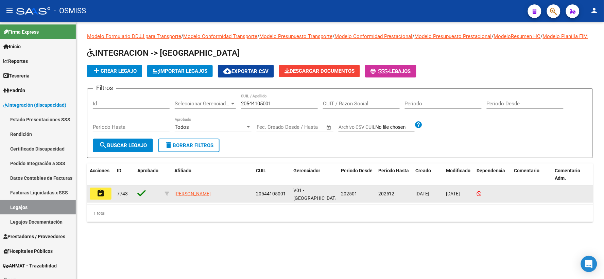
click at [103, 196] on mat-icon "assignment" at bounding box center [101, 193] width 8 height 8
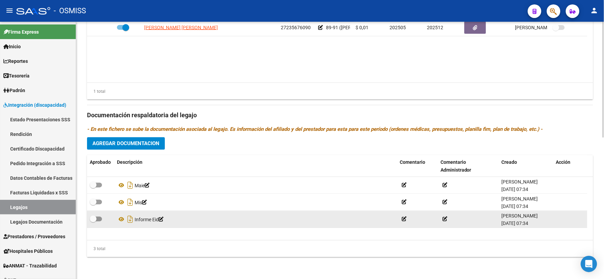
scroll to position [314, 0]
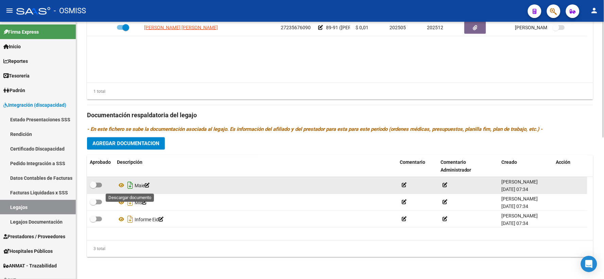
click at [131, 185] on icon "Descargar documento" at bounding box center [130, 185] width 9 height 11
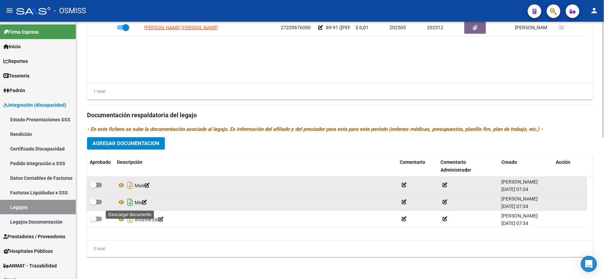
click at [131, 202] on icon "Descargar documento" at bounding box center [130, 202] width 9 height 11
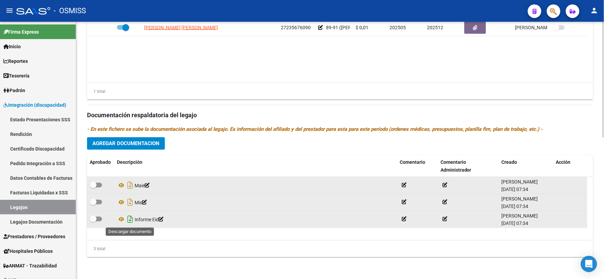
click at [131, 219] on icon "Descargar documento" at bounding box center [130, 219] width 9 height 11
click at [153, 147] on span "Agregar Documentacion" at bounding box center [126, 144] width 67 height 6
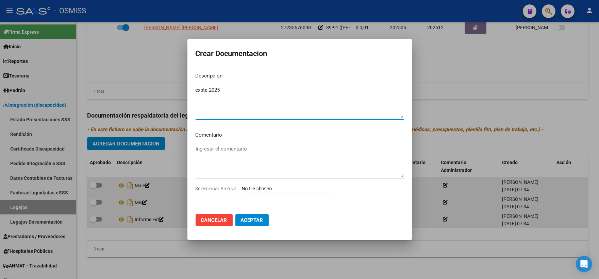
type textarea "expte 2025"
type input "C:\fakepath\ilovepdf_merged_compressed - 2025-09-10T123412.773.pdf"
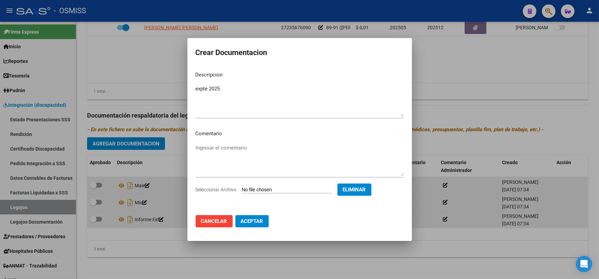
click at [245, 222] on span "Aceptar" at bounding box center [252, 221] width 22 height 6
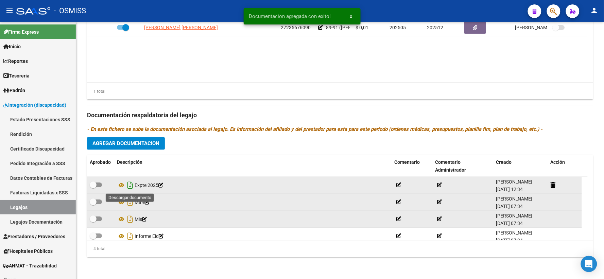
click at [130, 186] on icon "Descargar documento" at bounding box center [130, 185] width 9 height 11
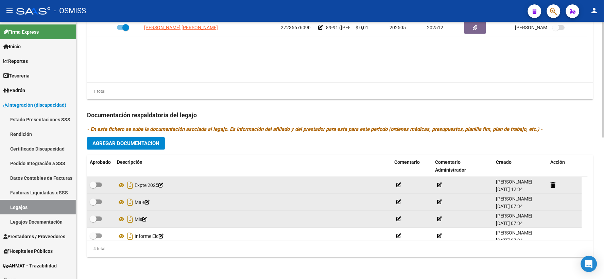
click at [179, 139] on div "Prestadores asociados al legajo Agregar Prestador Aprobado Prestador CUIT Comen…" at bounding box center [340, 111] width 506 height 304
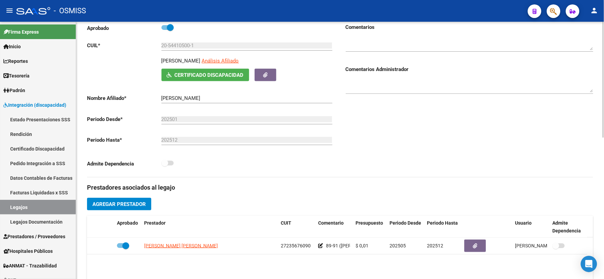
scroll to position [0, 0]
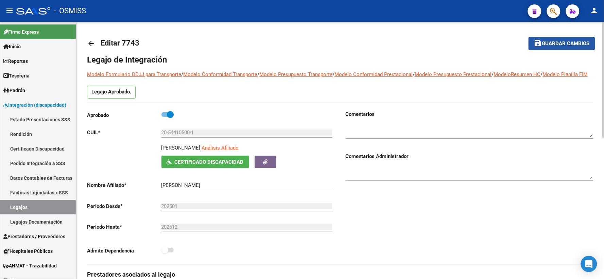
click at [555, 43] on span "Guardar cambios" at bounding box center [567, 44] width 48 height 6
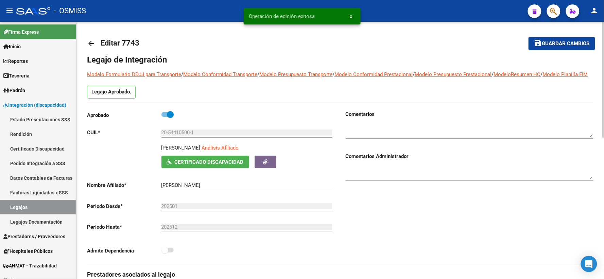
click at [90, 41] on mat-icon "arrow_back" at bounding box center [91, 43] width 8 height 8
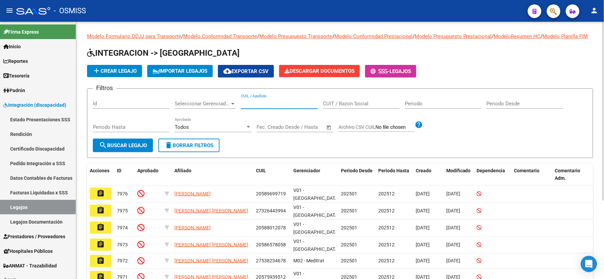
click at [267, 107] on input "CUIL / Apellido" at bounding box center [279, 104] width 77 height 6
paste input "27534457702"
type input "27534457702"
click at [133, 149] on span "search Buscar Legajo" at bounding box center [123, 146] width 48 height 6
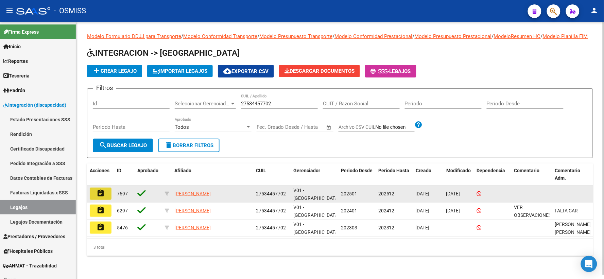
click at [100, 198] on mat-icon "assignment" at bounding box center [101, 193] width 8 height 8
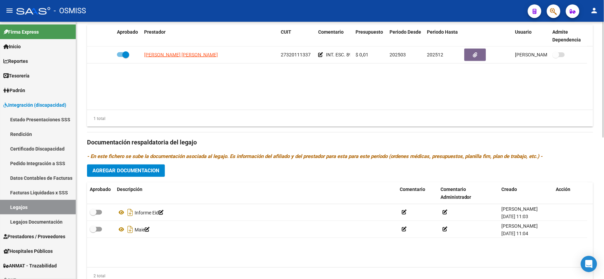
scroll to position [314, 0]
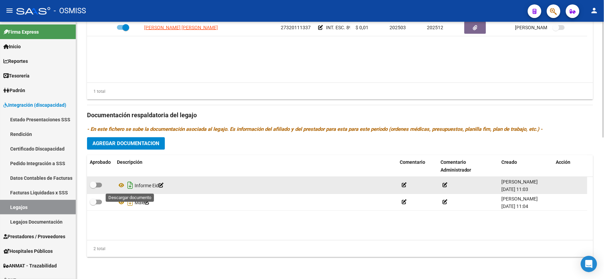
click at [131, 185] on icon "Descargar documento" at bounding box center [130, 185] width 9 height 11
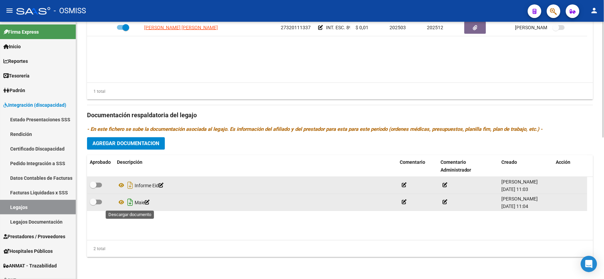
click at [129, 201] on icon "Descargar documento" at bounding box center [130, 202] width 9 height 11
click at [133, 139] on button "Agregar Documentacion" at bounding box center [126, 143] width 78 height 13
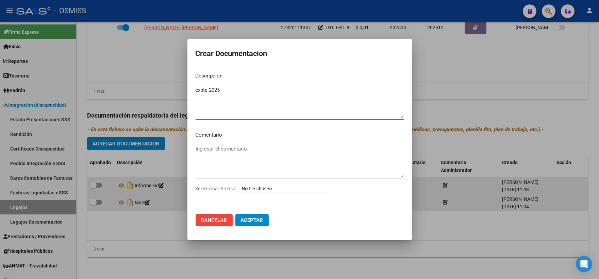
type textarea "expte 2025"
type input "C:\fakepath\ilovepdf_merged_compressed - 2025-09-10T123518.786.pdf"
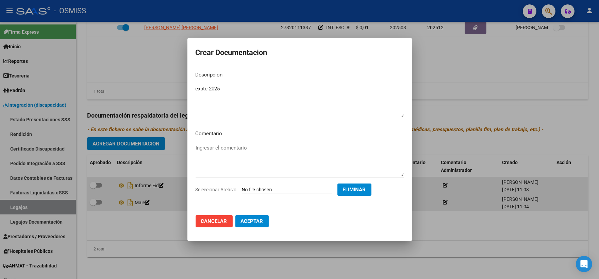
click at [255, 219] on span "Aceptar" at bounding box center [252, 221] width 22 height 6
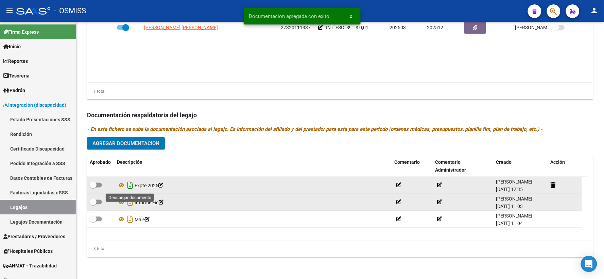
click at [129, 188] on icon "Descargar documento" at bounding box center [130, 185] width 9 height 11
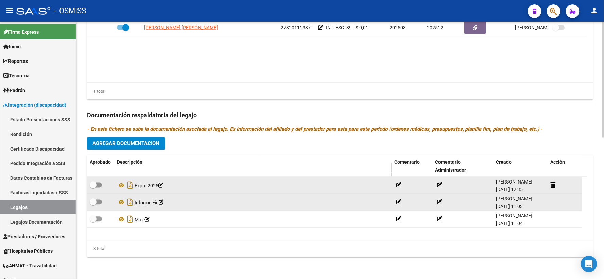
click at [182, 149] on div "Prestadores asociados al legajo Agregar Prestador Aprobado Prestador CUIT Comen…" at bounding box center [340, 111] width 506 height 304
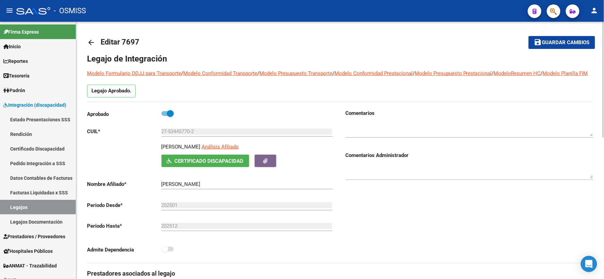
scroll to position [0, 0]
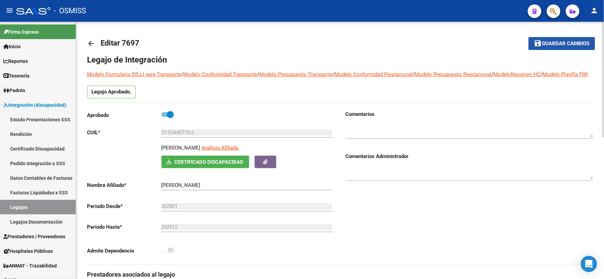
click at [575, 41] on span "Guardar cambios" at bounding box center [567, 44] width 48 height 6
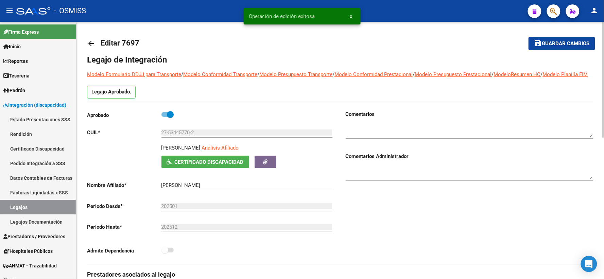
click at [93, 44] on mat-icon "arrow_back" at bounding box center [91, 43] width 8 height 8
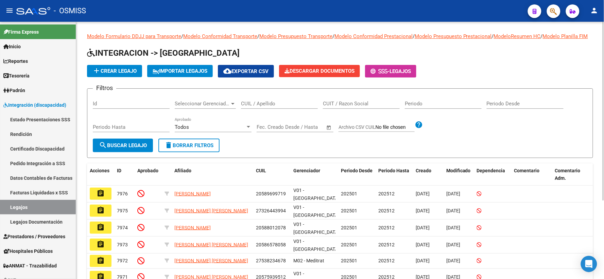
click at [254, 107] on input "CUIL / Apellido" at bounding box center [279, 104] width 77 height 6
paste input "27296584849"
type input "27296584849"
click at [120, 149] on span "search Buscar Legajo" at bounding box center [123, 146] width 48 height 6
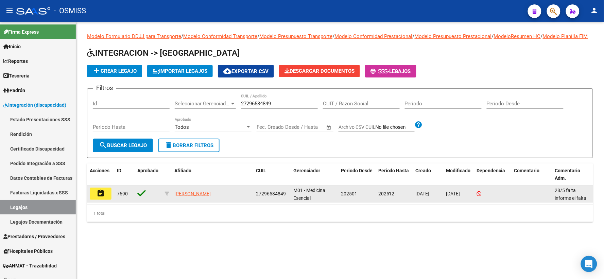
click at [97, 198] on mat-icon "assignment" at bounding box center [101, 193] width 8 height 8
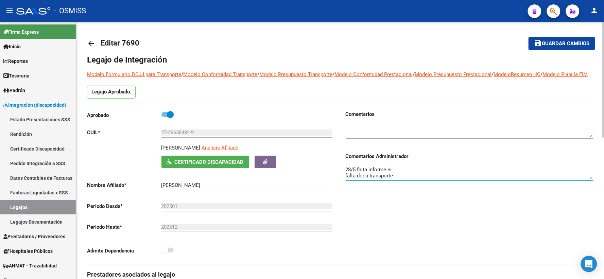
drag, startPoint x: 594, startPoint y: 185, endPoint x: 594, endPoint y: 192, distance: 7.2
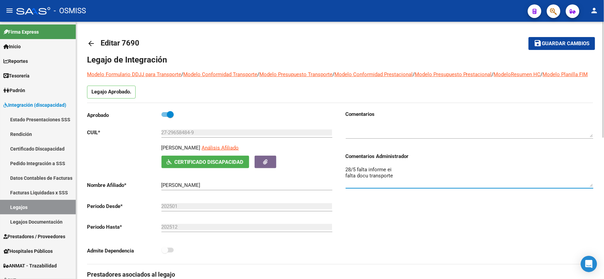
drag, startPoint x: 593, startPoint y: 186, endPoint x: 593, endPoint y: 195, distance: 8.5
click at [593, 187] on textarea "28/5 falta informe ei falta docu transporte" at bounding box center [470, 176] width 248 height 21
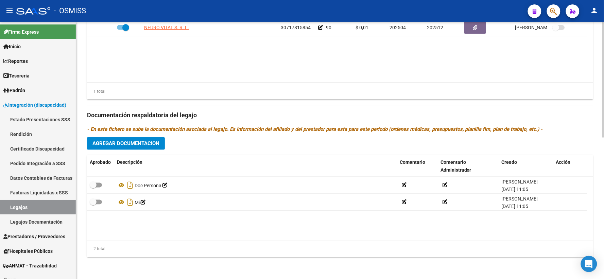
scroll to position [314, 0]
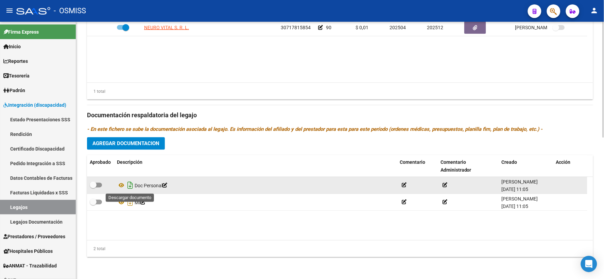
click at [127, 185] on icon "Descargar documento" at bounding box center [130, 185] width 9 height 11
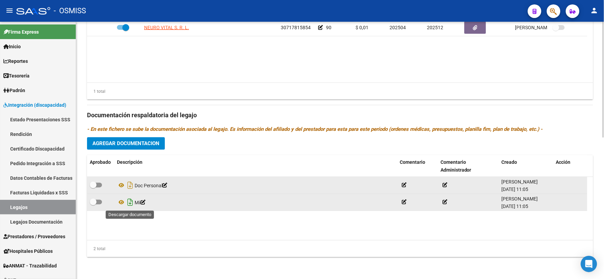
click at [129, 202] on icon "Descargar documento" at bounding box center [130, 202] width 9 height 11
click at [144, 145] on span "Agregar Documentacion" at bounding box center [126, 144] width 67 height 6
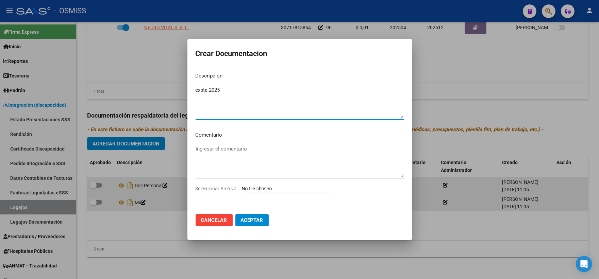
type textarea "expte 2025"
type input "C:\fakepath\ilovepdf_merged_compressed - 2025-09-10T123627.138.pdf"
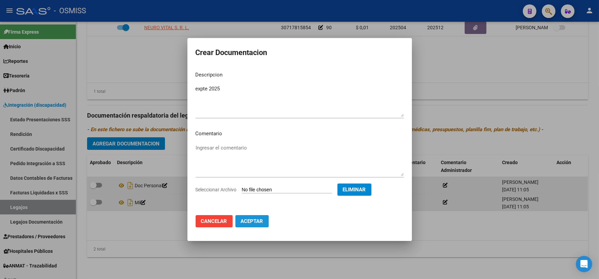
click at [257, 219] on span "Aceptar" at bounding box center [252, 221] width 22 height 6
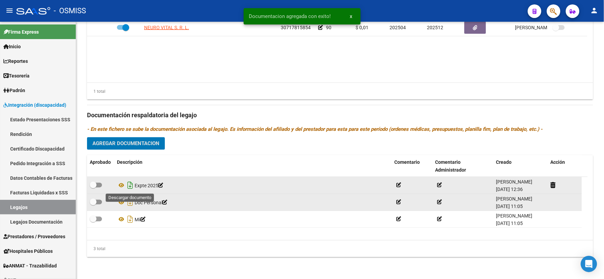
click at [131, 186] on icon "Descargar documento" at bounding box center [130, 185] width 9 height 11
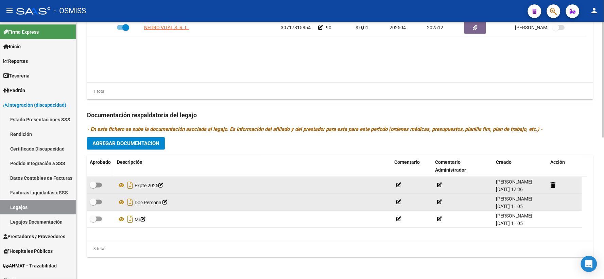
click at [178, 144] on div "Prestadores asociados al legajo Agregar Prestador Aprobado Prestador CUIT Comen…" at bounding box center [340, 111] width 506 height 304
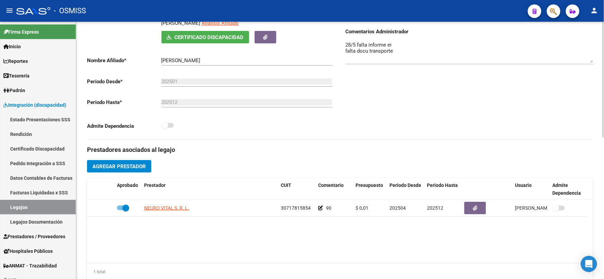
scroll to position [0, 0]
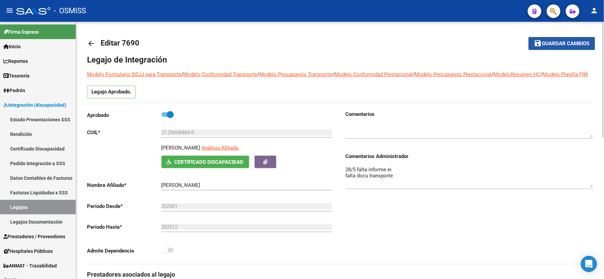
click at [561, 45] on span "Guardar cambios" at bounding box center [567, 44] width 48 height 6
click at [93, 45] on mat-icon "arrow_back" at bounding box center [91, 43] width 8 height 8
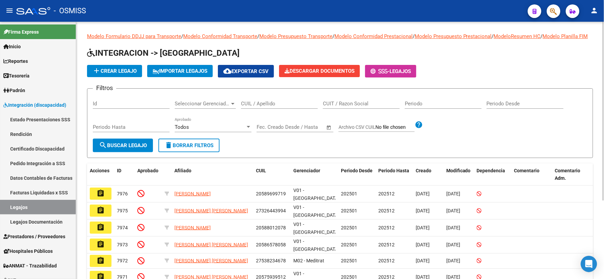
click at [276, 107] on input "CUIL / Apellido" at bounding box center [279, 104] width 77 height 6
paste input "20493391810"
type input "20493391810"
click at [131, 149] on span "search Buscar Legajo" at bounding box center [123, 146] width 48 height 6
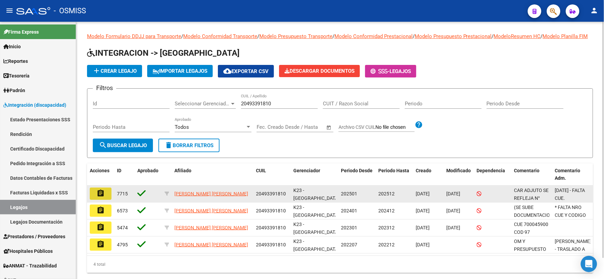
click at [97, 198] on mat-icon "assignment" at bounding box center [101, 193] width 8 height 8
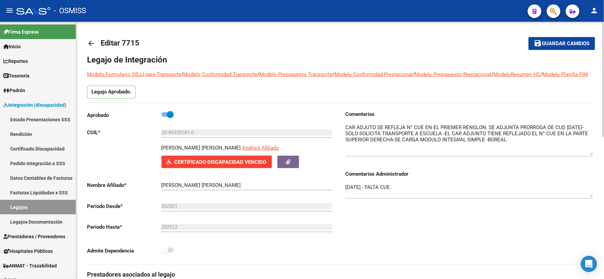
drag, startPoint x: 590, startPoint y: 145, endPoint x: 594, endPoint y: 162, distance: 18.2
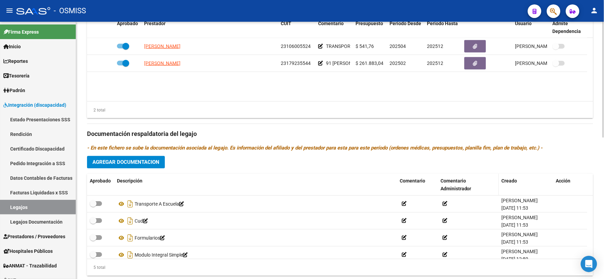
scroll to position [314, 0]
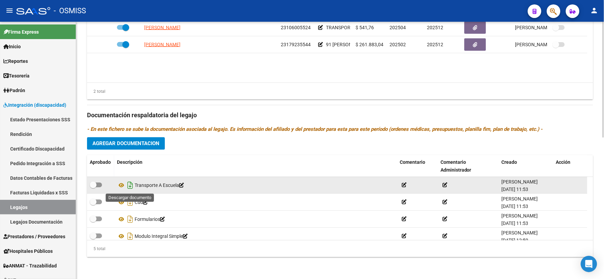
click at [132, 186] on icon "Descargar documento" at bounding box center [130, 185] width 9 height 11
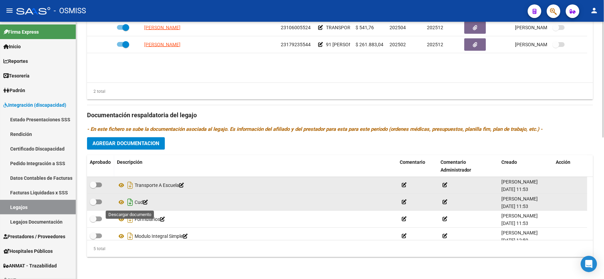
click at [131, 201] on icon "Descargar documento" at bounding box center [130, 202] width 9 height 11
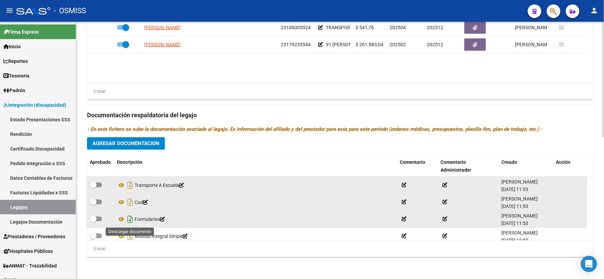
click at [130, 217] on icon "Descargar documento" at bounding box center [130, 219] width 9 height 11
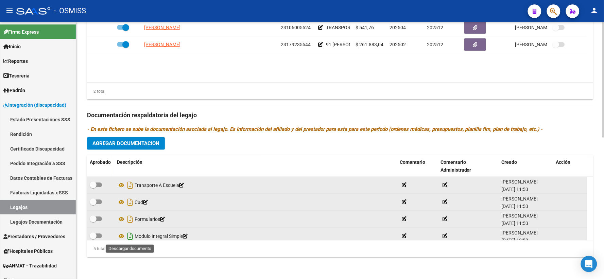
click at [129, 237] on icon "Descargar documento" at bounding box center [130, 236] width 9 height 11
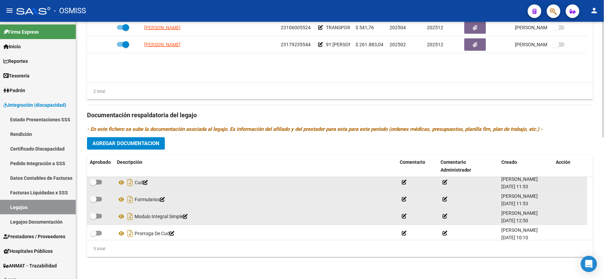
scroll to position [24, 0]
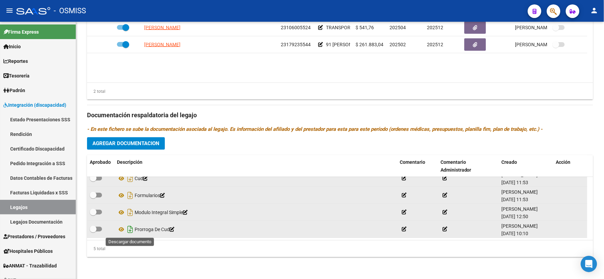
click at [129, 229] on icon "Descargar documento" at bounding box center [130, 229] width 9 height 11
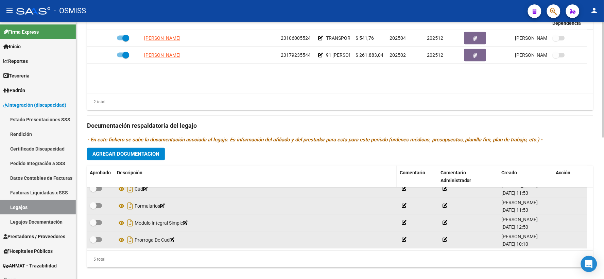
scroll to position [314, 0]
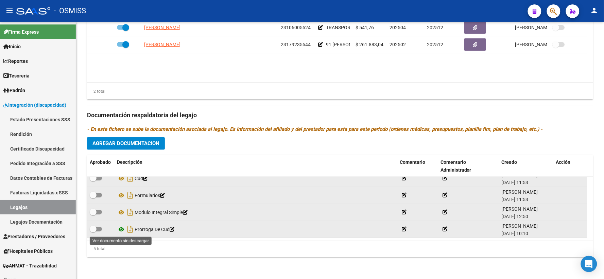
click at [121, 230] on icon at bounding box center [121, 230] width 9 height 8
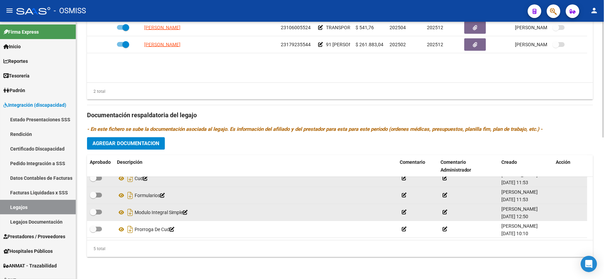
click at [132, 146] on span "Agregar Documentacion" at bounding box center [126, 144] width 67 height 6
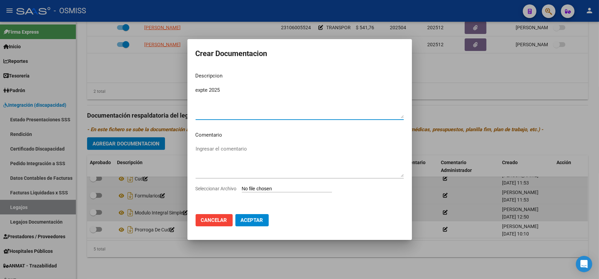
type textarea "expte 2025"
type input "C:\fakepath\ilovepdf_merged_compressed - 2025-09-10T123826.126.pdf"
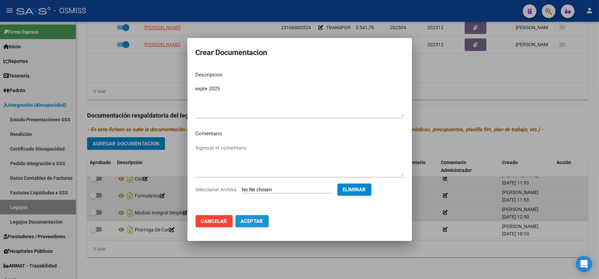
click at [247, 218] on span "Aceptar" at bounding box center [252, 221] width 22 height 6
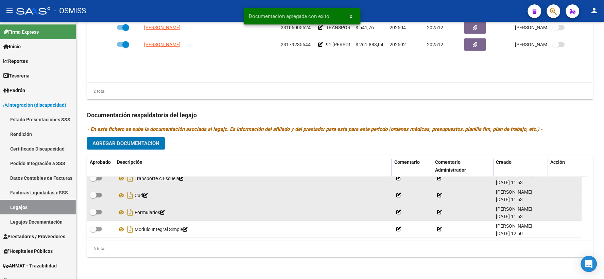
scroll to position [0, 0]
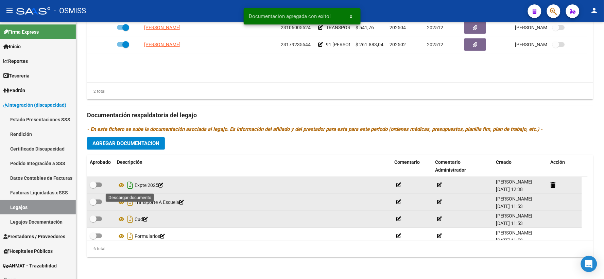
click at [129, 186] on icon "Descargar documento" at bounding box center [130, 185] width 9 height 11
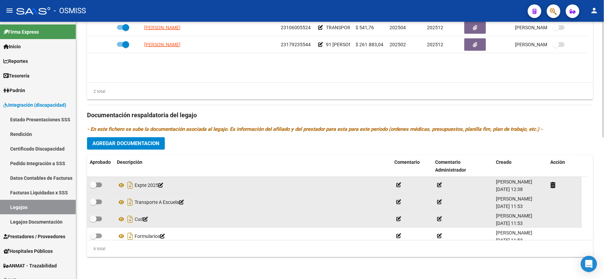
drag, startPoint x: 180, startPoint y: 136, endPoint x: 185, endPoint y: 135, distance: 5.3
click at [180, 136] on div "Prestadores asociados al legajo Agregar Prestador Aprobado Prestador CUIT Comen…" at bounding box center [340, 111] width 506 height 304
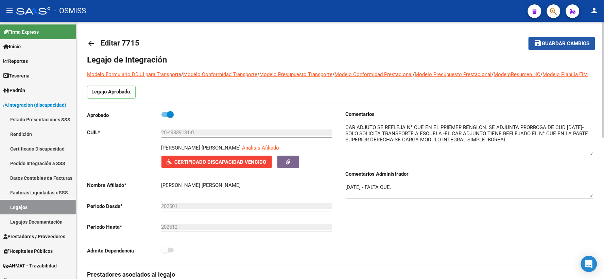
click at [546, 44] on span "Guardar cambios" at bounding box center [567, 44] width 48 height 6
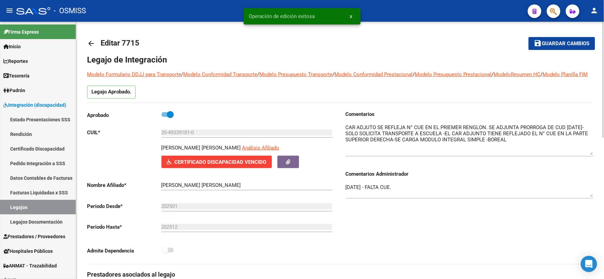
click at [90, 42] on mat-icon "arrow_back" at bounding box center [91, 43] width 8 height 8
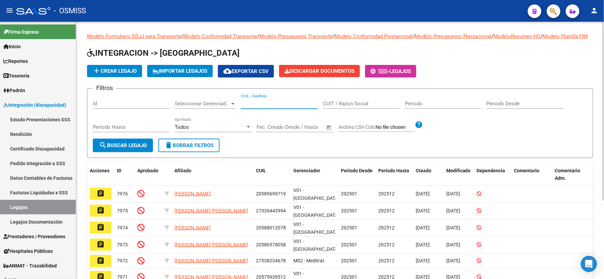
click at [264, 107] on input "CUIL / Apellido" at bounding box center [279, 104] width 77 height 6
paste input "23566620529"
type input "23566620529"
click at [110, 149] on span "search Buscar Legajo" at bounding box center [123, 146] width 48 height 6
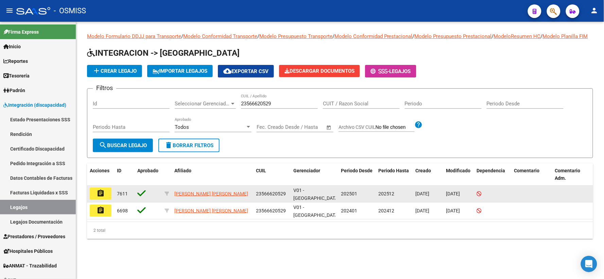
click at [101, 198] on mat-icon "assignment" at bounding box center [101, 193] width 8 height 8
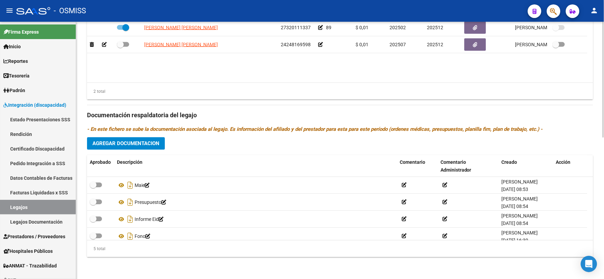
scroll to position [24, 0]
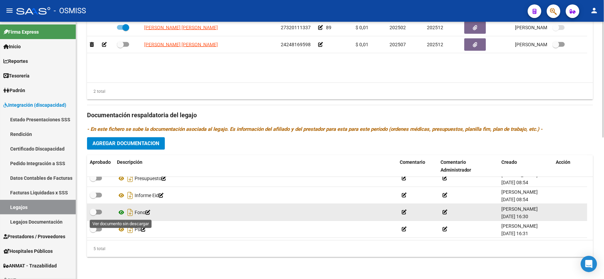
click at [121, 212] on icon at bounding box center [121, 213] width 9 height 8
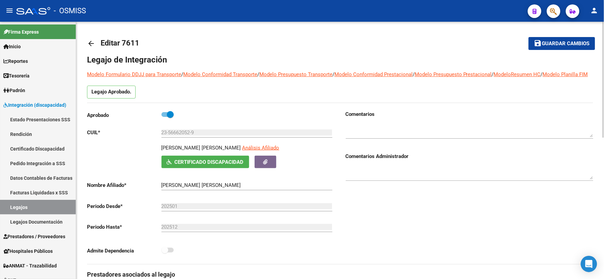
scroll to position [227, 0]
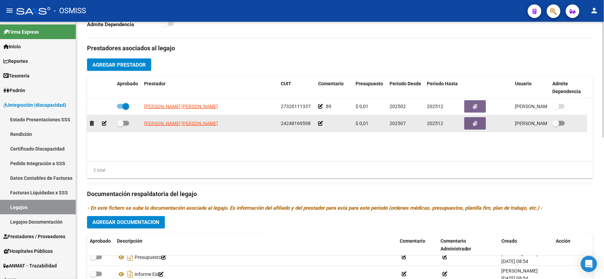
click at [321, 126] on icon at bounding box center [320, 123] width 5 height 5
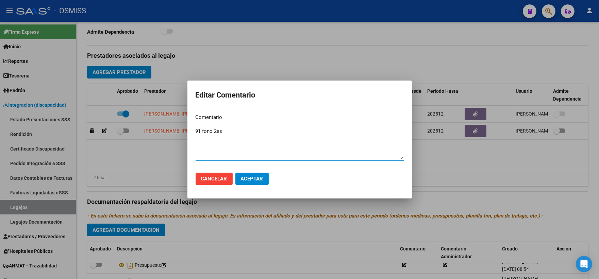
type textarea "91 fono 2ss"
click at [250, 173] on button "Aceptar" at bounding box center [251, 179] width 33 height 12
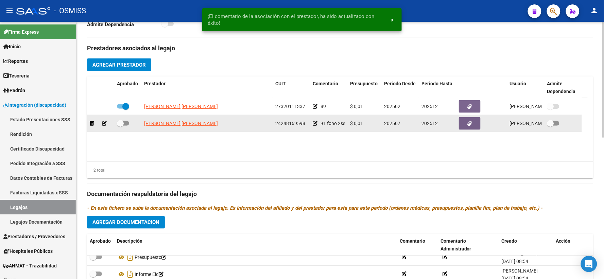
click at [121, 127] on span at bounding box center [120, 123] width 7 height 7
click at [120, 126] on input "checkbox" at bounding box center [120, 126] width 0 height 0
checkbox input "true"
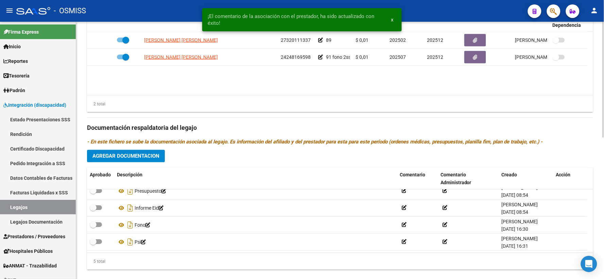
scroll to position [314, 0]
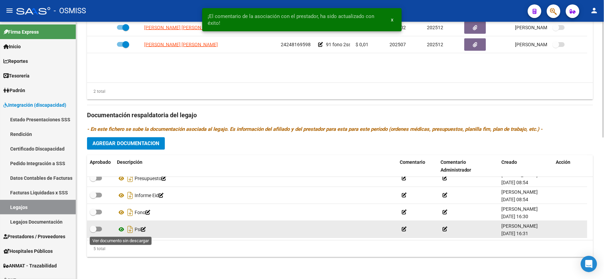
click at [120, 230] on icon at bounding box center [121, 230] width 9 height 8
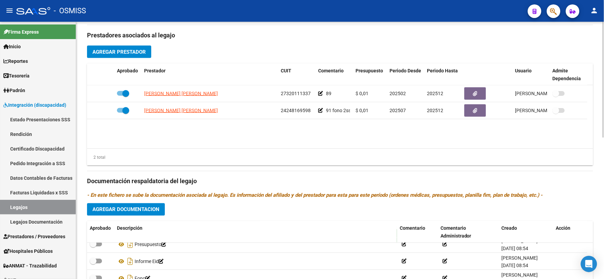
scroll to position [238, 0]
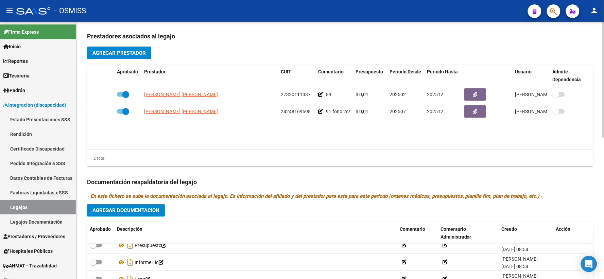
click at [122, 56] on span "Agregar Prestador" at bounding box center [119, 53] width 53 height 6
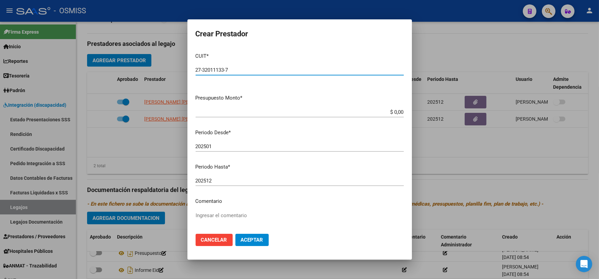
type input "27-32011133-7"
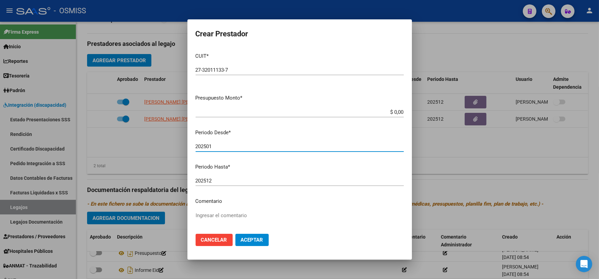
click at [243, 145] on input "202501" at bounding box center [300, 147] width 208 height 6
type input "202507"
click at [252, 200] on p "Comentario" at bounding box center [300, 202] width 208 height 8
click at [219, 213] on textarea "Ingresar el comentario" at bounding box center [300, 228] width 208 height 32
type textarea "91 psi 2ss"
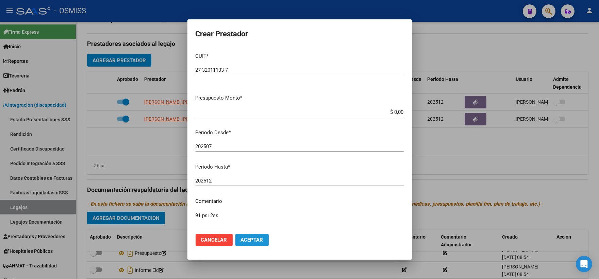
click at [246, 236] on button "Aceptar" at bounding box center [251, 240] width 33 height 12
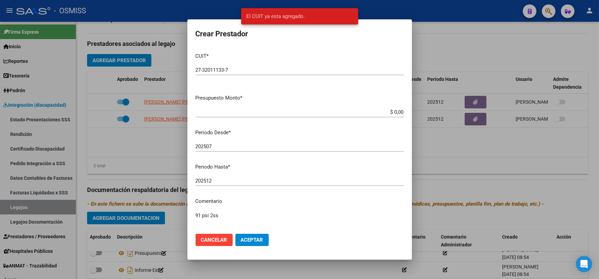
click at [465, 161] on div at bounding box center [299, 139] width 599 height 279
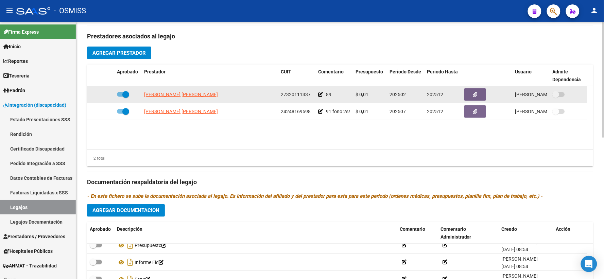
click at [320, 97] on icon at bounding box center [320, 94] width 5 height 5
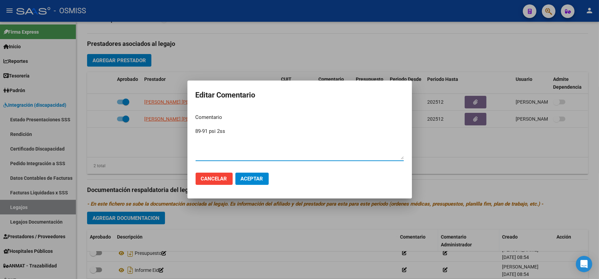
type textarea "89-91 psi 2ss"
click at [124, 147] on div at bounding box center [299, 139] width 599 height 279
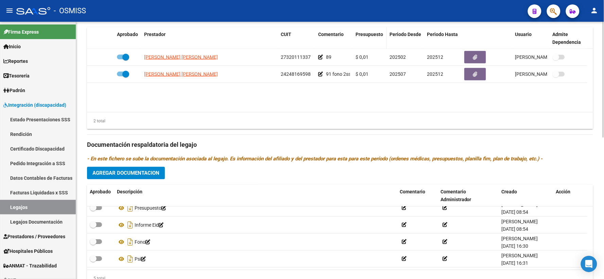
scroll to position [276, 0]
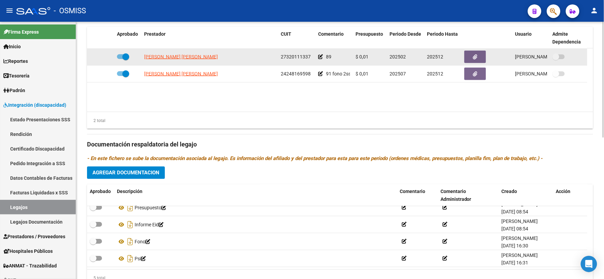
click at [321, 59] on icon at bounding box center [320, 56] width 5 height 5
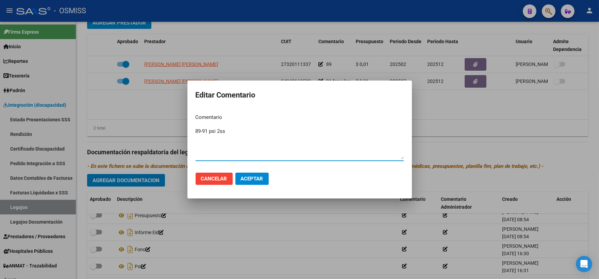
click at [250, 175] on button "Aceptar" at bounding box center [251, 179] width 33 height 12
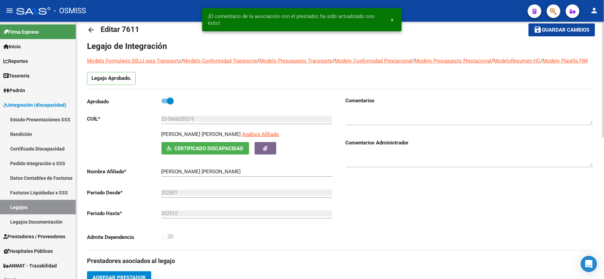
scroll to position [12, 0]
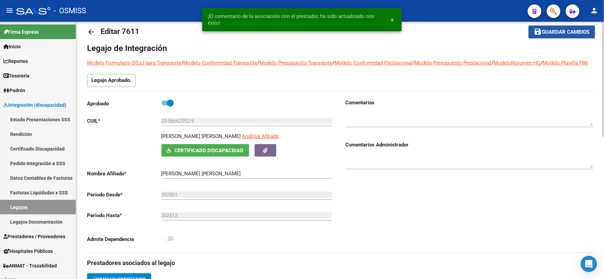
click at [549, 28] on button "save Guardar cambios" at bounding box center [562, 32] width 67 height 13
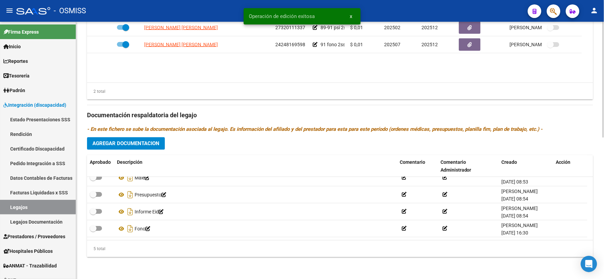
scroll to position [0, 0]
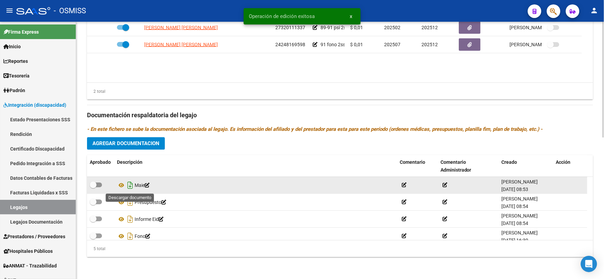
click at [130, 185] on icon "Descargar documento" at bounding box center [130, 185] width 9 height 11
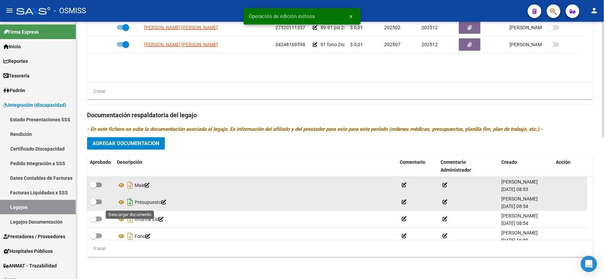
click at [128, 204] on icon "Descargar documento" at bounding box center [130, 202] width 9 height 11
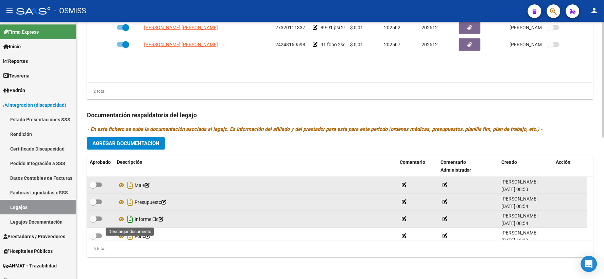
click at [128, 218] on icon "Descargar documento" at bounding box center [130, 219] width 9 height 11
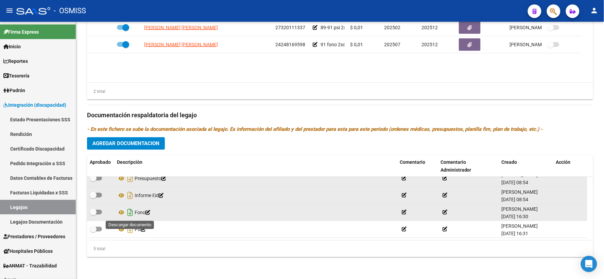
click at [129, 213] on icon "Descargar documento" at bounding box center [130, 212] width 9 height 11
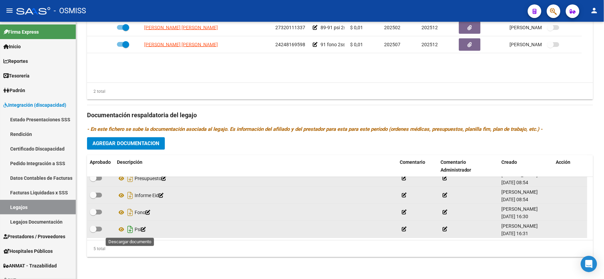
click at [130, 228] on icon "Descargar documento" at bounding box center [130, 229] width 9 height 11
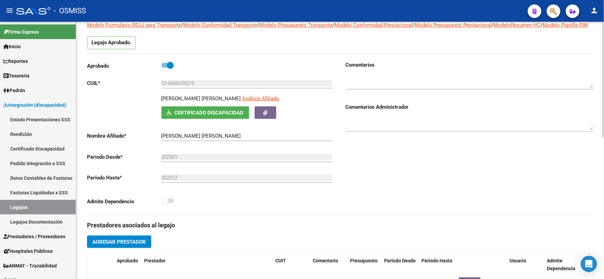
scroll to position [0, 0]
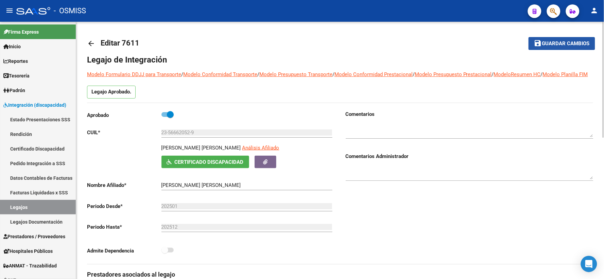
click at [562, 42] on span "Guardar cambios" at bounding box center [567, 44] width 48 height 6
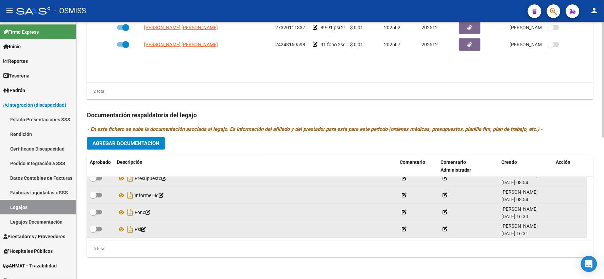
scroll to position [314, 0]
click at [122, 179] on icon at bounding box center [121, 179] width 9 height 8
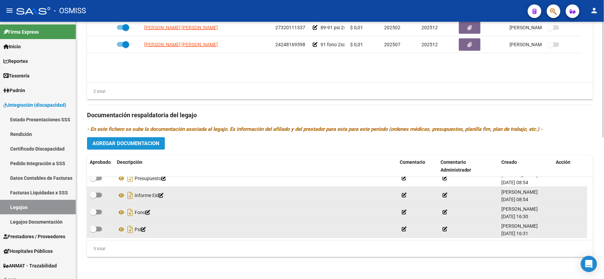
click at [140, 147] on button "Agregar Documentacion" at bounding box center [126, 143] width 78 height 13
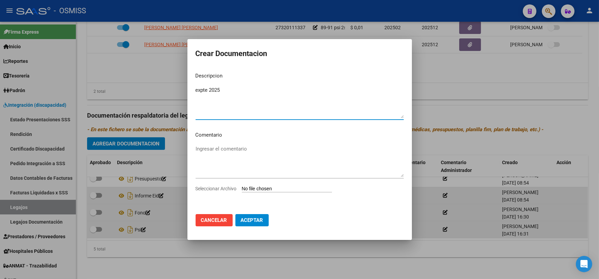
type textarea "expte 2025"
type input "C:\fakepath\ilovepdf_merged_compressed - 2025-09-10T124324.587.pdf"
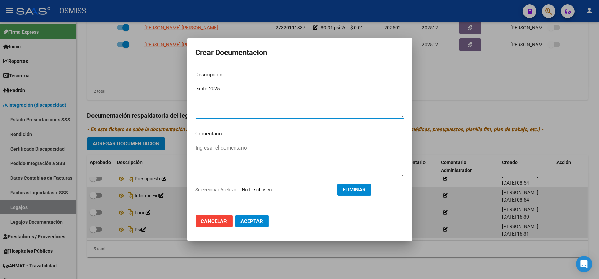
click at [249, 223] on span "Aceptar" at bounding box center [252, 221] width 22 height 6
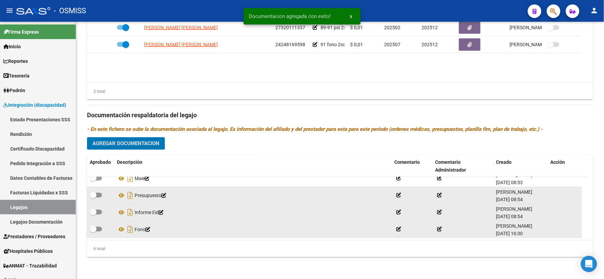
scroll to position [0, 0]
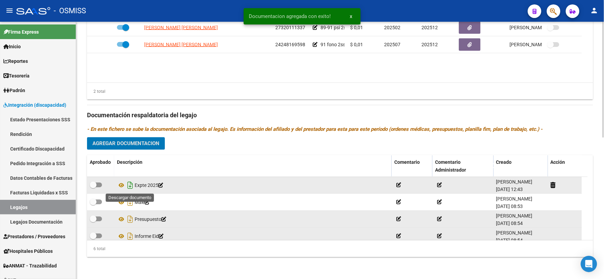
drag, startPoint x: 131, startPoint y: 185, endPoint x: 199, endPoint y: 237, distance: 85.7
click at [131, 185] on icon "Descargar documento" at bounding box center [130, 185] width 9 height 11
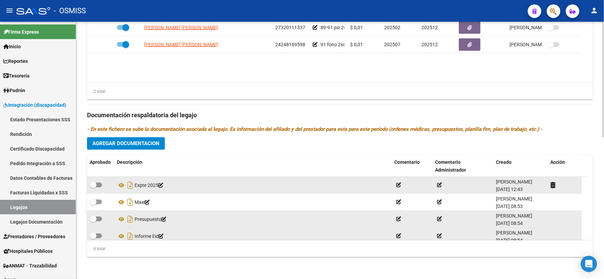
click at [175, 149] on div "Prestadores asociados al legajo Agregar Prestador Aprobado Prestador CUIT Comen…" at bounding box center [340, 111] width 506 height 304
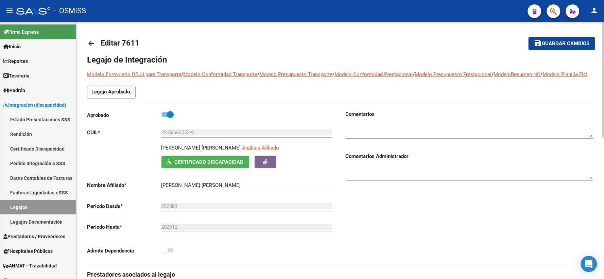
click at [555, 43] on span "Guardar cambios" at bounding box center [567, 44] width 48 height 6
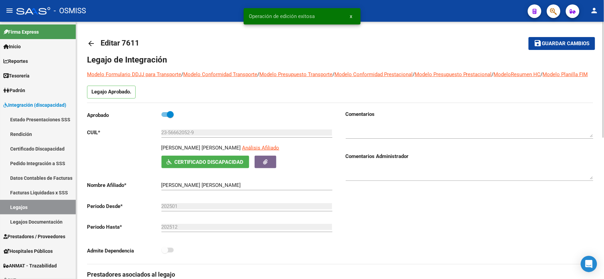
click at [90, 43] on mat-icon "arrow_back" at bounding box center [91, 43] width 8 height 8
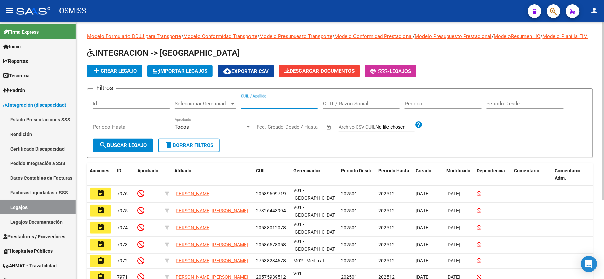
paste input "23551395499"
type input "23551395499"
click at [128, 149] on span "search Buscar Legajo" at bounding box center [123, 146] width 48 height 6
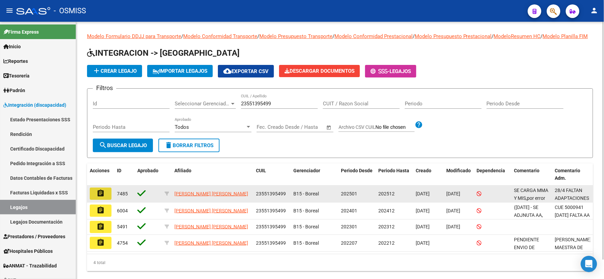
click at [100, 198] on mat-icon "assignment" at bounding box center [101, 193] width 8 height 8
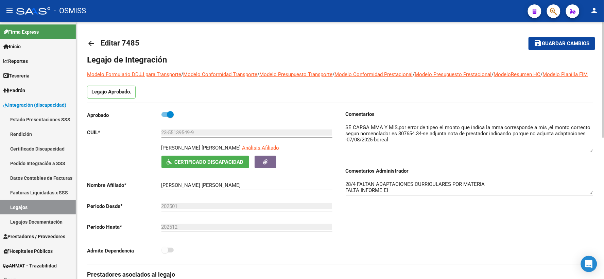
drag, startPoint x: 591, startPoint y: 145, endPoint x: 594, endPoint y: 159, distance: 14.9
drag, startPoint x: 591, startPoint y: 201, endPoint x: 596, endPoint y: 213, distance: 12.5
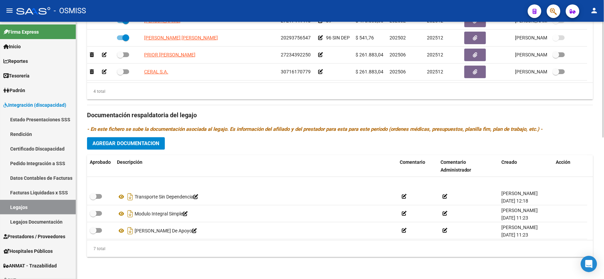
scroll to position [58, 0]
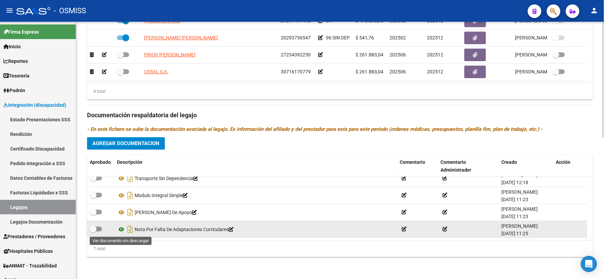
click at [122, 229] on icon at bounding box center [121, 230] width 9 height 8
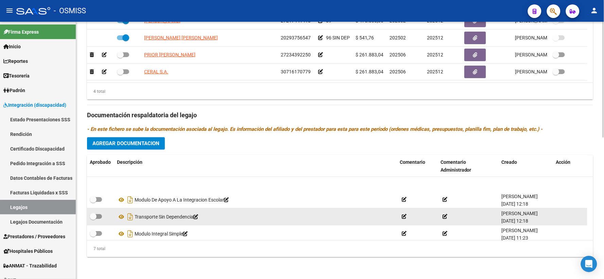
scroll to position [38, 0]
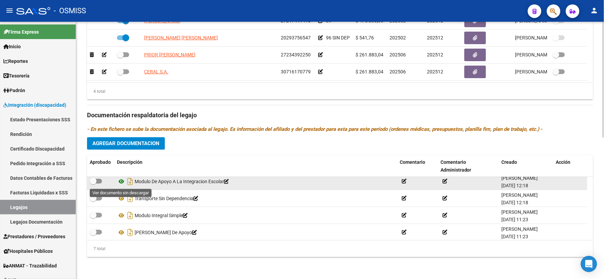
click at [121, 182] on icon at bounding box center [121, 182] width 9 height 8
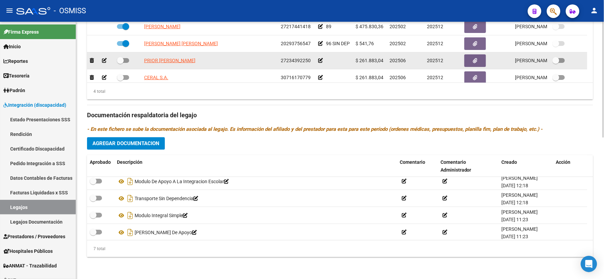
scroll to position [0, 0]
